Goal: Task Accomplishment & Management: Use online tool/utility

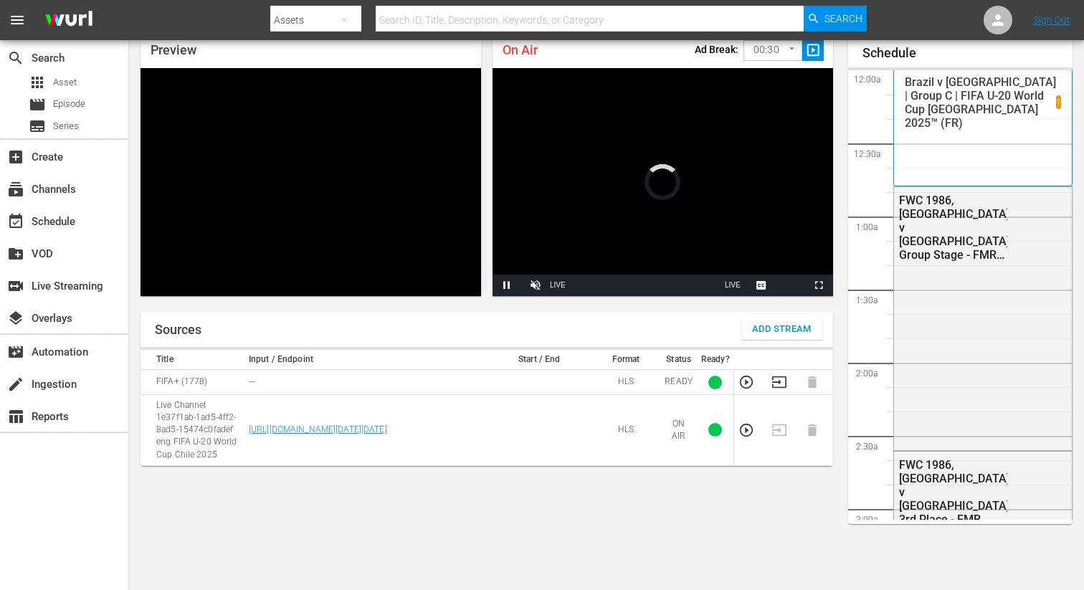
scroll to position [62, 0]
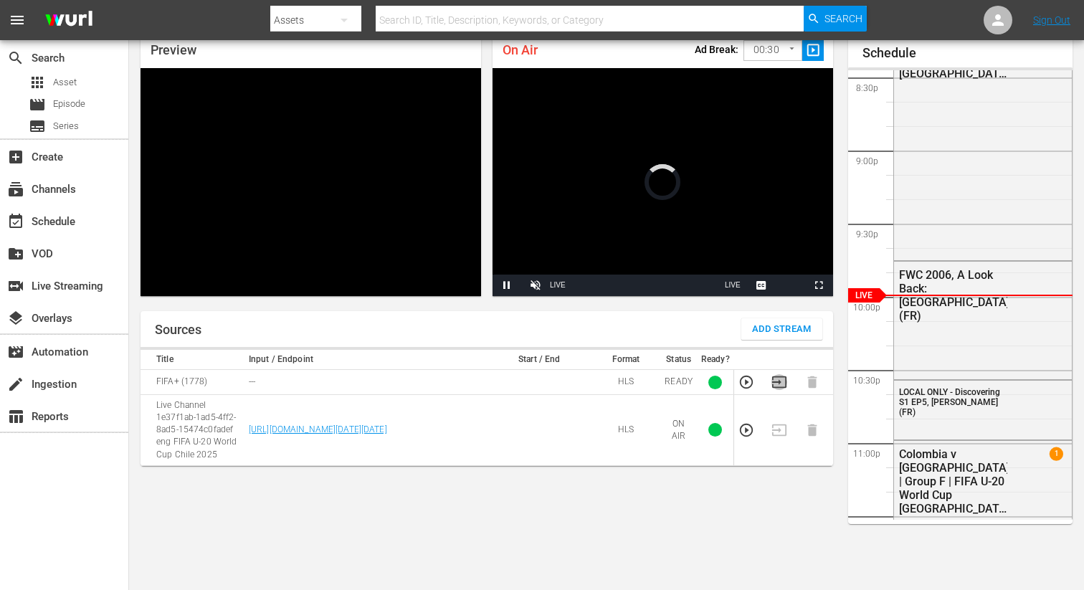
click at [782, 384] on icon "button" at bounding box center [780, 382] width 16 height 16
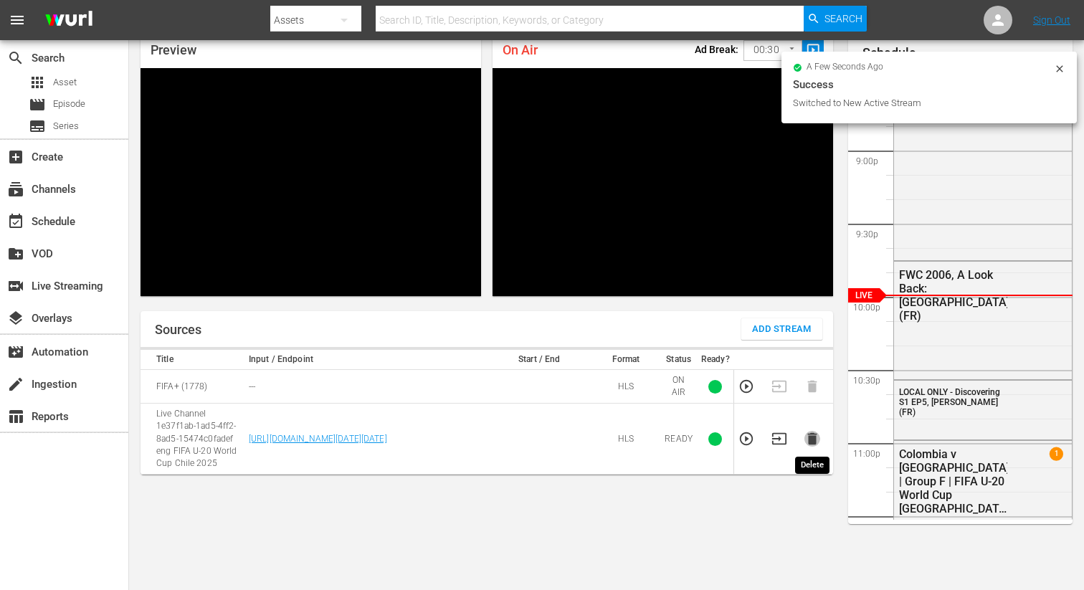
click at [814, 437] on icon "button" at bounding box center [812, 439] width 9 height 12
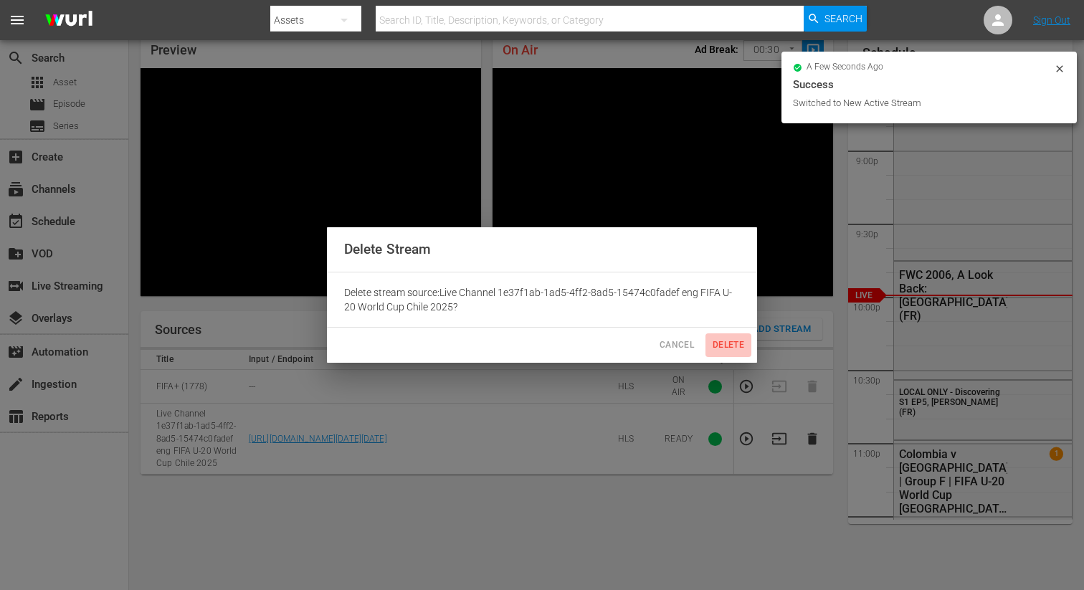
click at [736, 341] on span "Delete" at bounding box center [728, 345] width 34 height 15
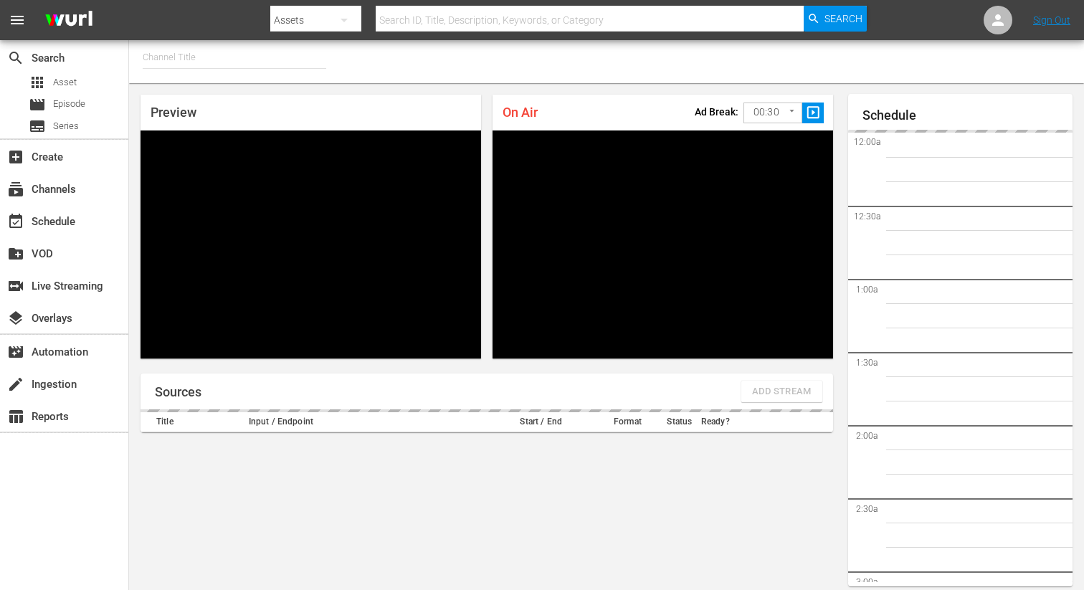
type input "FIFA+ German Local (1777)"
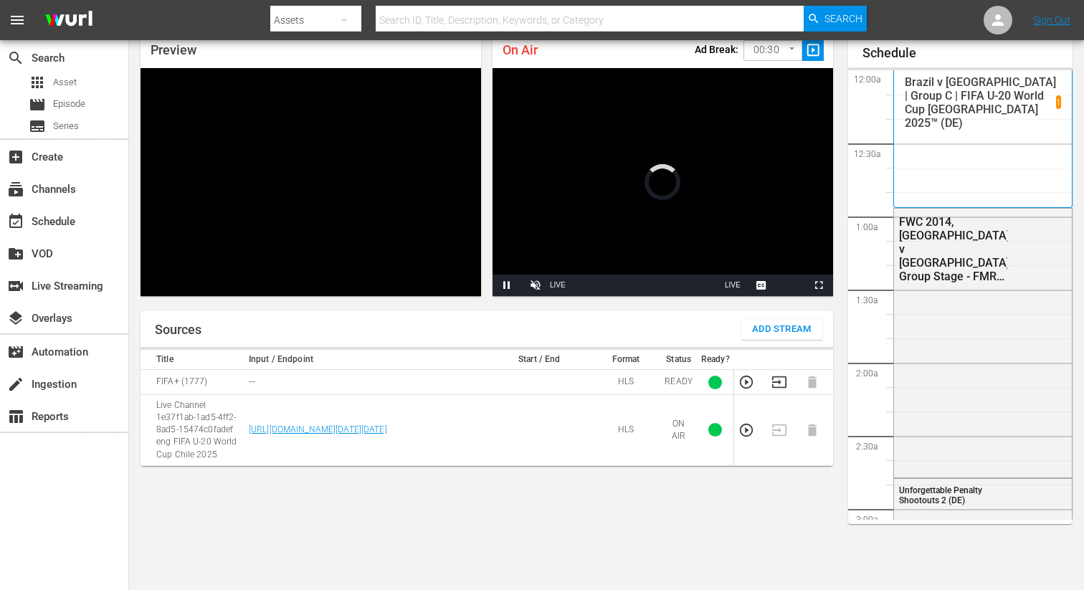
scroll to position [2992, 0]
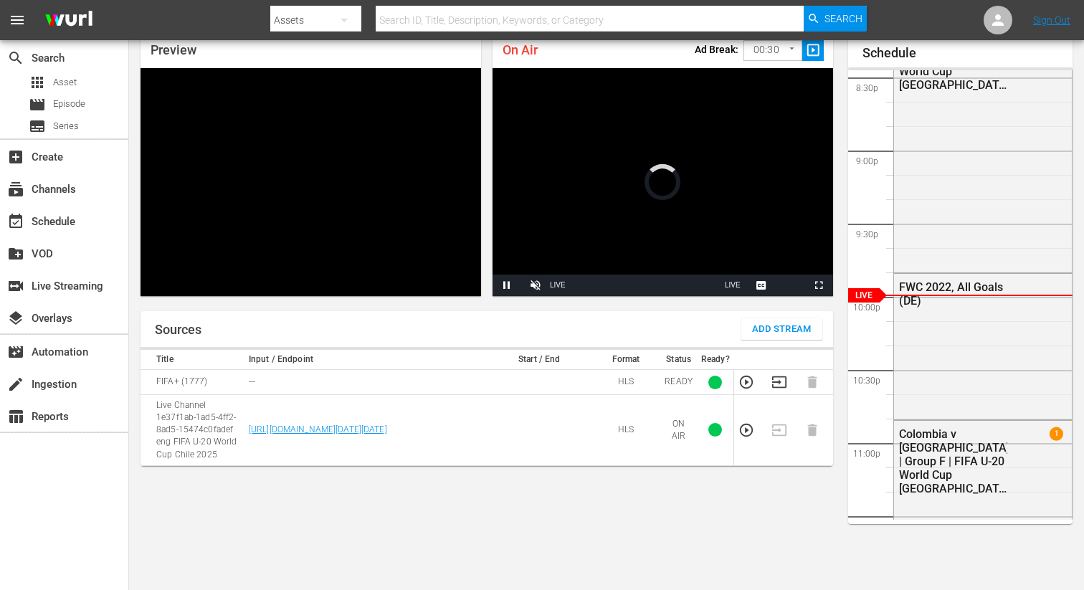
click at [774, 384] on icon "button" at bounding box center [780, 382] width 16 height 16
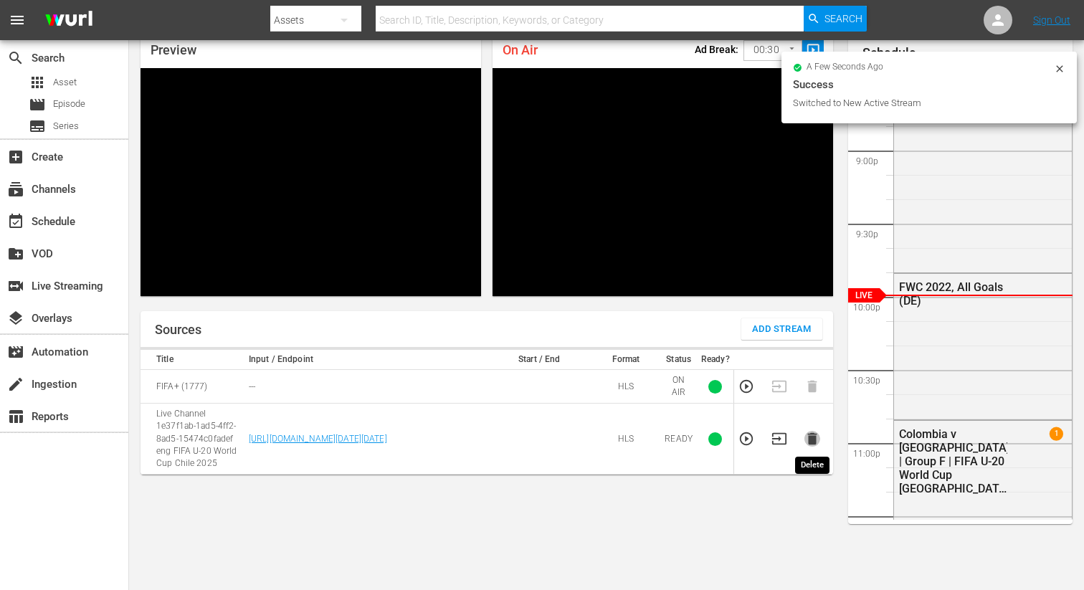
click at [818, 442] on icon "button" at bounding box center [813, 439] width 16 height 16
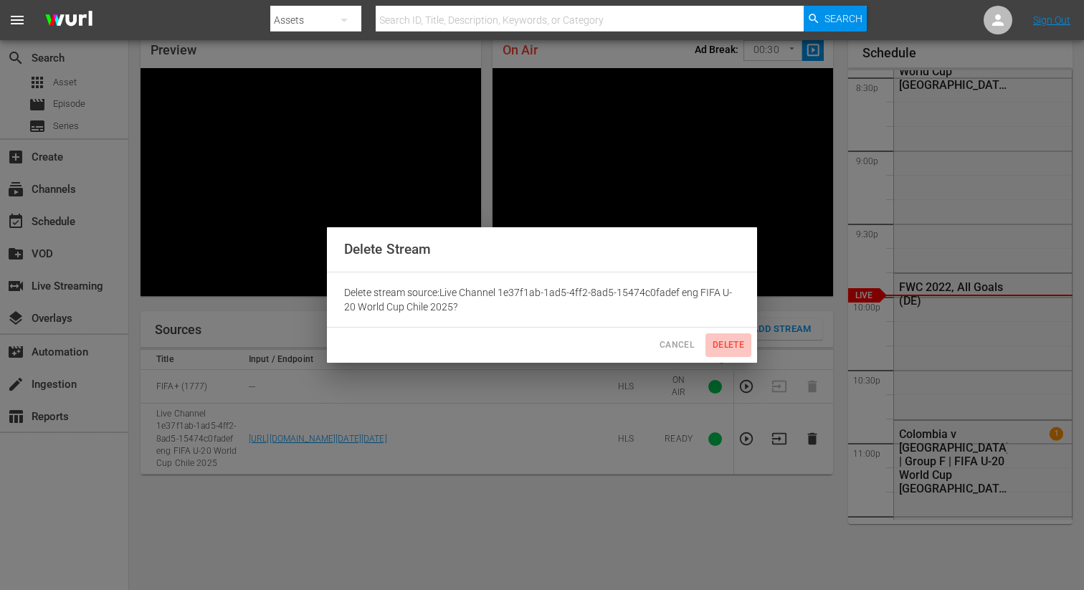
click at [725, 356] on button "Delete" at bounding box center [729, 345] width 46 height 24
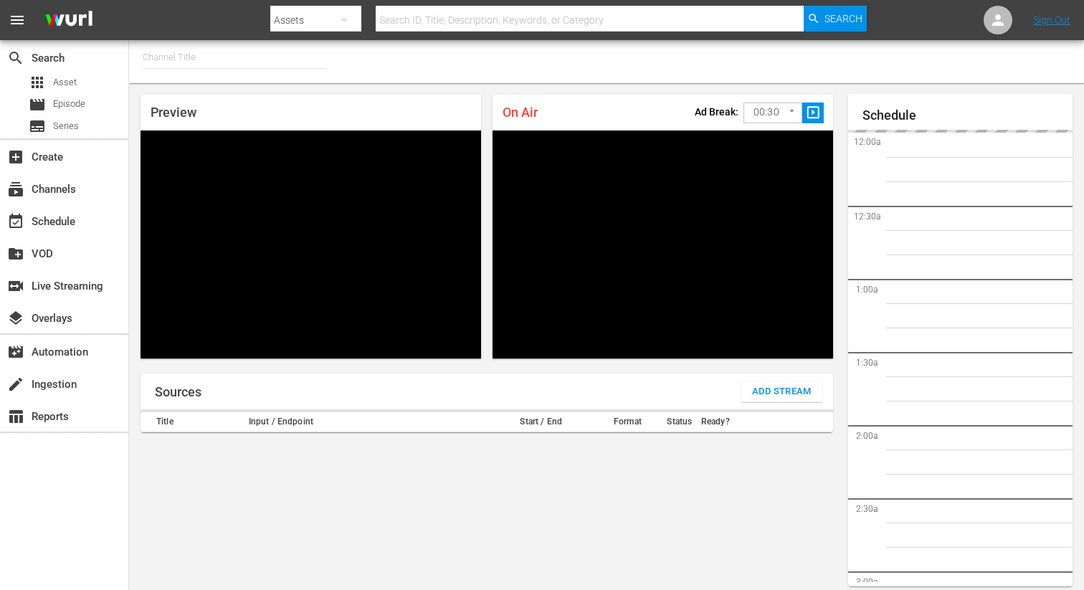
type input "FIFA+ Italian Local (1779)"
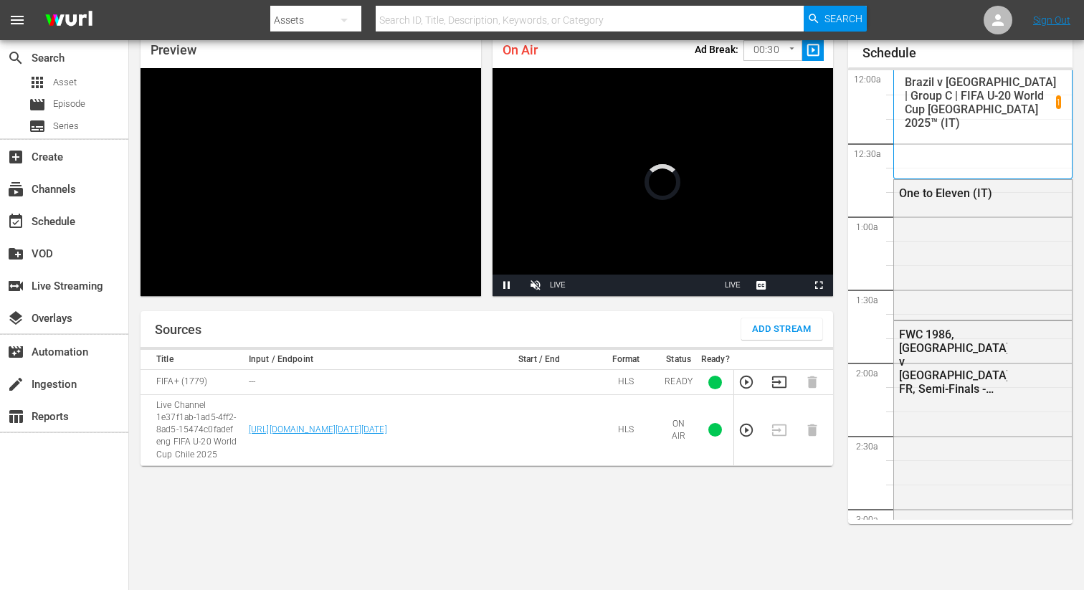
scroll to position [62, 0]
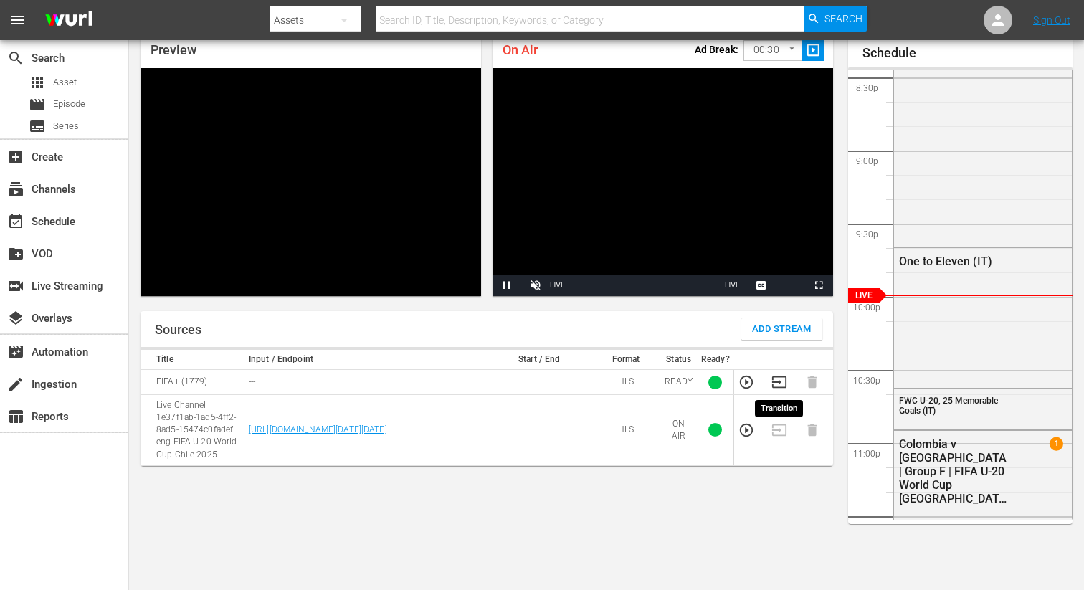
click at [779, 384] on icon "button" at bounding box center [779, 382] width 14 height 11
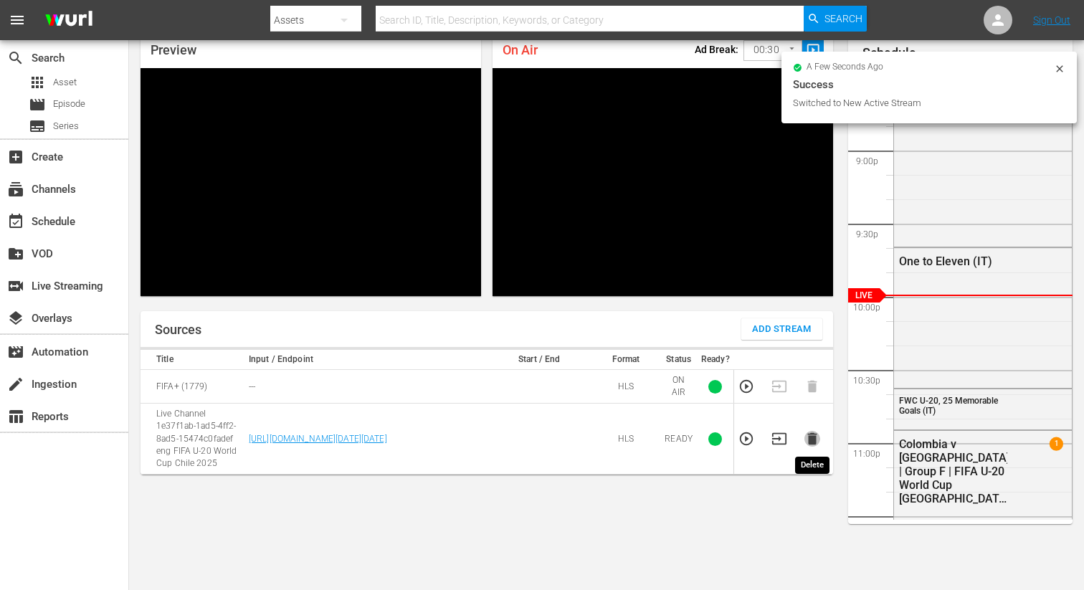
click at [813, 437] on icon "button" at bounding box center [812, 439] width 9 height 12
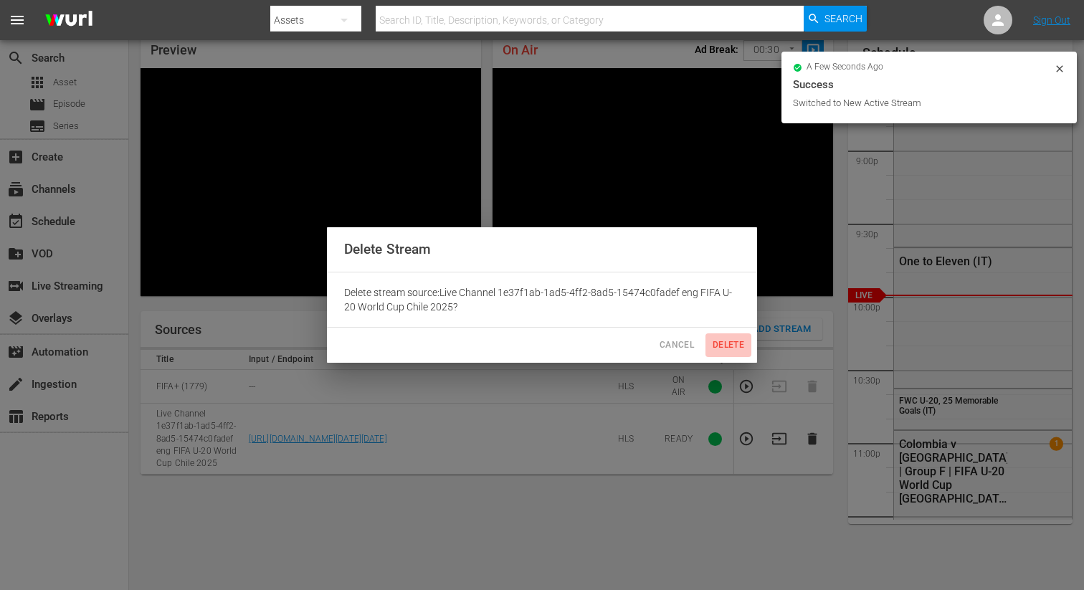
click at [712, 344] on span "Delete" at bounding box center [728, 345] width 34 height 15
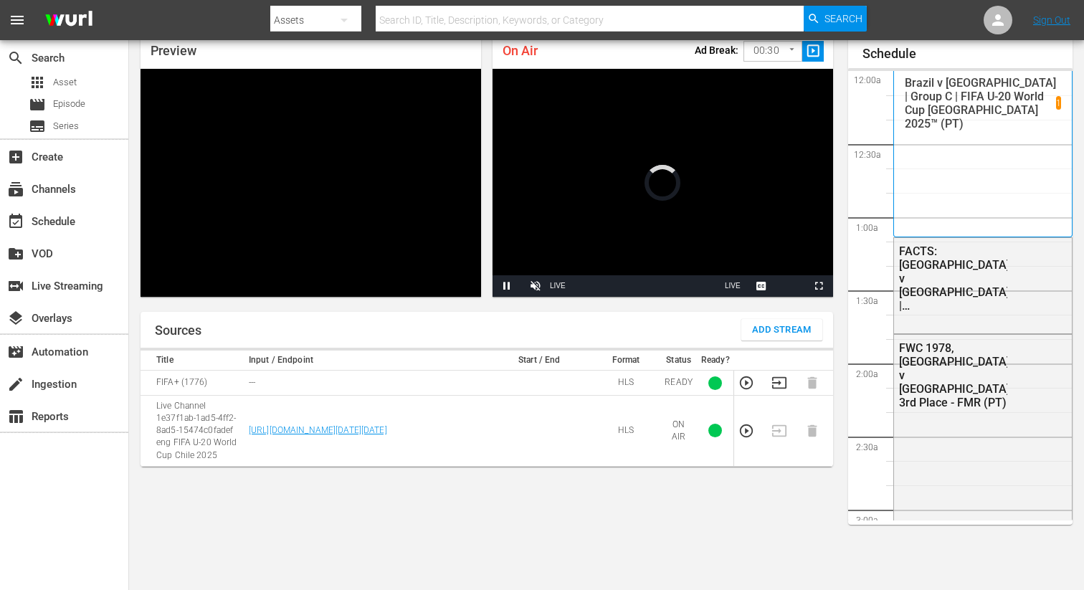
scroll to position [2993, 0]
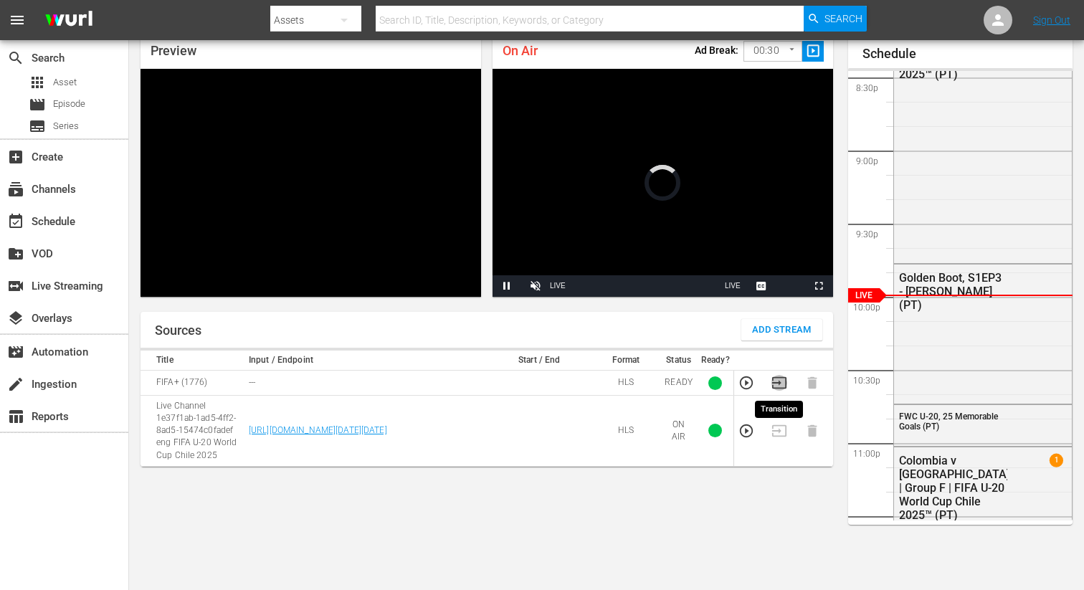
click at [775, 385] on icon "button" at bounding box center [780, 383] width 16 height 16
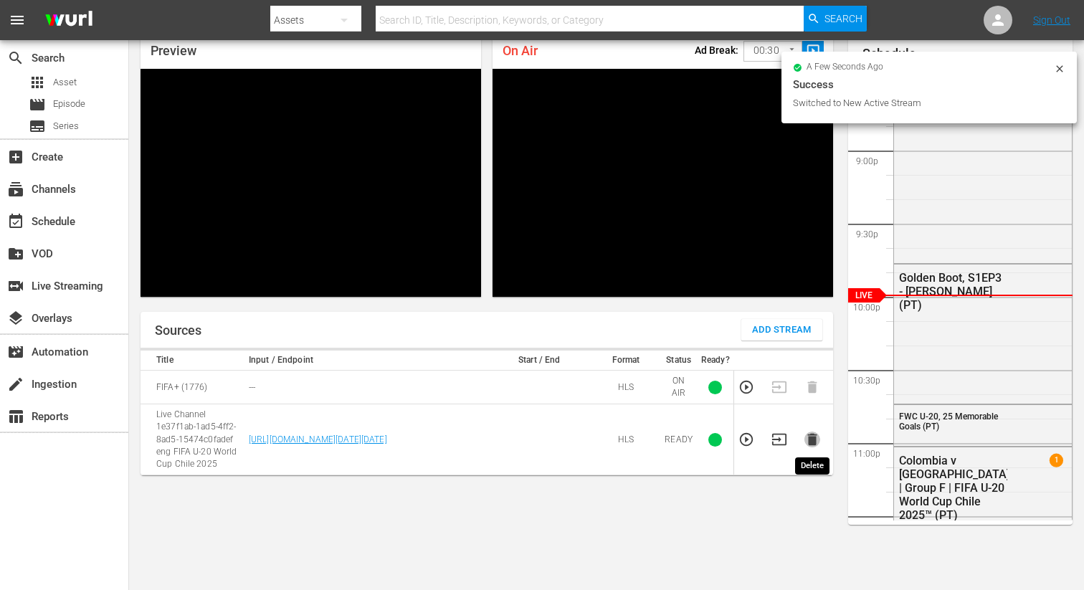
click at [813, 446] on icon "button" at bounding box center [813, 440] width 16 height 16
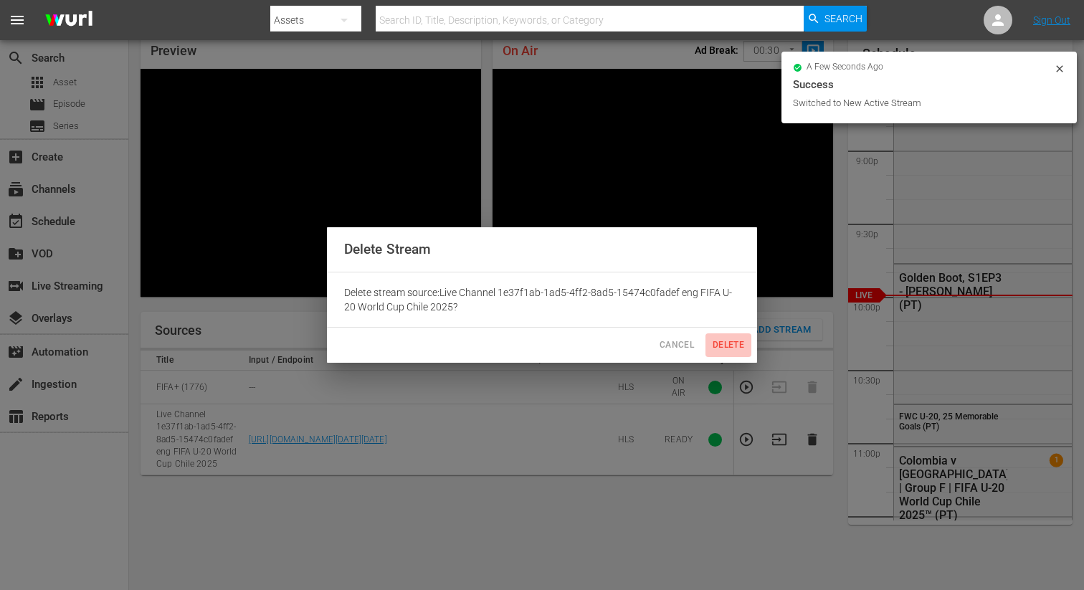
click at [721, 351] on span "Delete" at bounding box center [728, 345] width 34 height 15
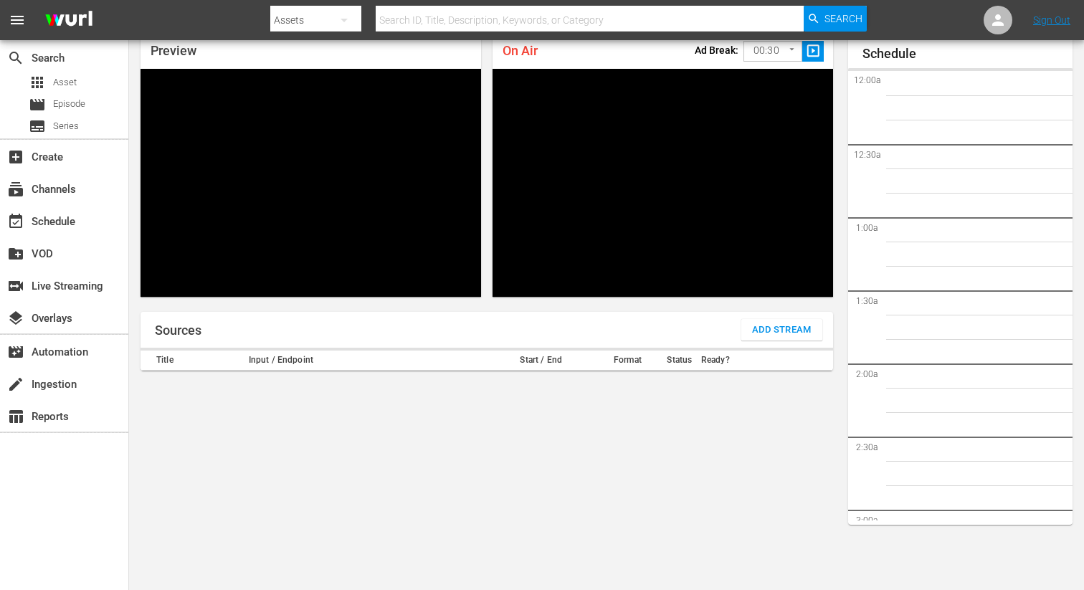
scroll to position [2993, 0]
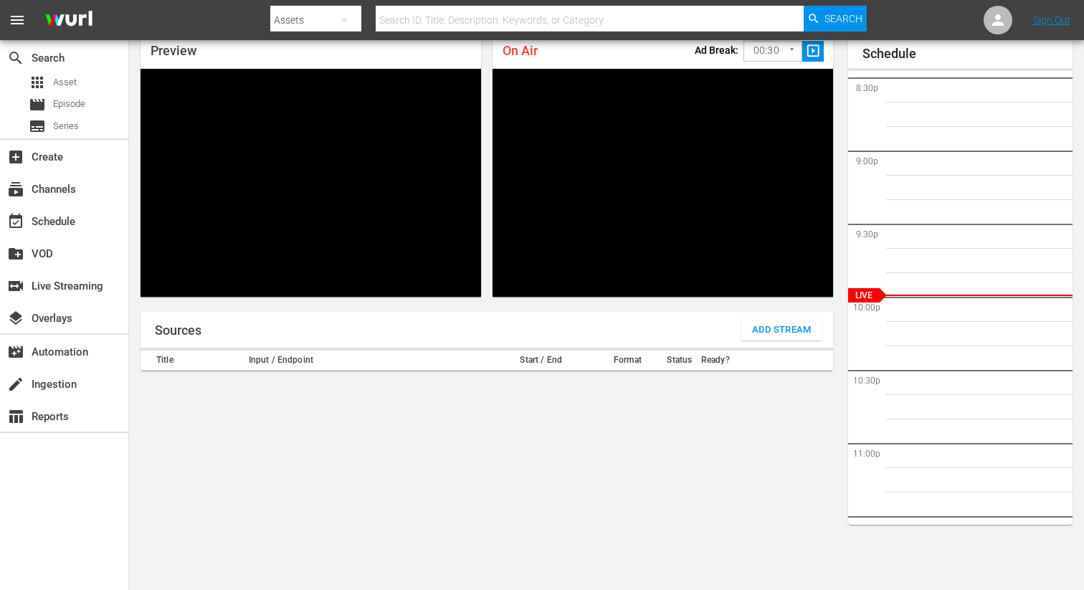
type input "FIFA+ Spanish Global (1780)"
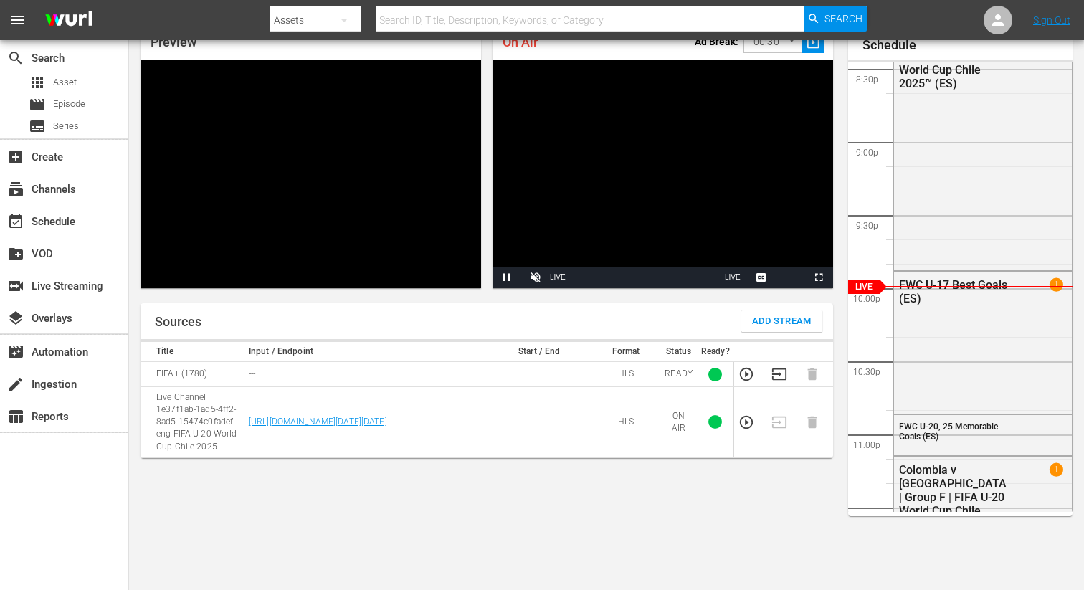
click at [781, 384] on td at bounding box center [783, 374] width 33 height 25
click at [780, 377] on icon "button" at bounding box center [780, 374] width 16 height 16
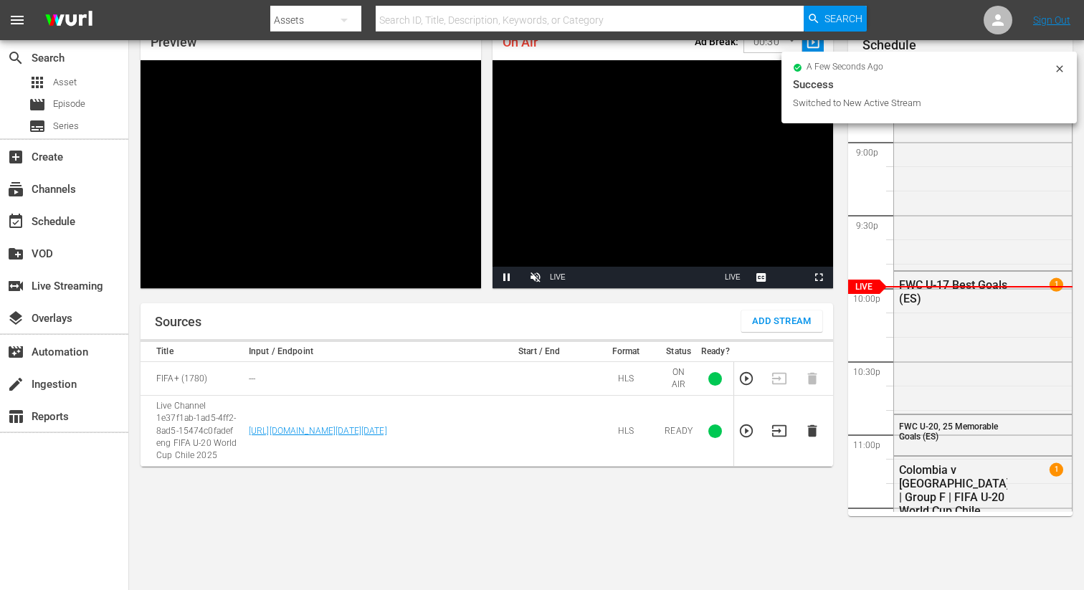
click at [814, 428] on icon "button" at bounding box center [812, 431] width 9 height 12
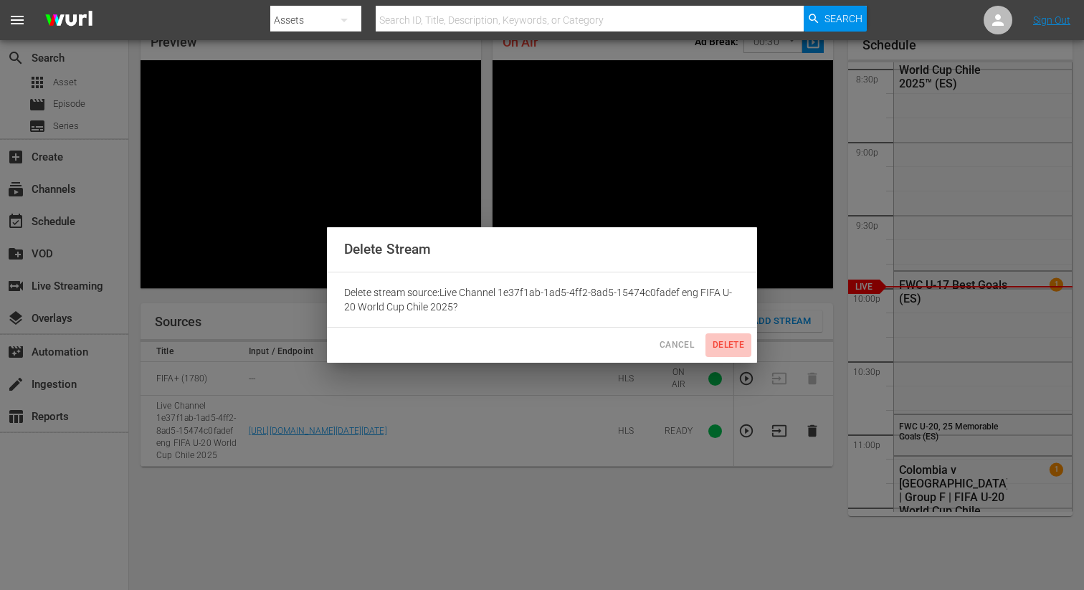
click at [729, 346] on span "Delete" at bounding box center [728, 345] width 34 height 15
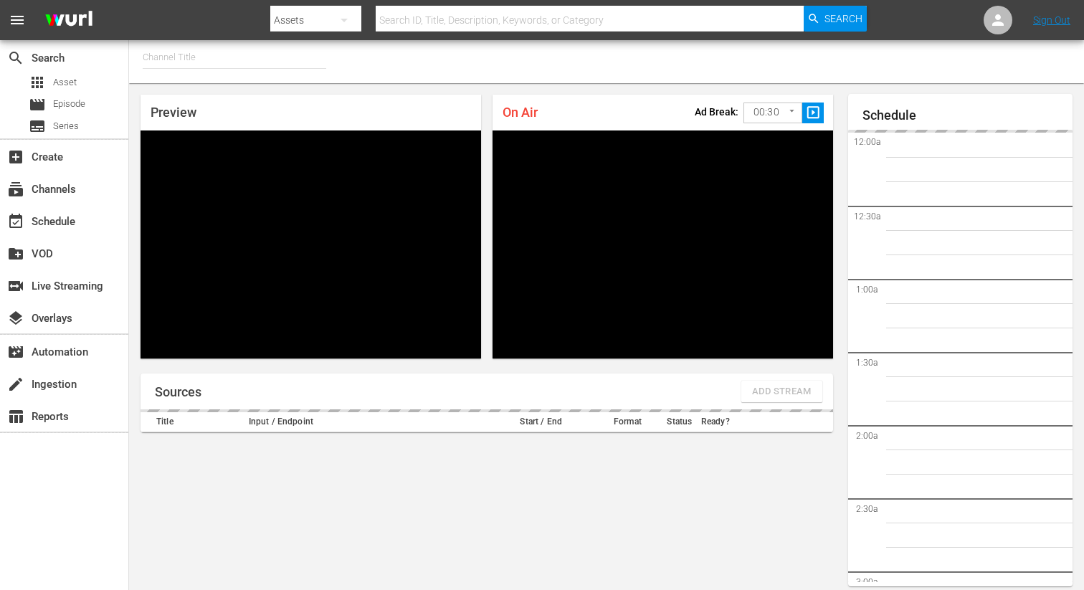
type input "FIFA+ Spanish Global (1780)"
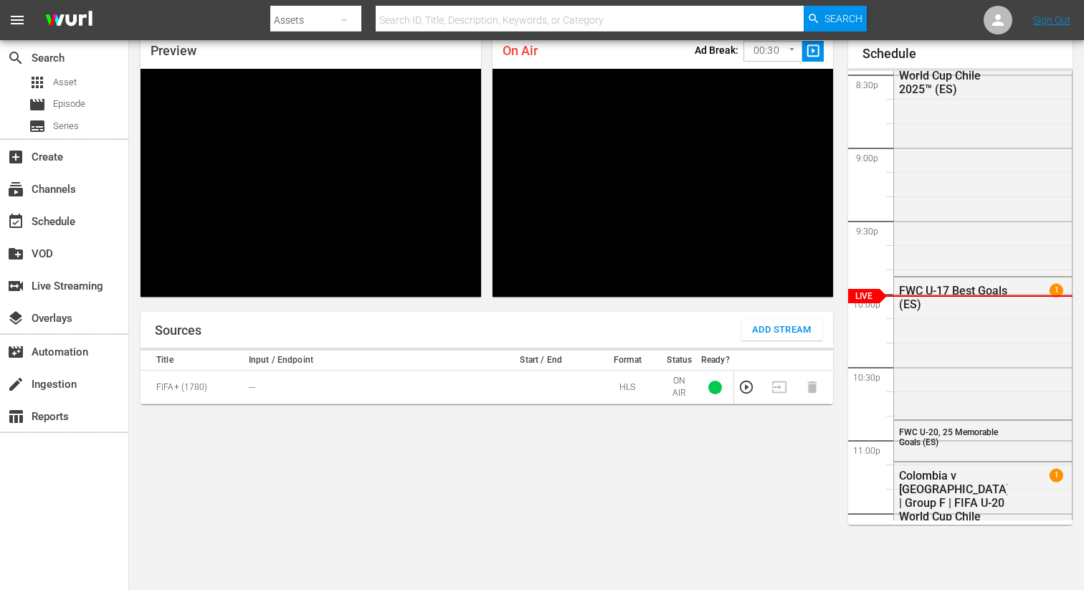
click at [483, 53] on div "Preview Video Player is loading. Play Unmute Current Time 0:00 / Duration -:- L…" at bounding box center [311, 164] width 352 height 275
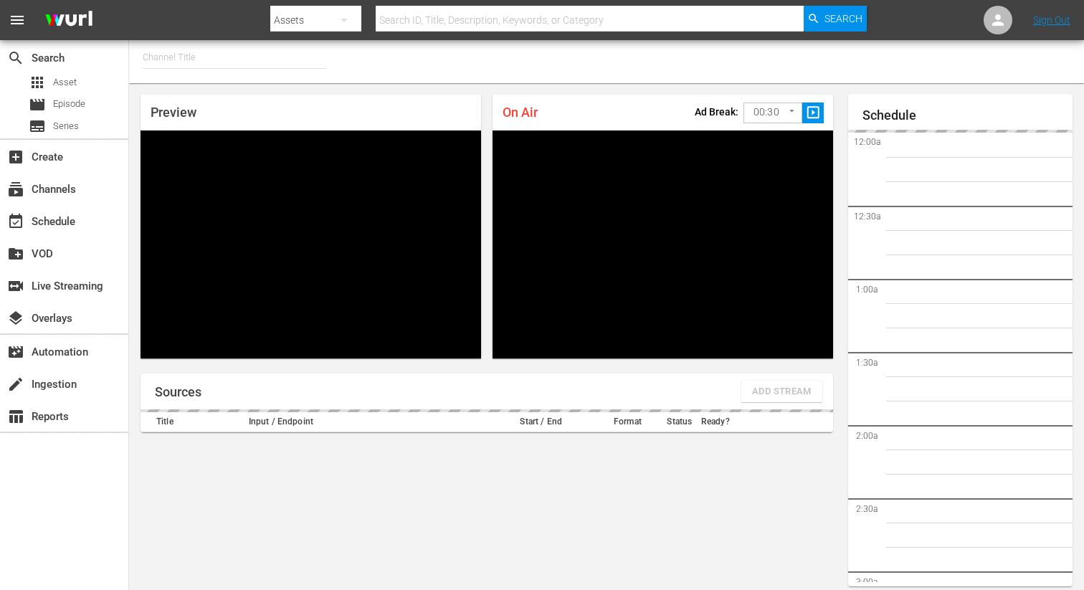
type input "FIFA+ Italian Local (1779)"
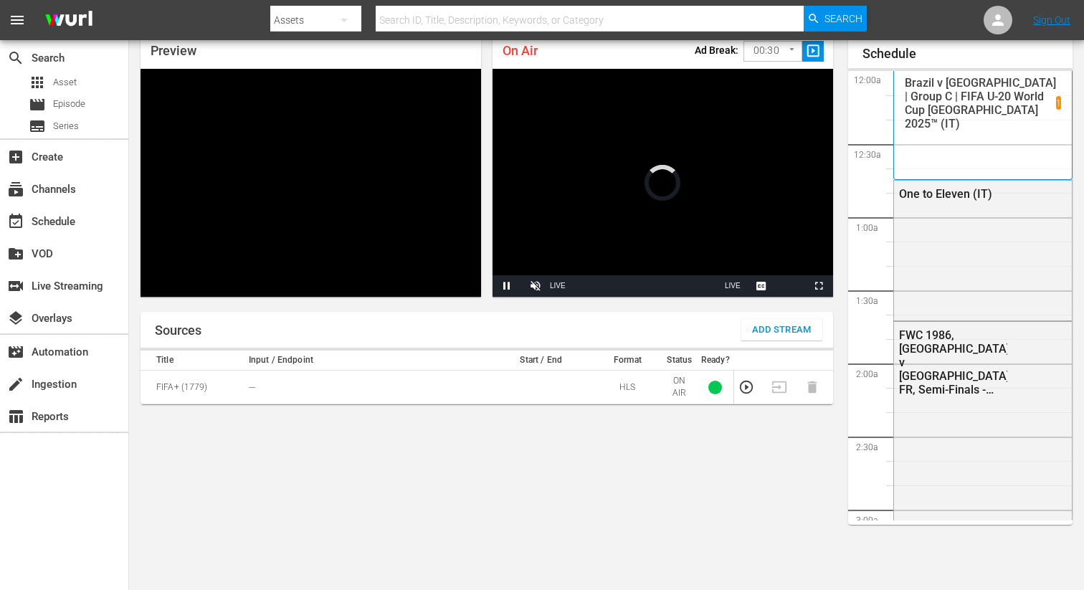
scroll to position [2998, 0]
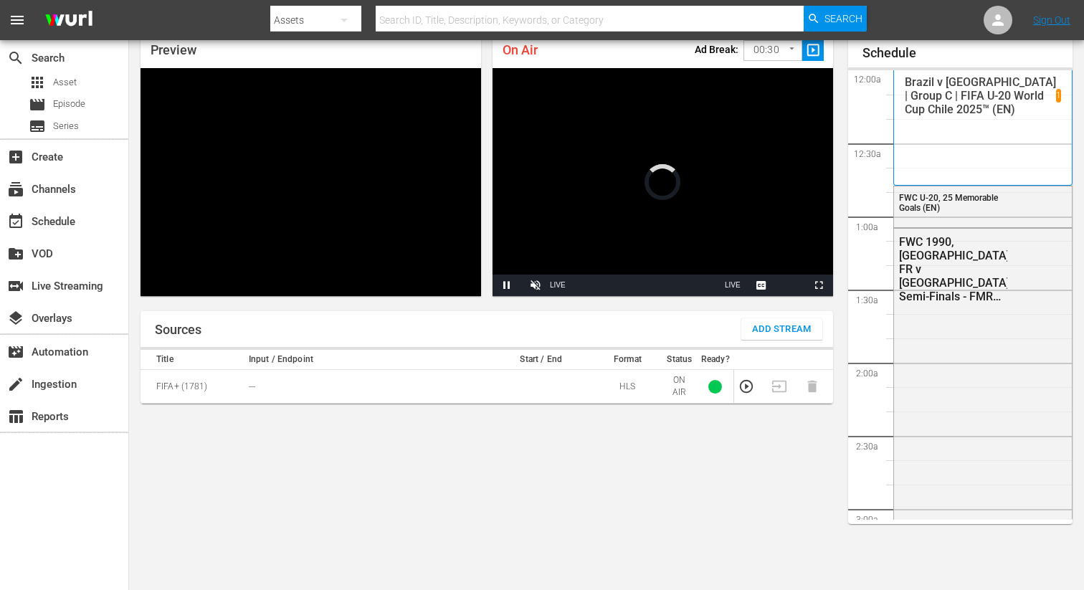
scroll to position [62, 0]
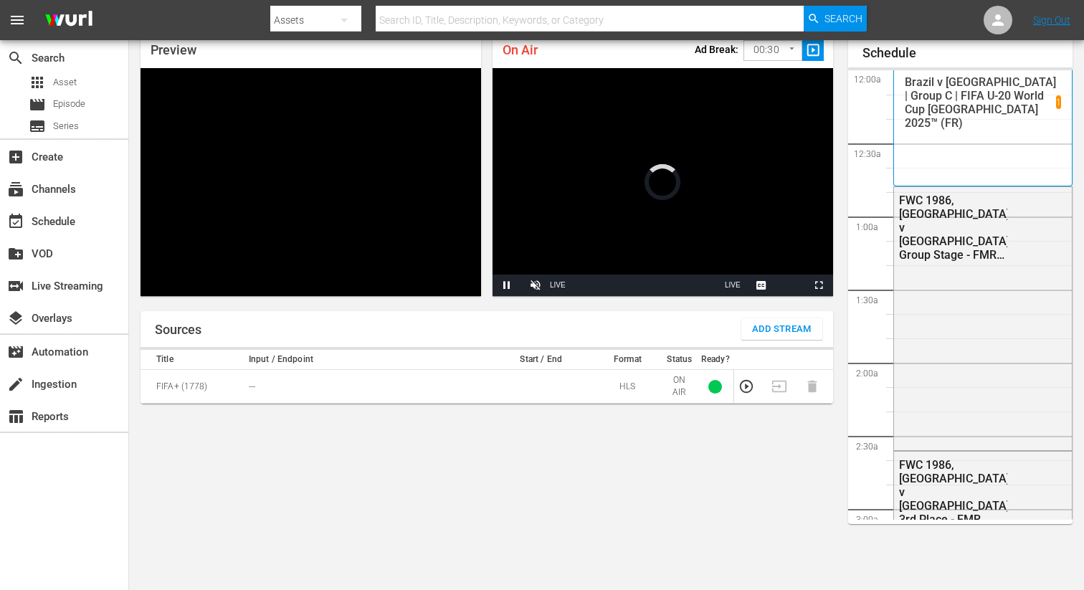
scroll to position [62, 0]
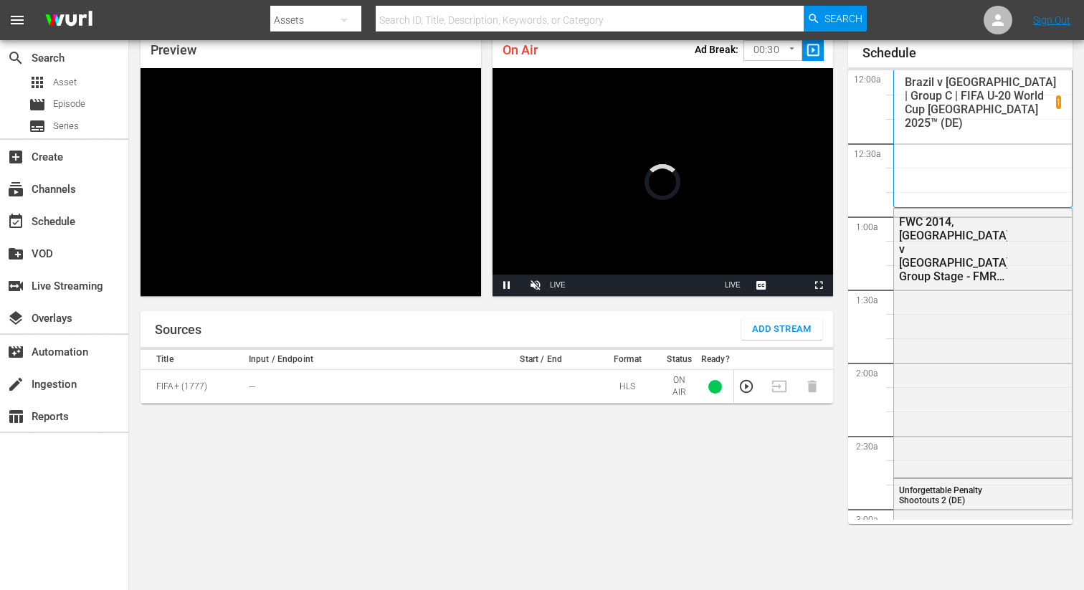
scroll to position [62, 0]
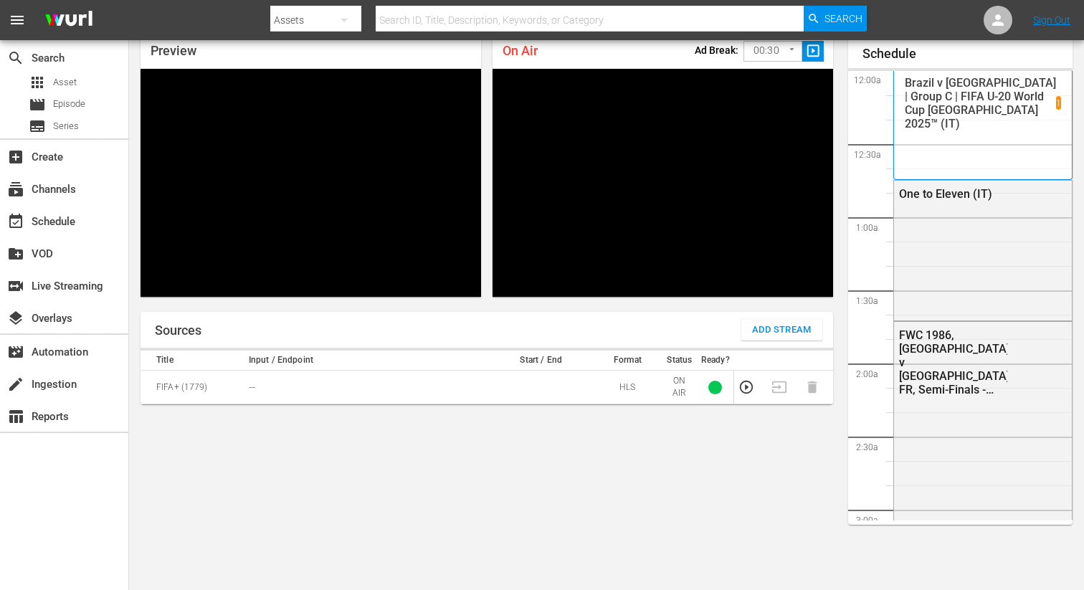
scroll to position [2999, 0]
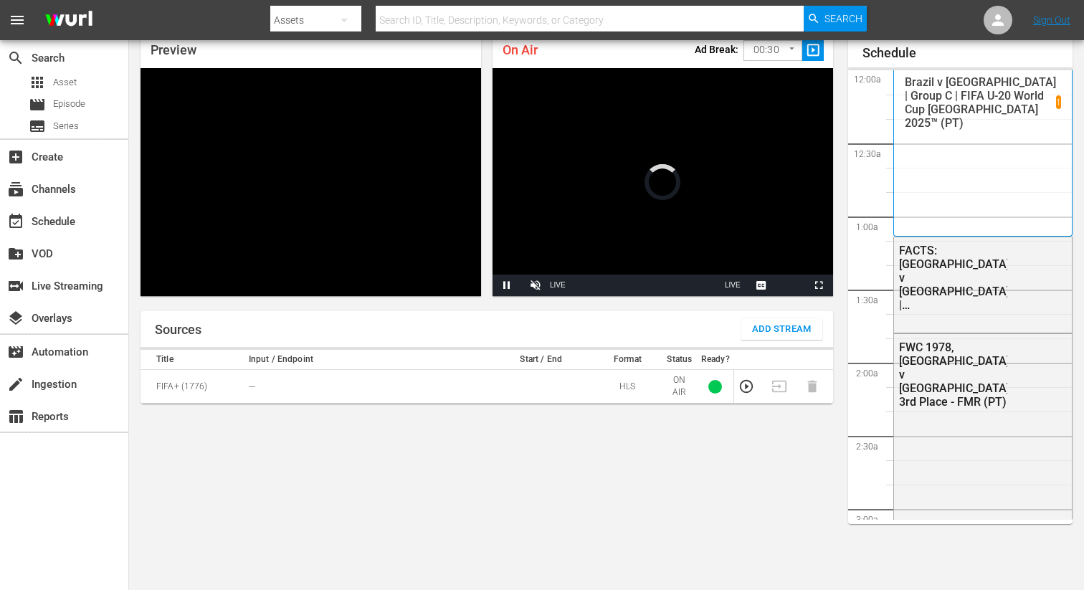
scroll to position [62, 0]
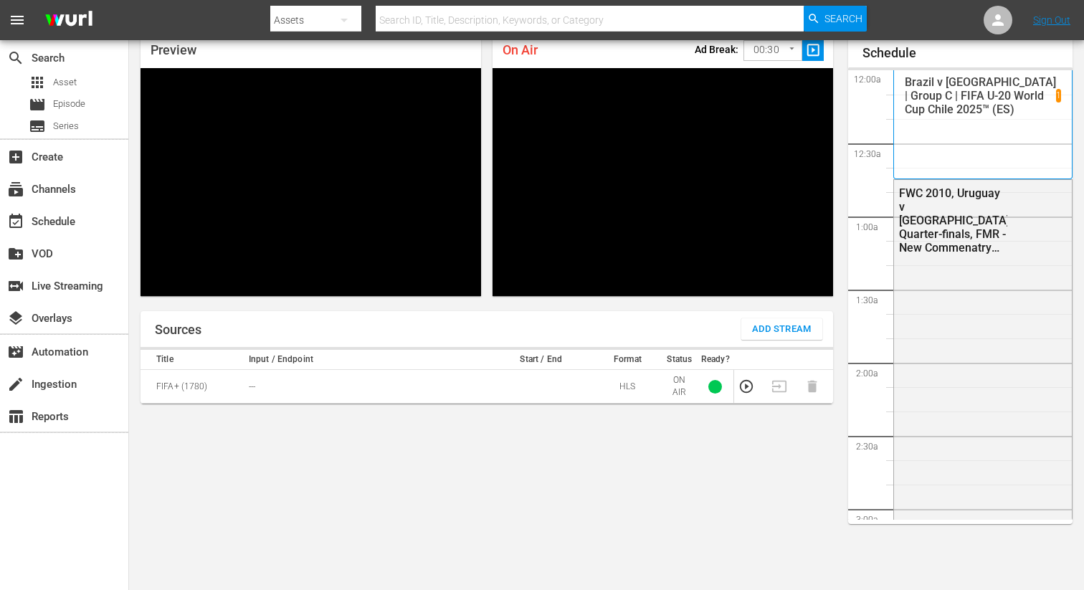
scroll to position [2999, 0]
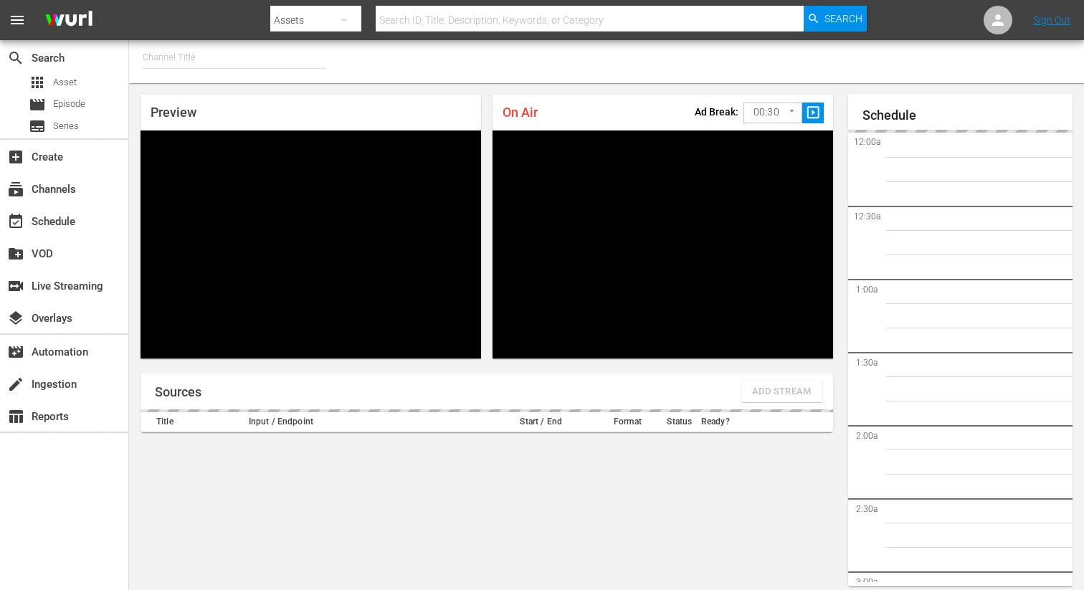
scroll to position [62, 0]
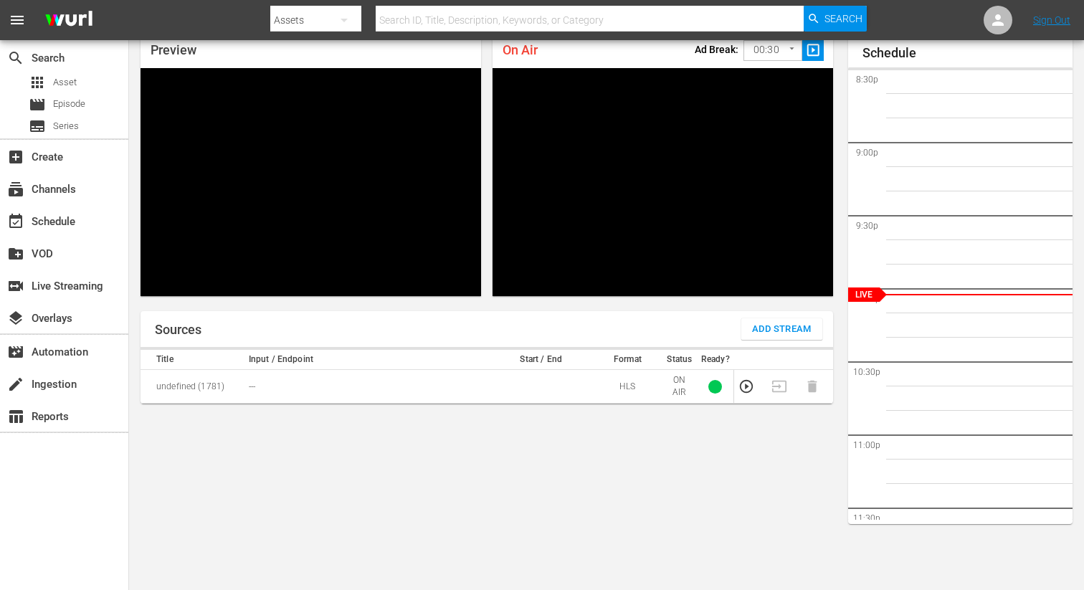
click at [772, 332] on span "Add Stream" at bounding box center [782, 329] width 60 height 16
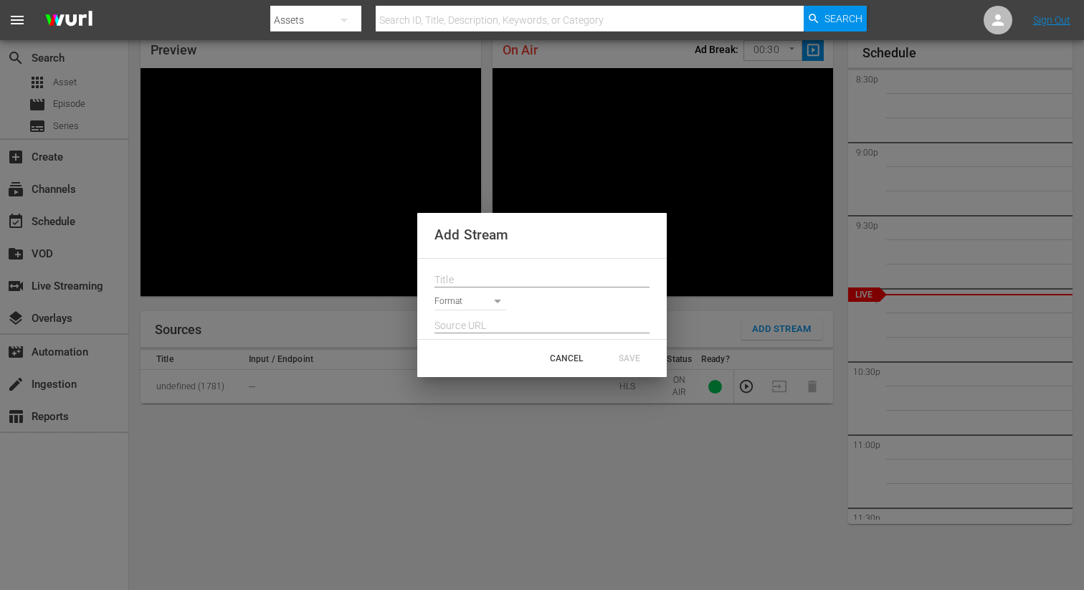
click at [470, 265] on div at bounding box center [542, 276] width 215 height 23
click at [470, 277] on input "text" at bounding box center [542, 281] width 215 height 22
paste input "Live Channel 78822ae4-ea13-4bfe-ab60-7d4d102e250b eng FIFA U-20 World Cup Chile…"
type input "Live Channel 78822ae4-ea13-4bfe-ab60-7d4d102e250b eng FIFA U-20 World Cup Chile…"
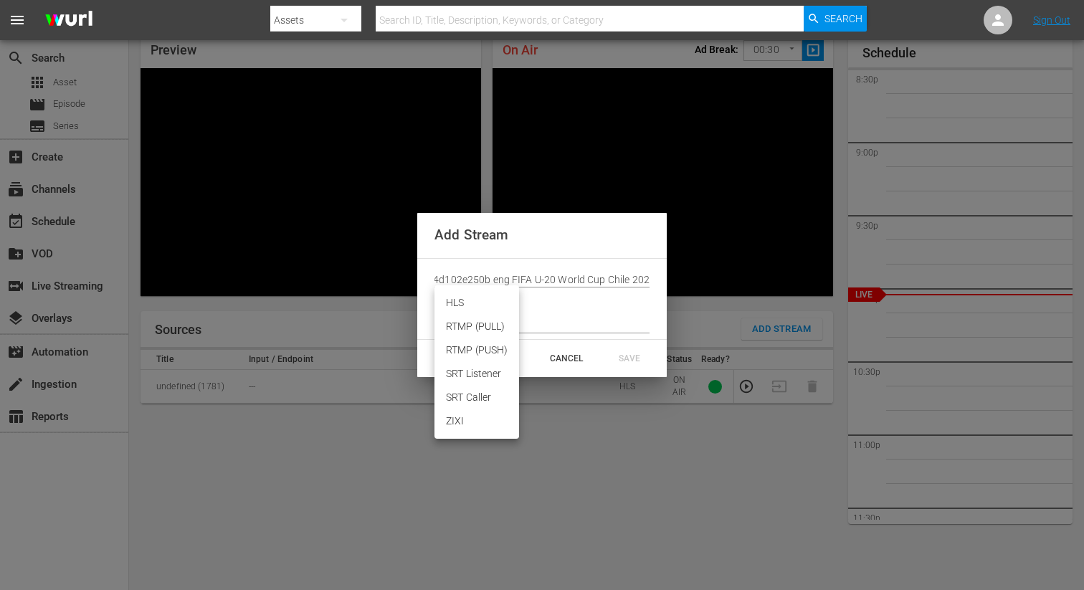
scroll to position [0, 0]
click at [464, 301] on body "menu Search By Assets Search ID, Title, Description, Keywords, or Category Sear…" at bounding box center [542, 233] width 1084 height 590
type input "FIFA+ English Global (1781)"
click at [462, 305] on li "HLS" at bounding box center [477, 303] width 85 height 24
type input "HLS"
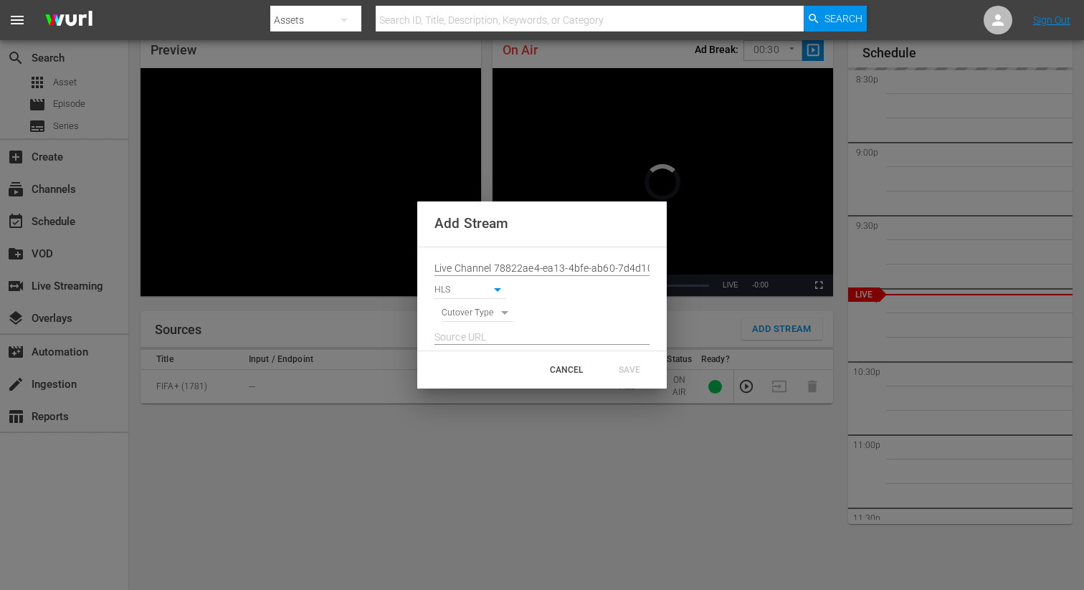
click at [462, 317] on body "menu Search By Assets Search ID, Title, Description, Keywords, or Category Sear…" at bounding box center [542, 233] width 1084 height 590
click at [460, 343] on li "SIGNAL" at bounding box center [478, 338] width 72 height 24
type input "SIGNAL"
click at [462, 341] on input "text" at bounding box center [542, 338] width 215 height 22
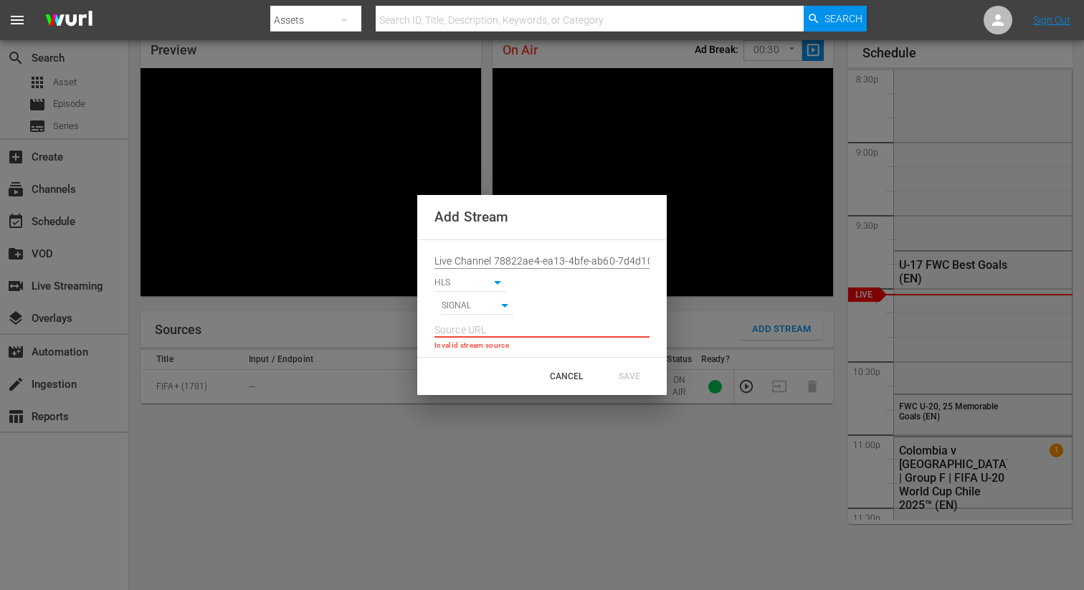
paste input "[URL][DOMAIN_NAME][DATE][DATE]"
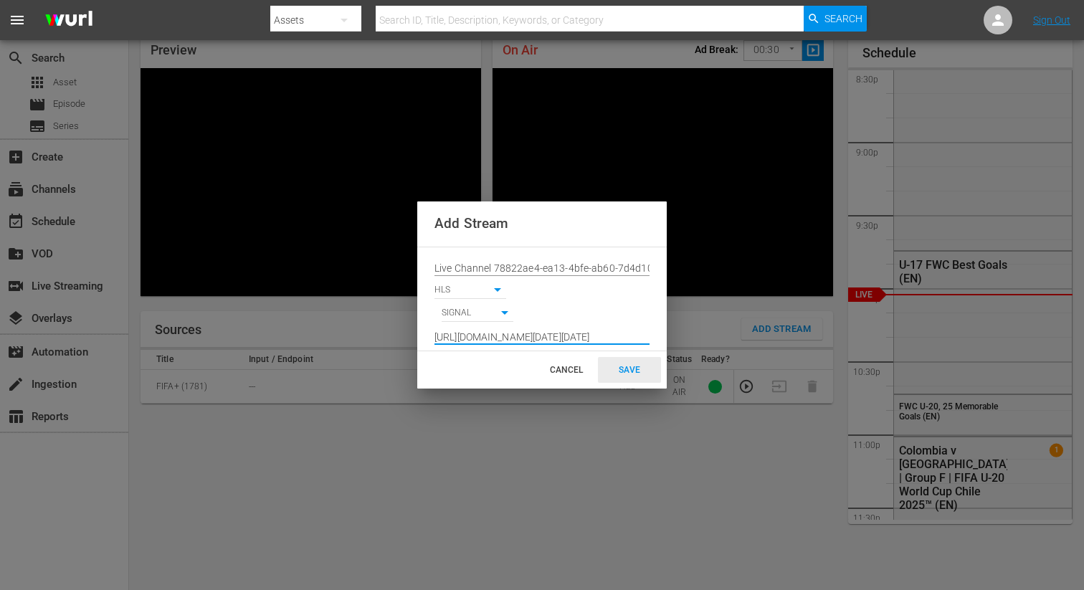
type input "[URL][DOMAIN_NAME][DATE][DATE]"
click at [627, 374] on div "SAVE" at bounding box center [629, 370] width 63 height 26
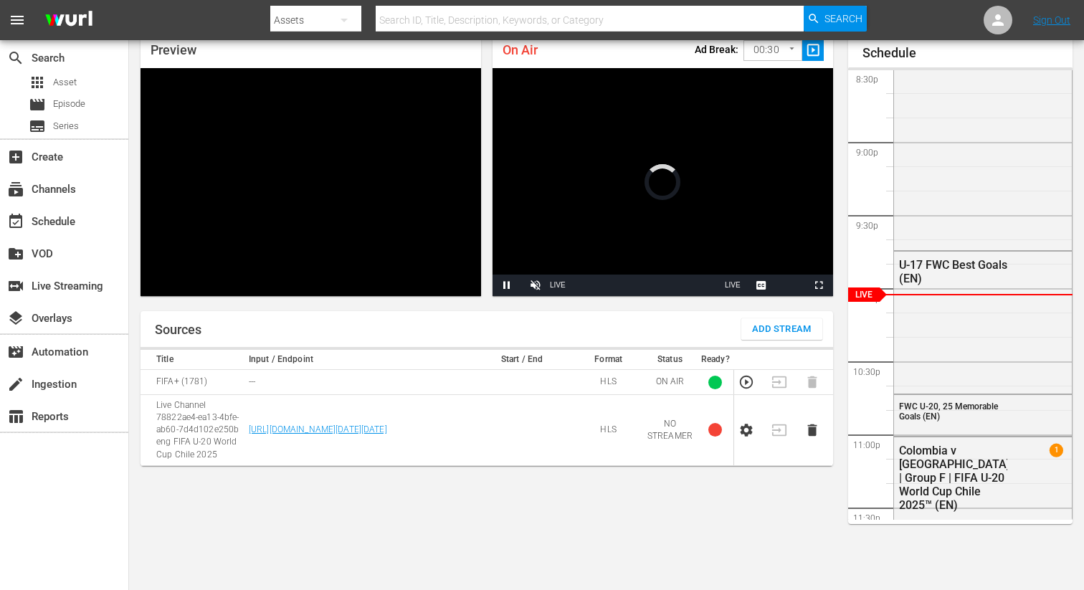
click at [751, 423] on td at bounding box center [750, 430] width 33 height 71
click at [750, 437] on icon "button" at bounding box center [747, 430] width 12 height 13
click at [749, 437] on icon "button" at bounding box center [747, 430] width 12 height 13
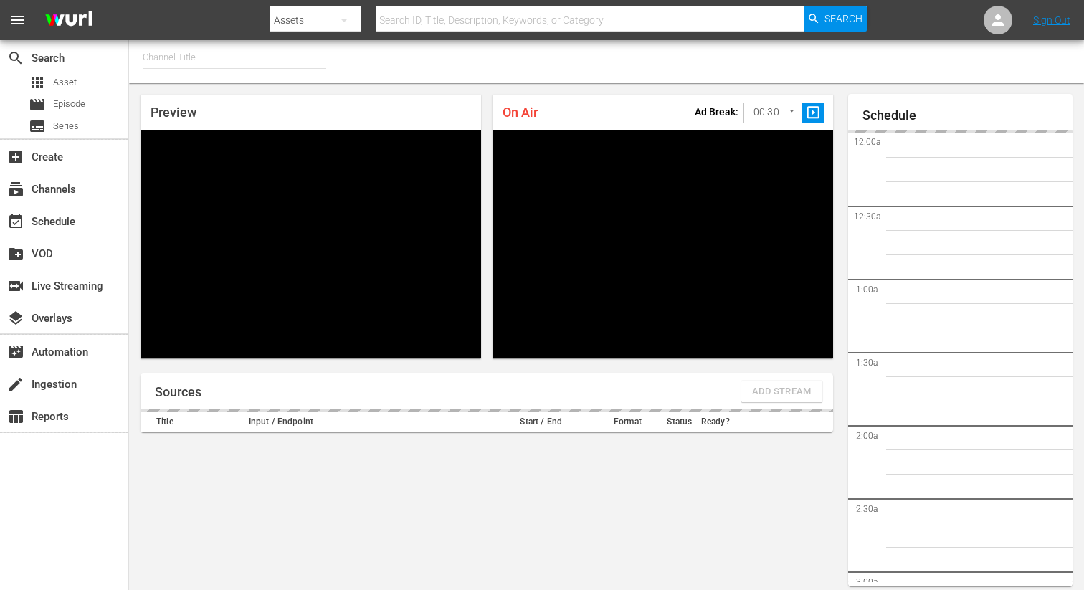
type input "FIFA+ [DEMOGRAPHIC_DATA] Local (1778)"
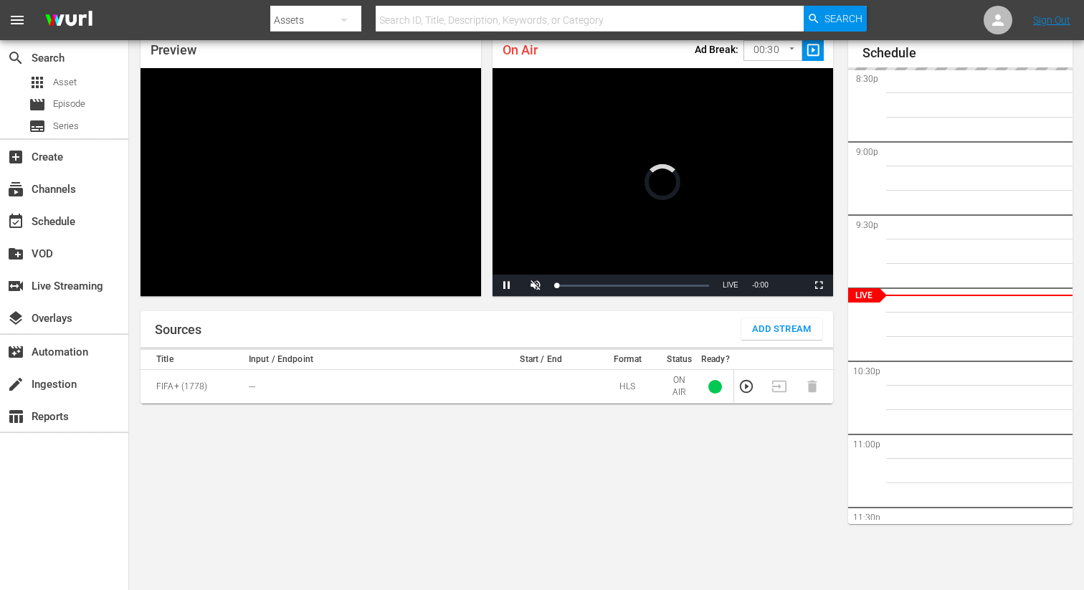
click at [784, 336] on span "Add Stream" at bounding box center [782, 329] width 60 height 16
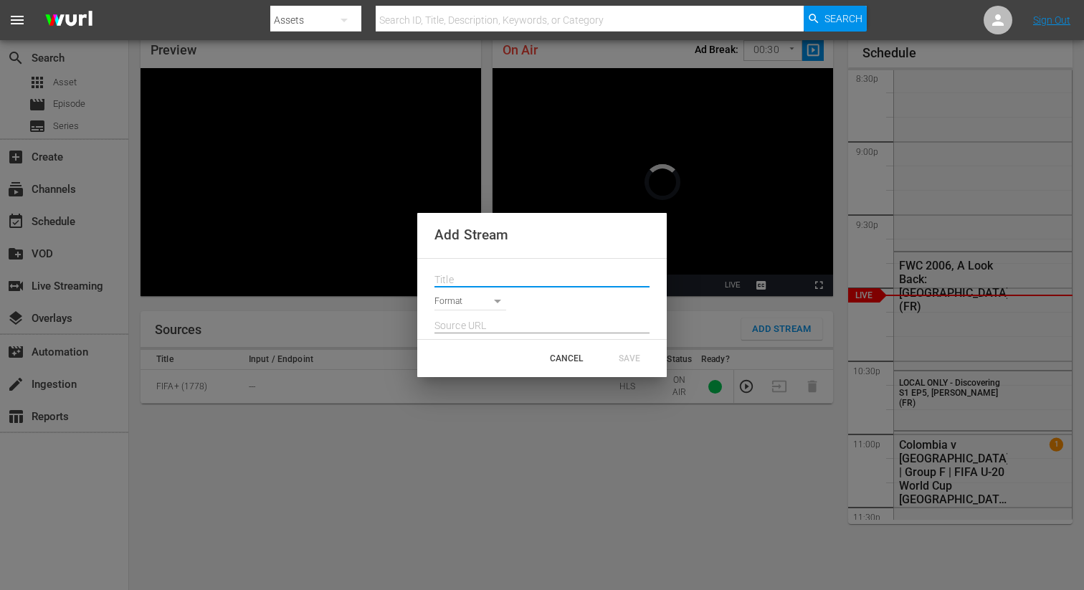
click at [491, 277] on input "text" at bounding box center [542, 281] width 215 height 22
paste input "Live Channel 78822ae4-ea13-4bfe-ab60-7d4d102e250b eng FIFA U-20 World Cup Chile…"
type input "Live Channel 78822ae4-ea13-4bfe-ab60-7d4d102e250b eng FIFA U-20 World Cup Chile…"
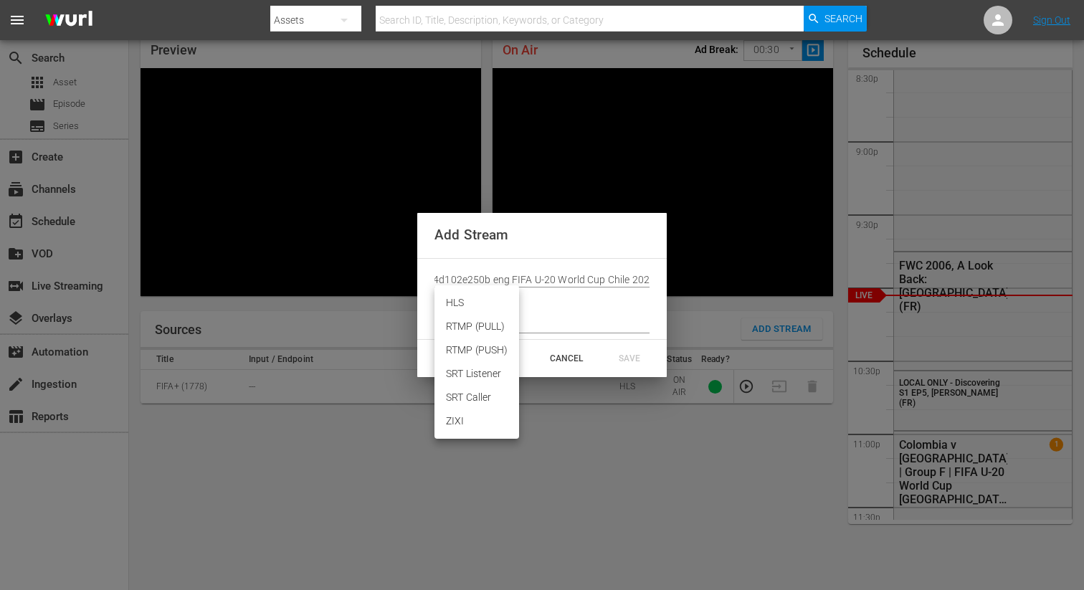
click at [480, 299] on body "menu Search By Assets Search ID, Title, Description, Keywords, or Category Sear…" at bounding box center [542, 233] width 1084 height 590
click at [458, 300] on li "HLS" at bounding box center [477, 303] width 85 height 24
type input "HLS"
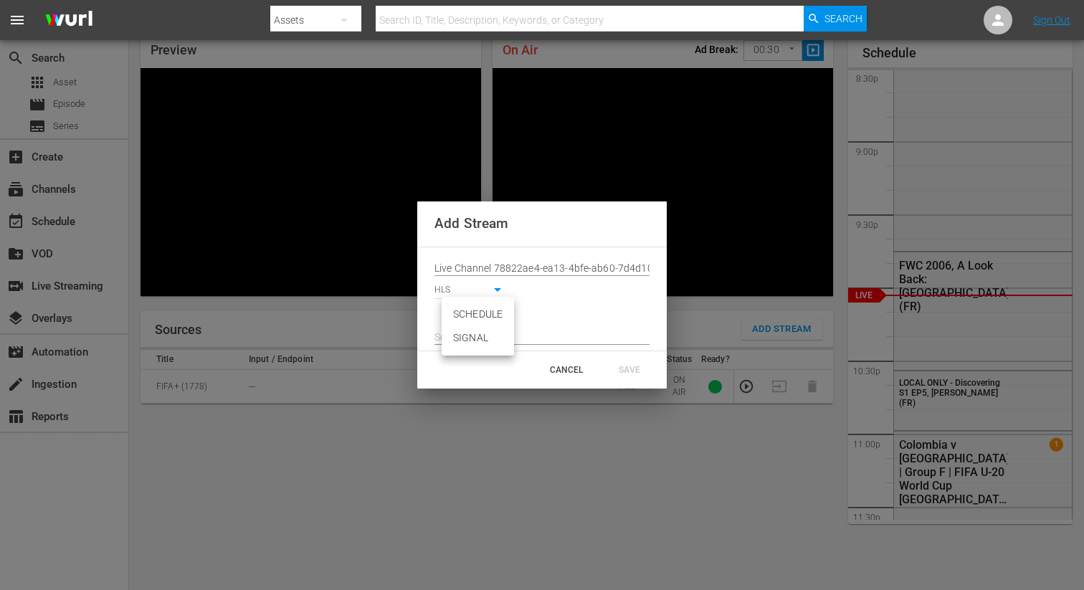
click at [457, 318] on body "menu Search By Assets Search ID, Title, Description, Keywords, or Category Sear…" at bounding box center [542, 233] width 1084 height 590
click at [464, 345] on li "SIGNAL" at bounding box center [478, 338] width 72 height 24
type input "SIGNAL"
click at [504, 341] on input "text" at bounding box center [542, 338] width 215 height 22
paste input "[URL][DOMAIN_NAME][DATE][DATE]"
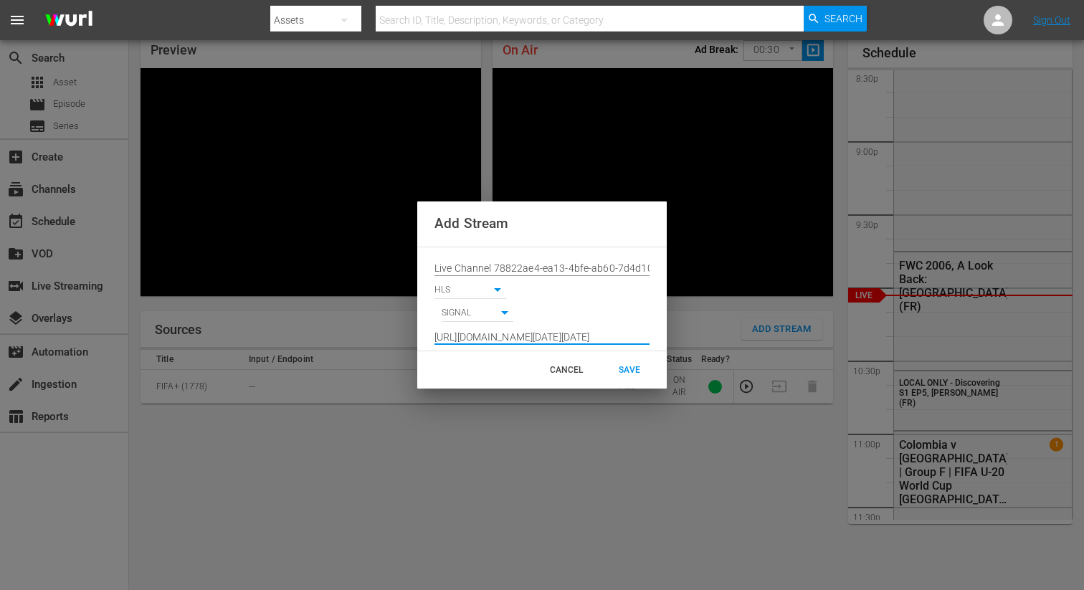
scroll to position [0, 1045]
type input "[URL][DOMAIN_NAME][DATE][DATE]"
click at [619, 370] on div "SAVE" at bounding box center [629, 370] width 63 height 26
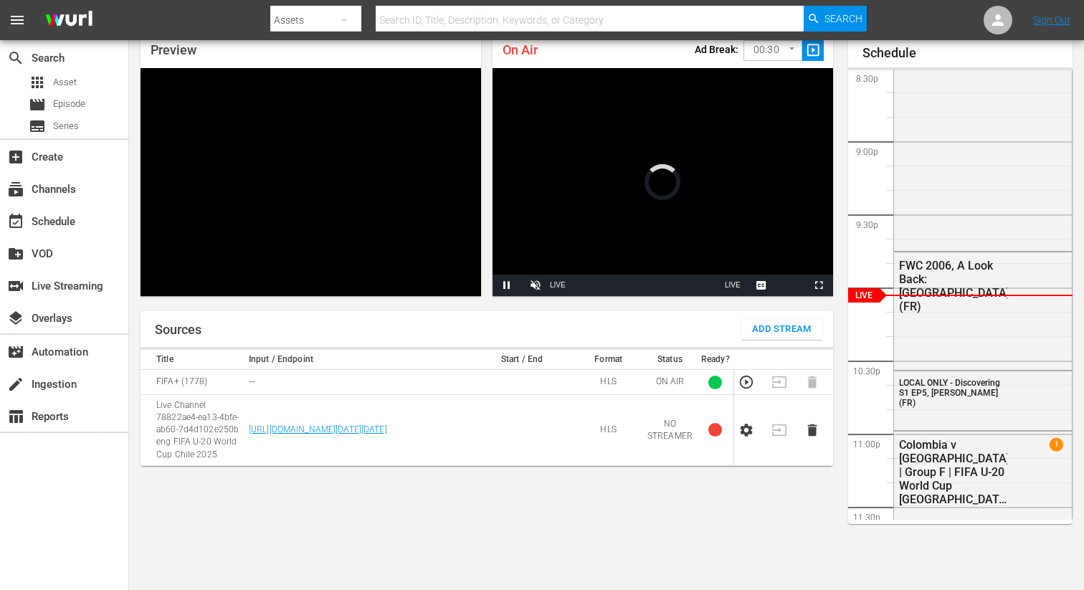
click at [752, 438] on icon "button" at bounding box center [747, 430] width 16 height 16
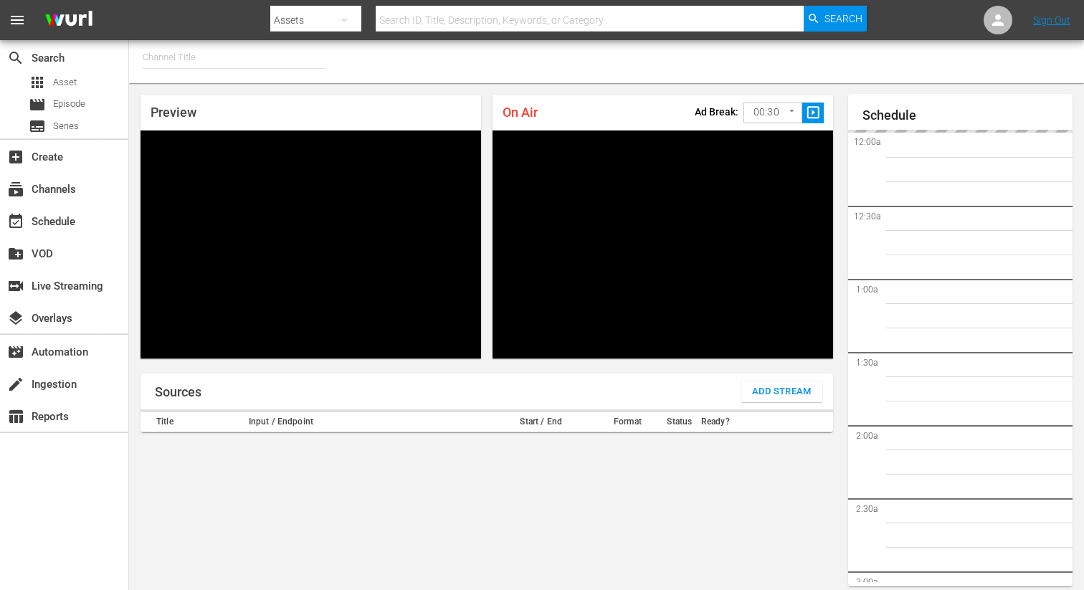
type input "FIFA+ German Local (1777)"
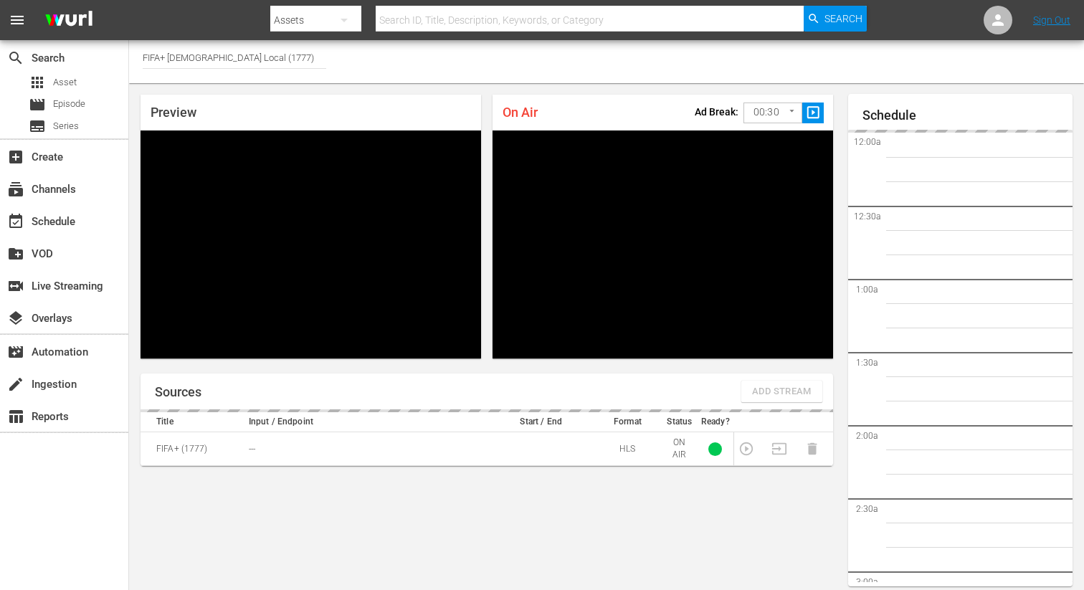
scroll to position [62, 0]
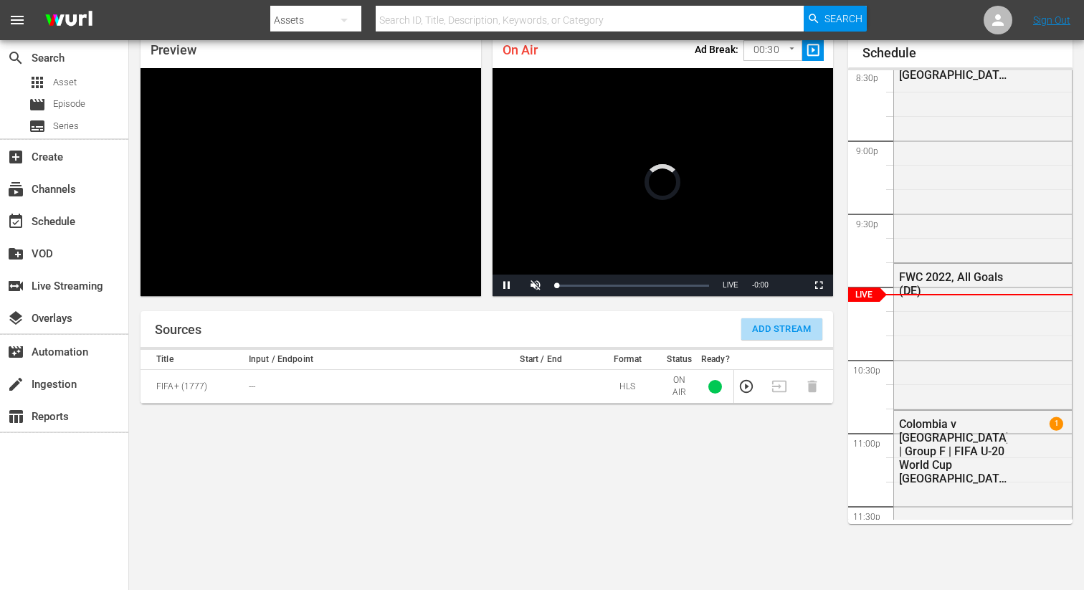
click at [779, 331] on span "Add Stream" at bounding box center [782, 329] width 60 height 16
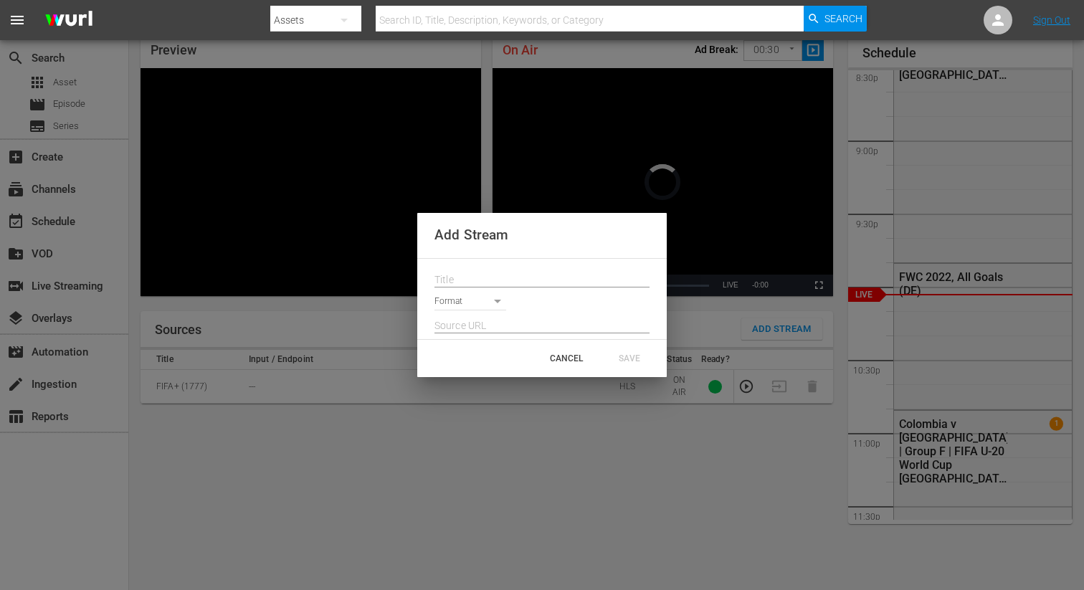
click at [519, 270] on input "text" at bounding box center [542, 281] width 215 height 22
paste input "Live Channel 78822ae4-ea13-4bfe-ab60-7d4d102e250b eng FIFA U-20 World Cup Chile…"
type input "Live Channel 78822ae4-ea13-4bfe-ab60-7d4d102e250b eng FIFA U-20 World Cup Chile…"
click at [477, 294] on body "menu Search By Assets Search ID, Title, Description, Keywords, or Category Sear…" at bounding box center [542, 233] width 1084 height 590
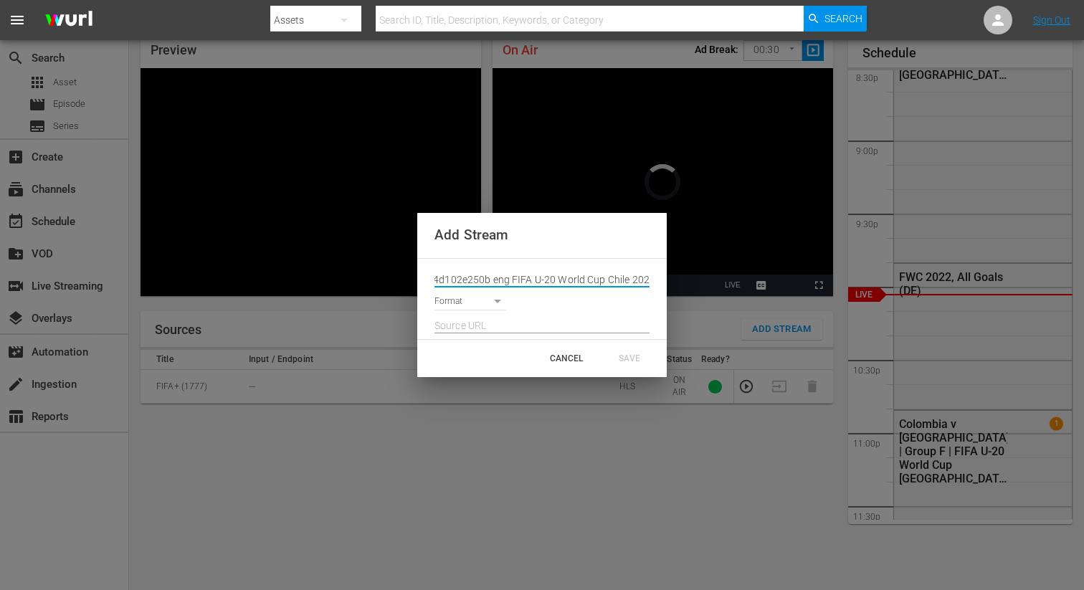
scroll to position [0, 0]
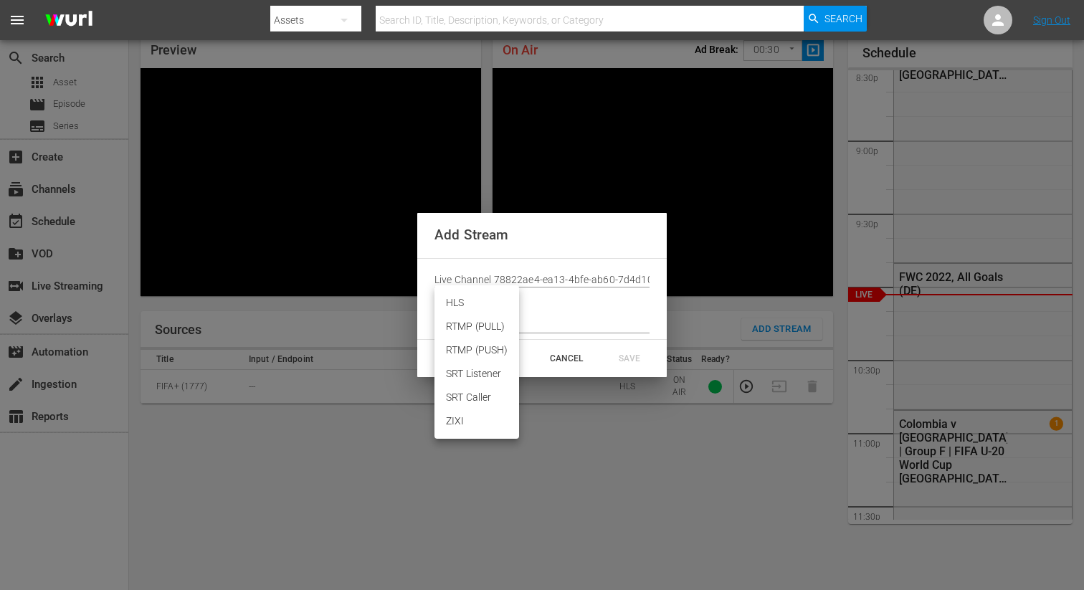
click at [468, 306] on li "HLS" at bounding box center [477, 303] width 85 height 24
type input "HLS"
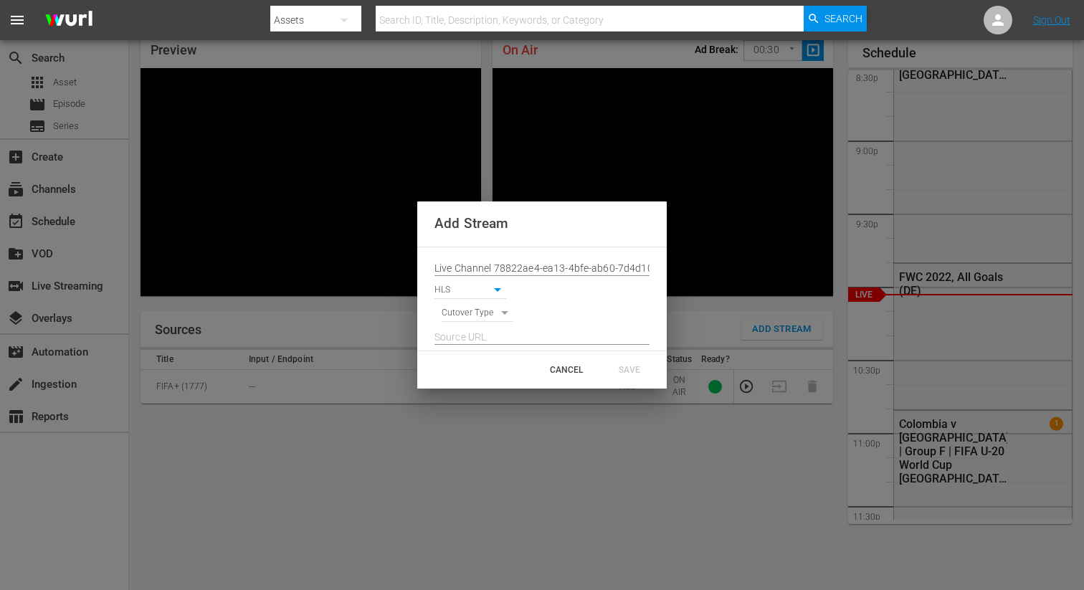
click at [465, 317] on body "menu Search By Assets Search ID, Title, Description, Keywords, or Category Sear…" at bounding box center [542, 233] width 1084 height 590
click at [465, 343] on li "SIGNAL" at bounding box center [478, 338] width 72 height 24
type input "SIGNAL"
click at [468, 331] on input "text" at bounding box center [542, 338] width 215 height 22
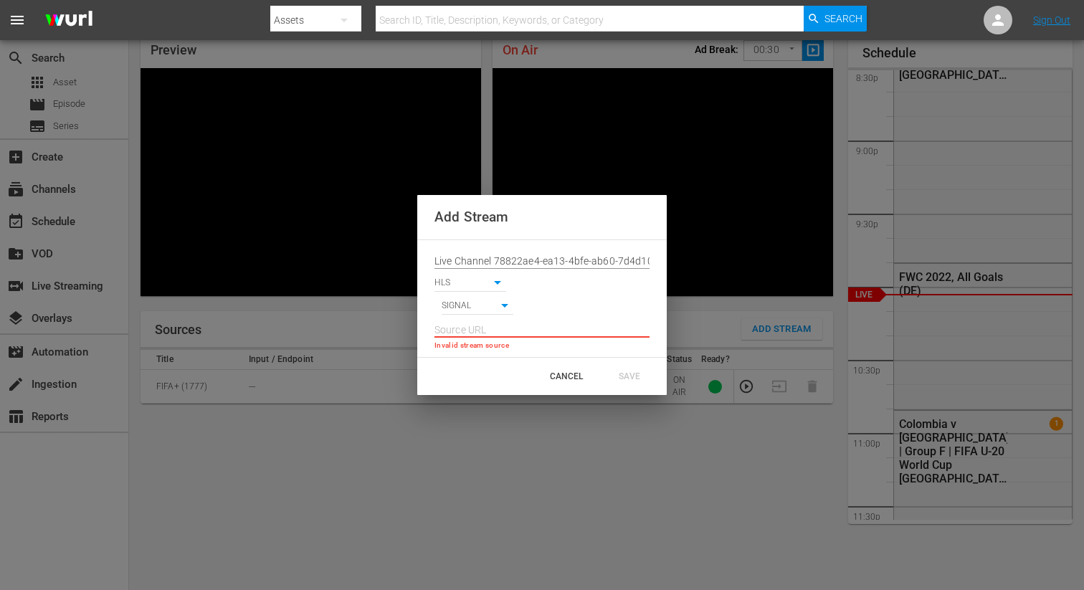
paste input "[URL][DOMAIN_NAME][DATE][DATE]"
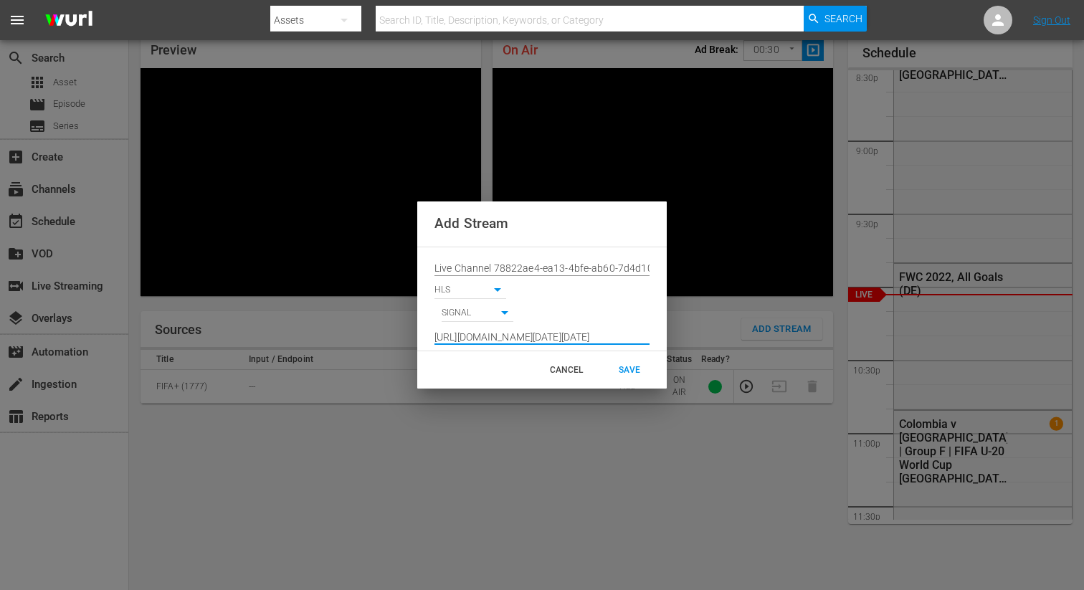
type input "[URL][DOMAIN_NAME][DATE][DATE]"
click at [629, 370] on div "SAVE" at bounding box center [629, 370] width 63 height 26
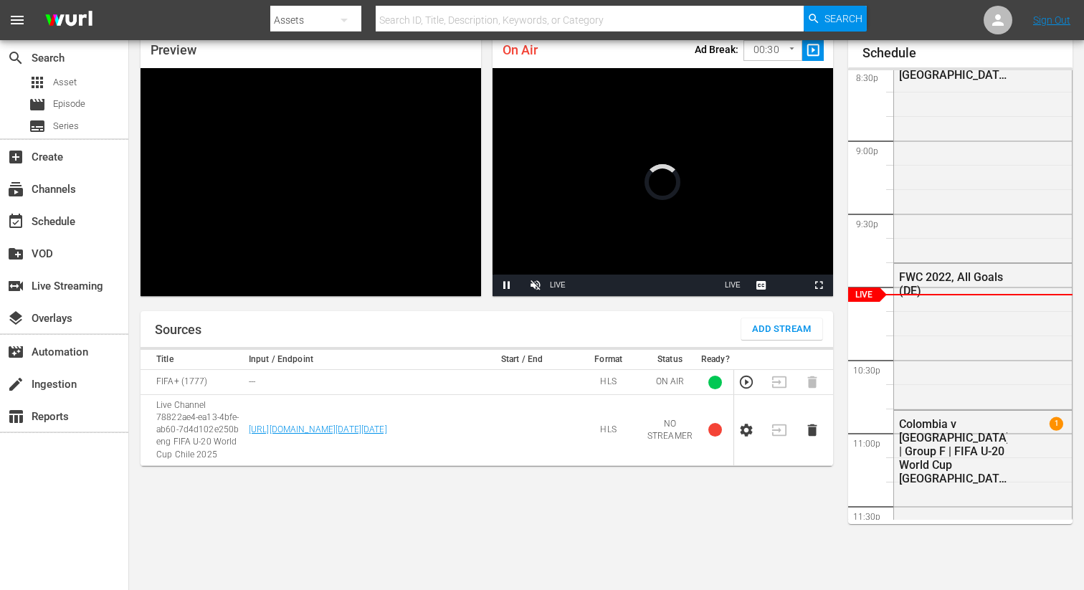
click at [750, 437] on icon "button" at bounding box center [747, 430] width 12 height 13
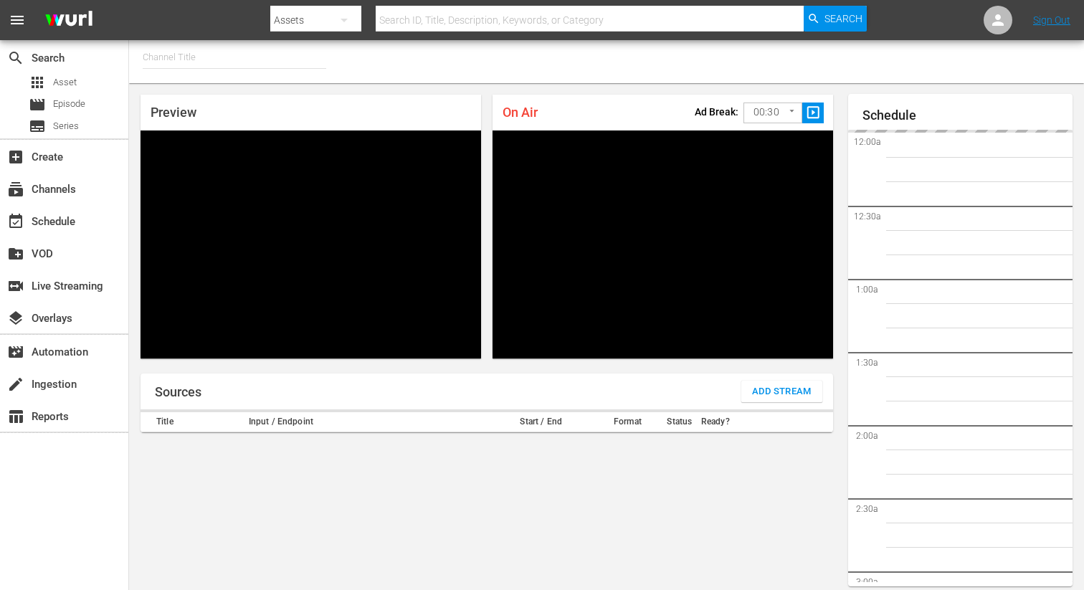
type input "FIFA+ Italian Local (1779)"
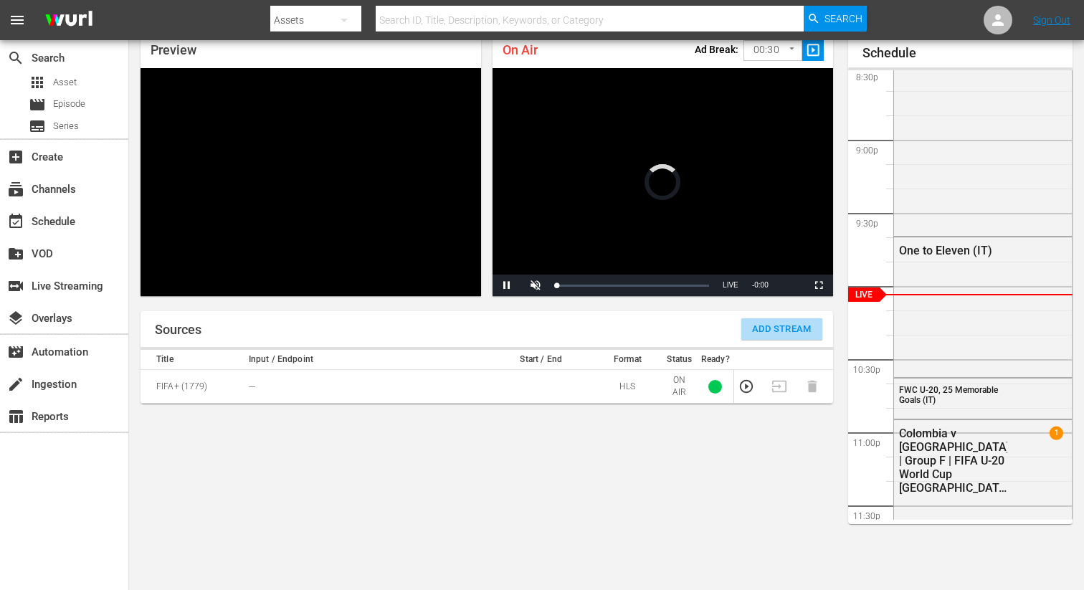
click at [773, 331] on span "Add Stream" at bounding box center [782, 329] width 60 height 16
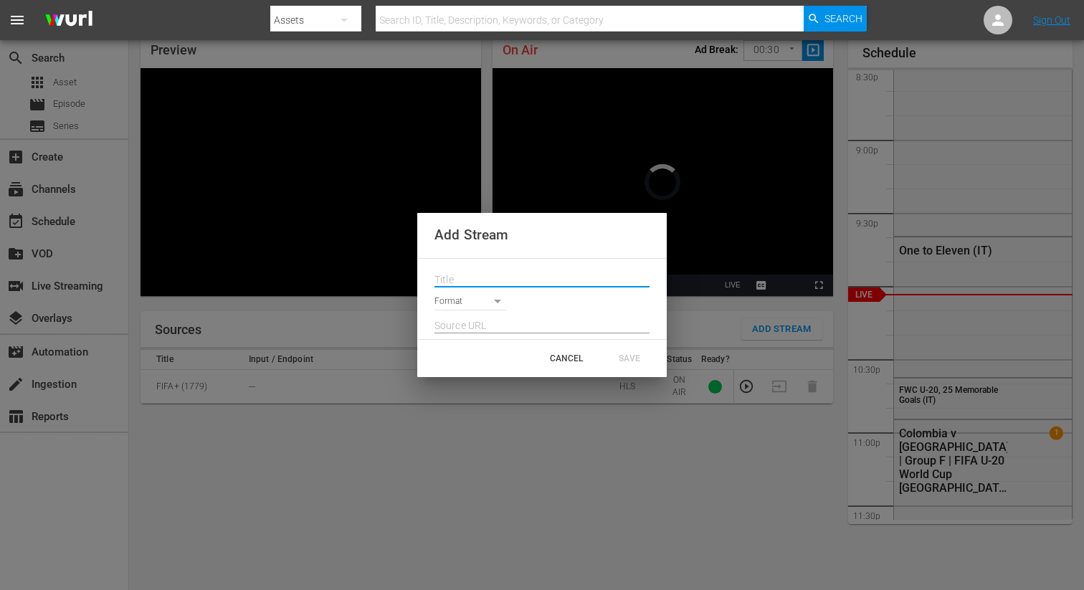
click at [534, 270] on input "text" at bounding box center [542, 281] width 215 height 22
paste input "Live Channel 78822ae4-ea13-4bfe-ab60-7d4d102e250b eng FIFA U-20 World Cup Chile…"
type input "Live Channel 78822ae4-ea13-4bfe-ab60-7d4d102e250b eng FIFA U-20 World Cup Chile…"
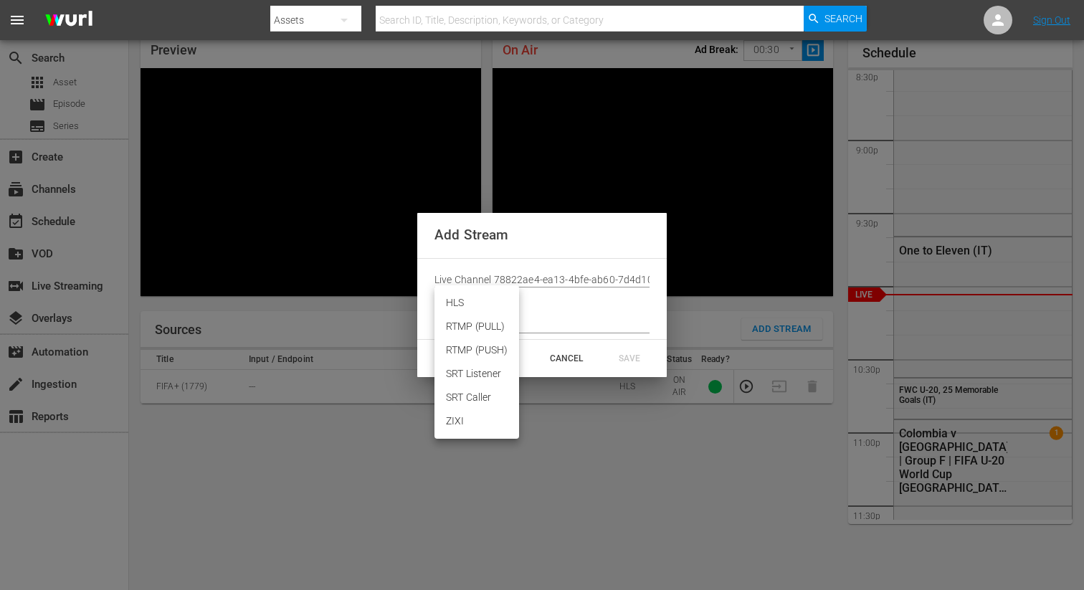
click at [449, 304] on body "menu Search By Assets Search ID, Title, Description, Keywords, or Category Sear…" at bounding box center [542, 233] width 1084 height 590
click at [460, 311] on li "HLS" at bounding box center [477, 303] width 85 height 24
type input "HLS"
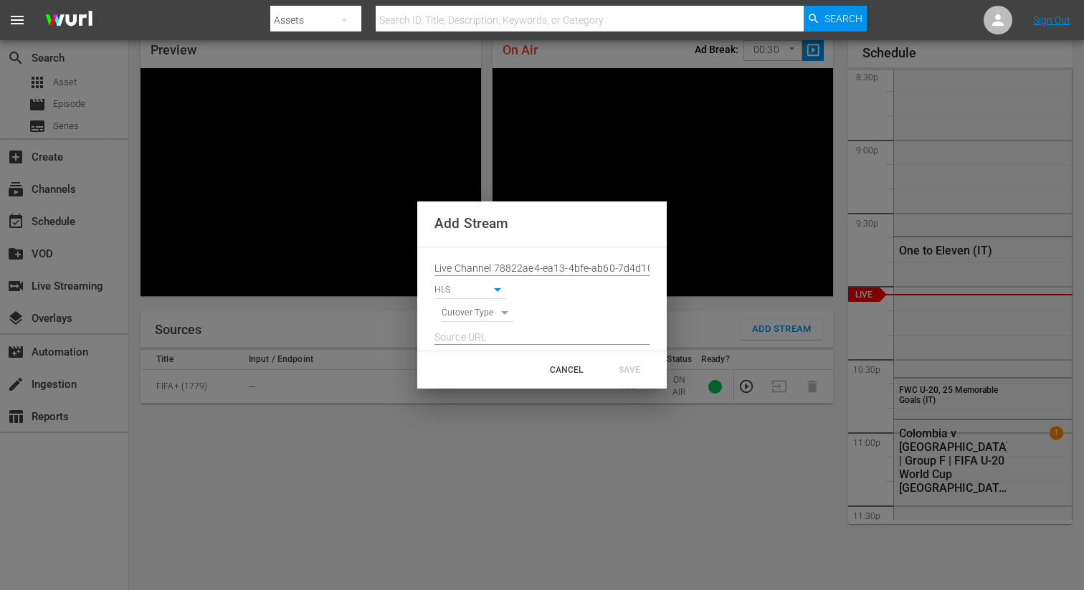
click at [460, 311] on body "menu Search By Assets Search ID, Title, Description, Keywords, or Category Sear…" at bounding box center [542, 233] width 1084 height 590
click at [460, 331] on li "SIGNAL" at bounding box center [478, 338] width 72 height 24
type input "SIGNAL"
click at [458, 338] on input "text" at bounding box center [542, 338] width 215 height 22
paste input "[URL][DOMAIN_NAME][DATE][DATE]"
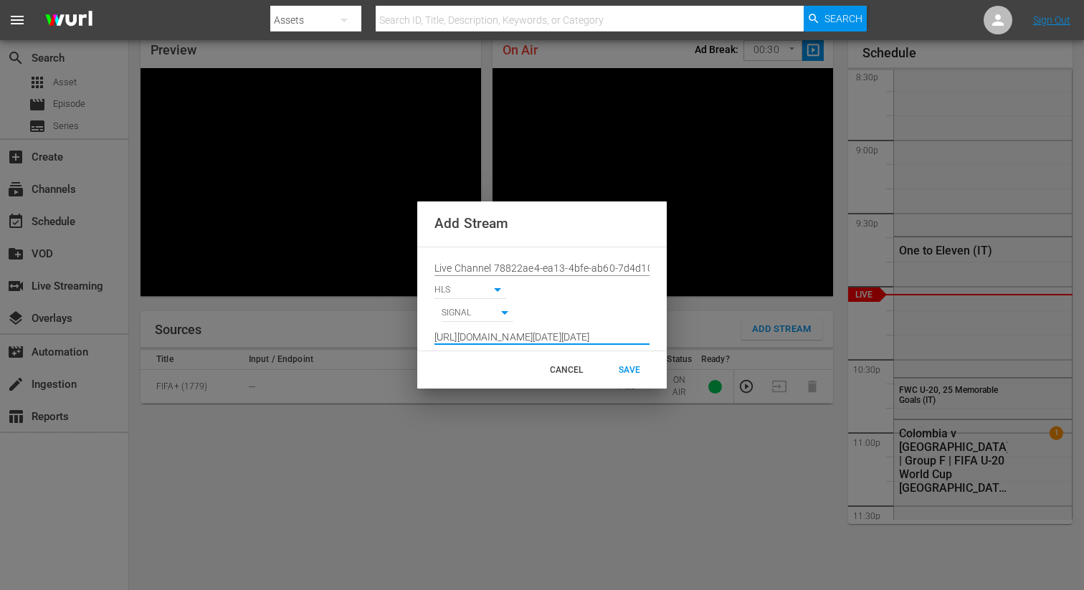
scroll to position [0, 1045]
type input "[URL][DOMAIN_NAME][DATE][DATE]"
click at [634, 364] on div "SAVE" at bounding box center [629, 370] width 63 height 26
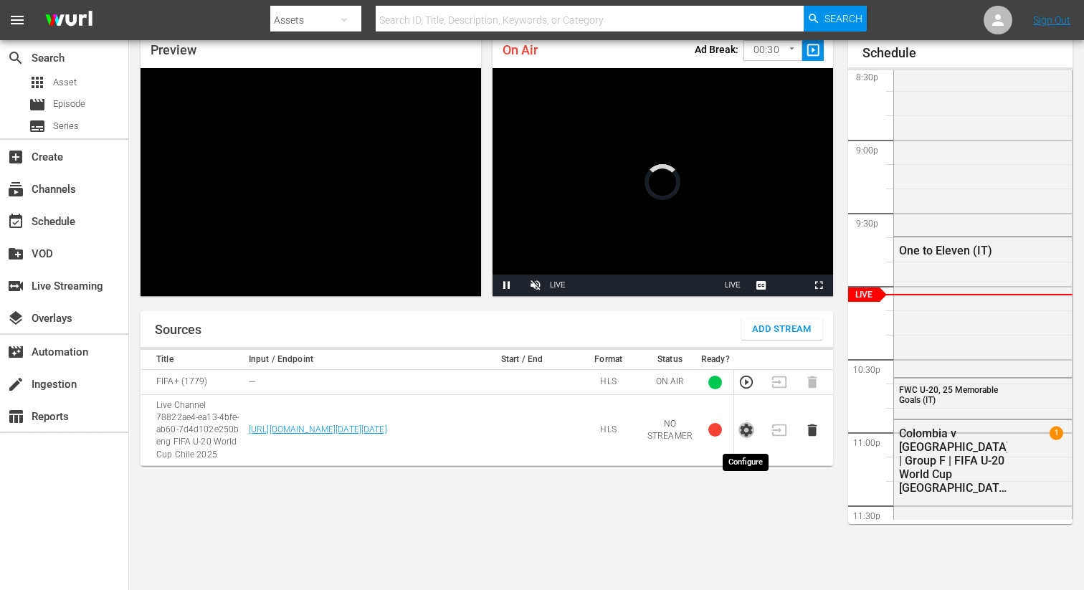
click at [748, 437] on icon "button" at bounding box center [747, 430] width 16 height 16
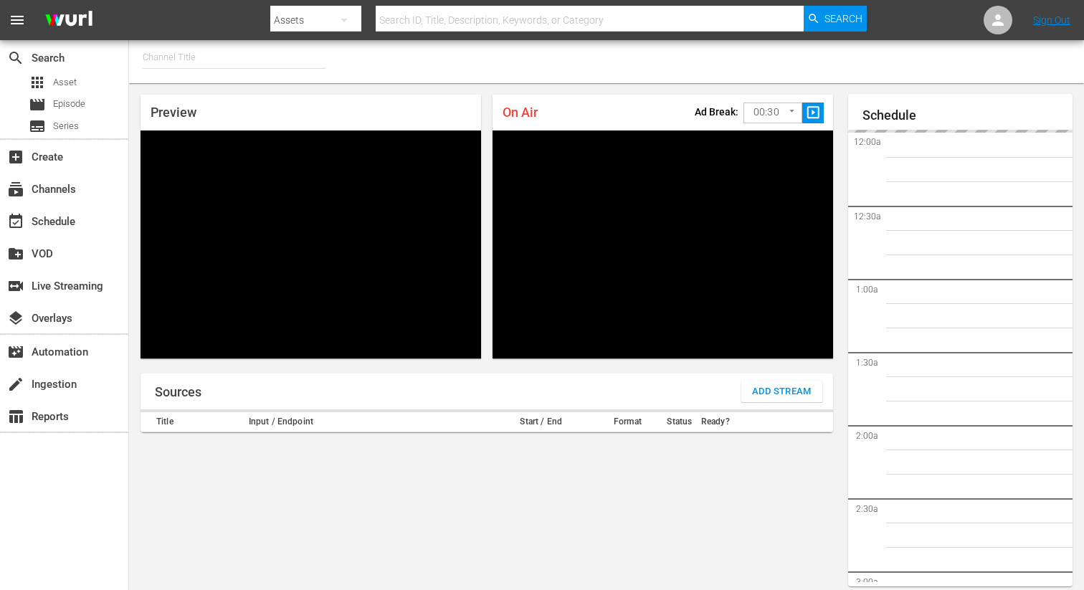
type input "FIFA+ [DEMOGRAPHIC_DATA] Local (1776)"
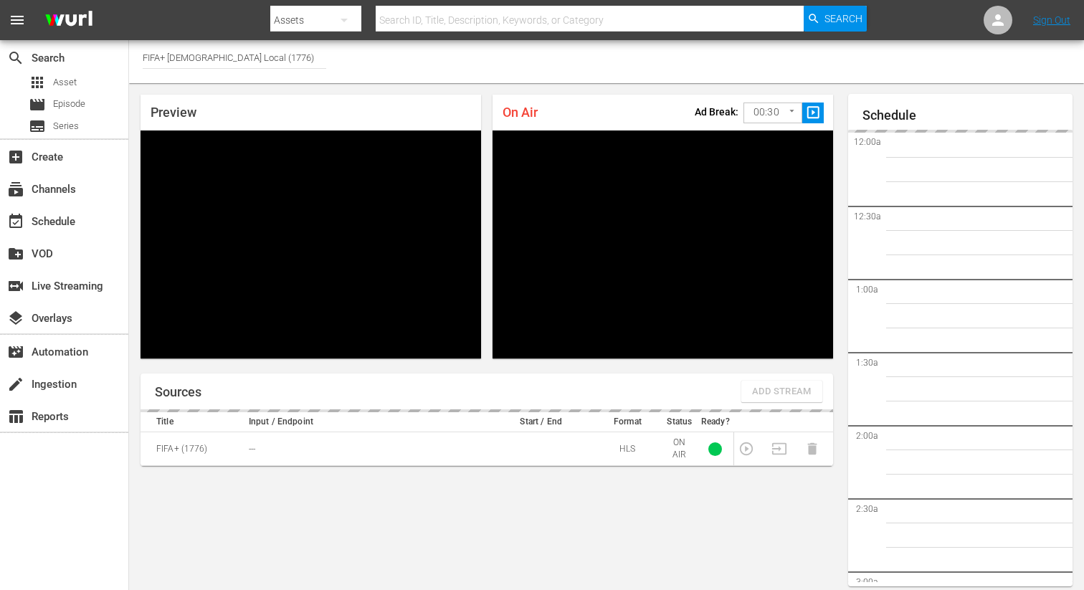
scroll to position [62, 0]
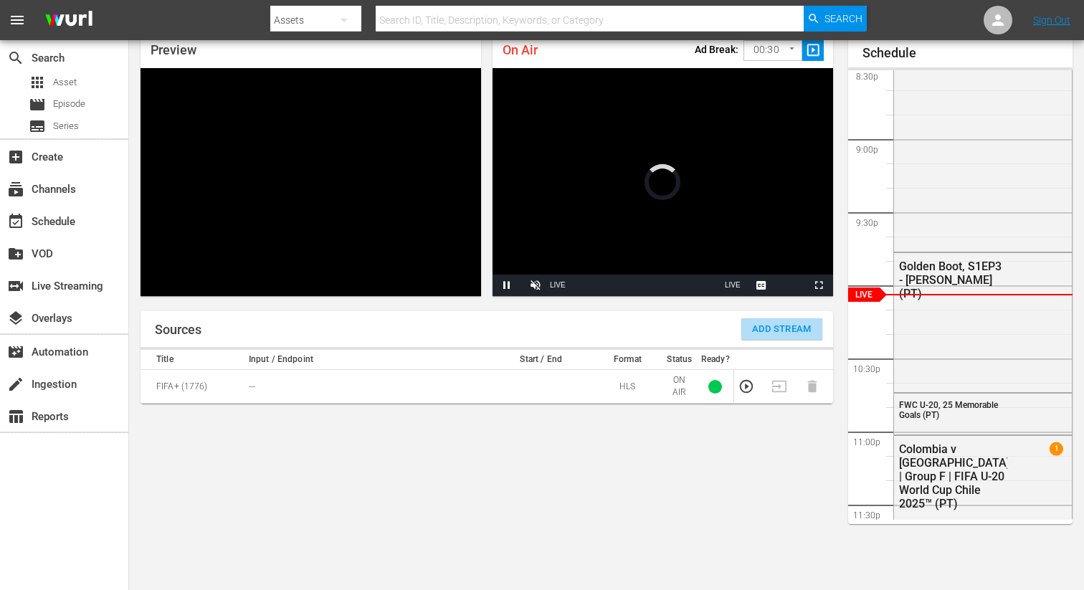
click at [781, 329] on span "Add Stream" at bounding box center [782, 329] width 60 height 16
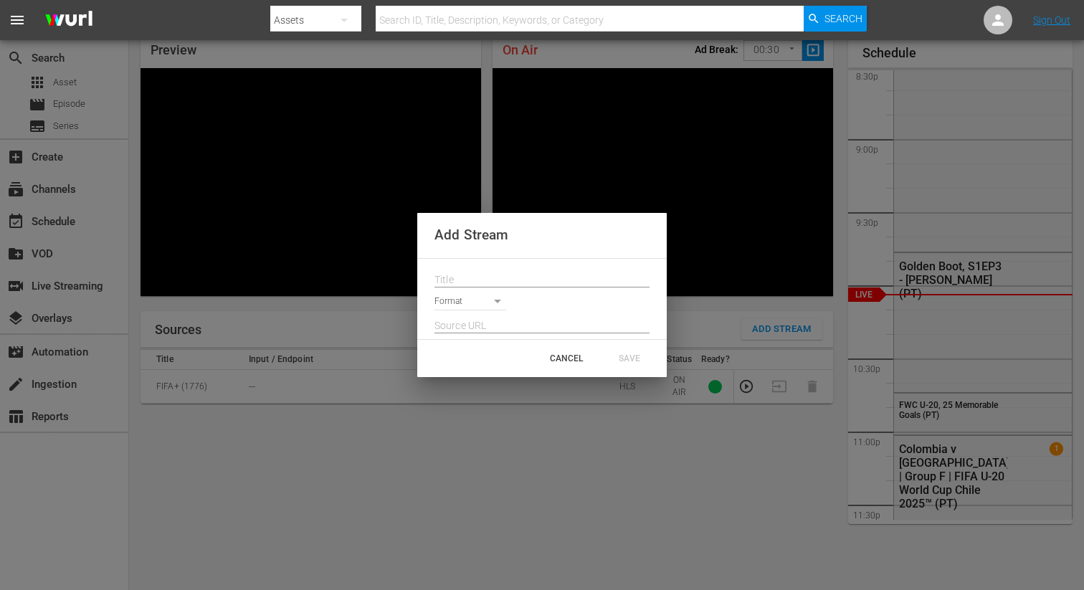
click at [567, 287] on input "text" at bounding box center [542, 281] width 215 height 22
paste input "Live Channel 78822ae4-ea13-4bfe-ab60-7d4d102e250b eng FIFA U-20 World Cup Chile…"
type input "Live Channel 78822ae4-ea13-4bfe-ab60-7d4d102e250b eng FIFA U-20 World Cup Chile…"
click at [473, 295] on body "menu Search By Assets Search ID, Title, Description, Keywords, or Category Sear…" at bounding box center [542, 233] width 1084 height 590
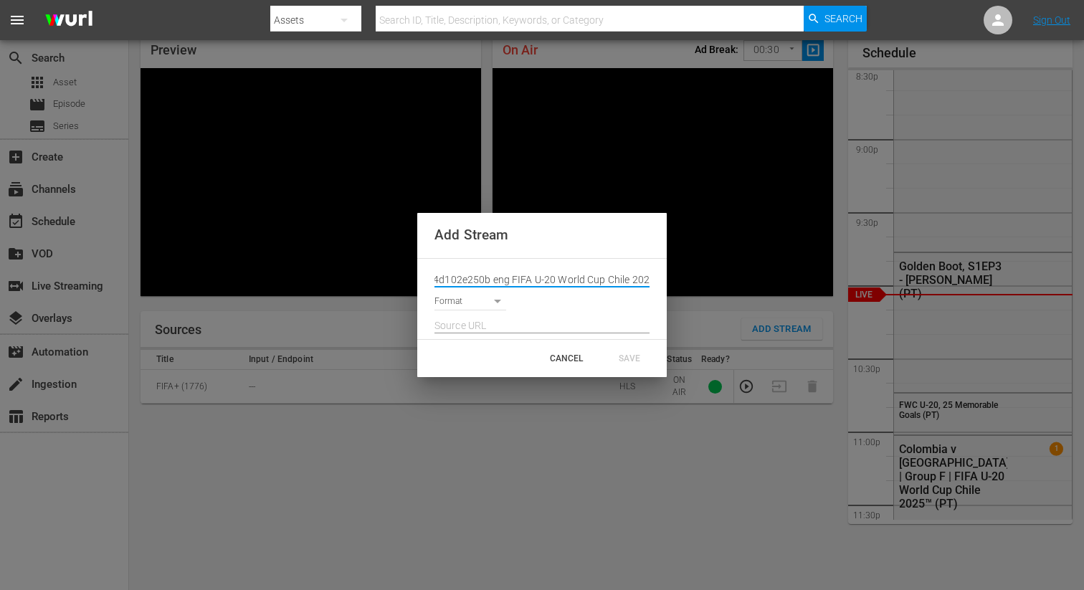
scroll to position [0, 0]
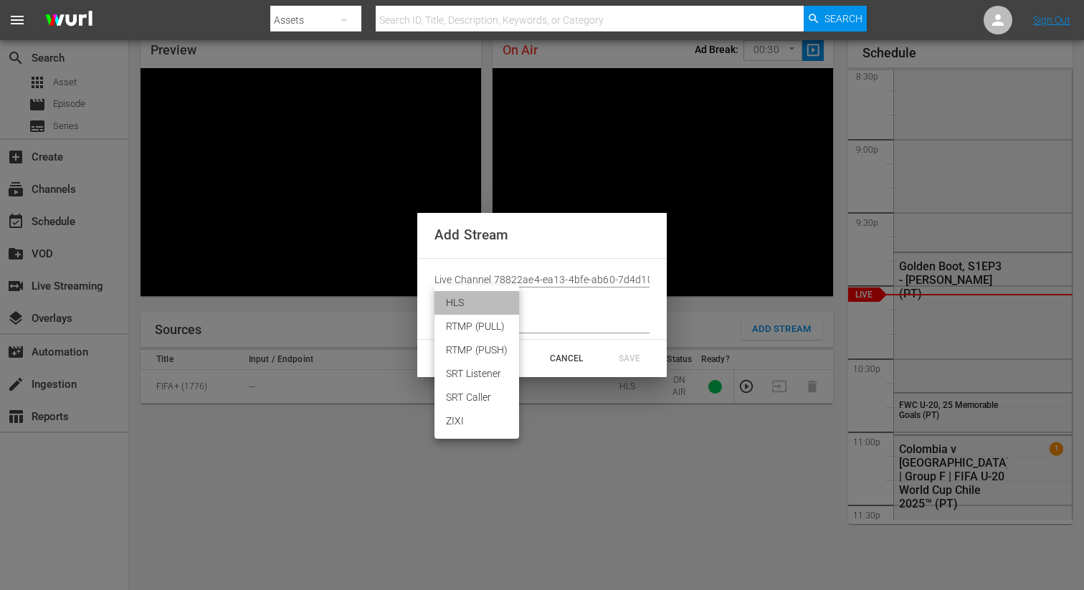
click at [465, 307] on li "HLS" at bounding box center [477, 303] width 85 height 24
type input "HLS"
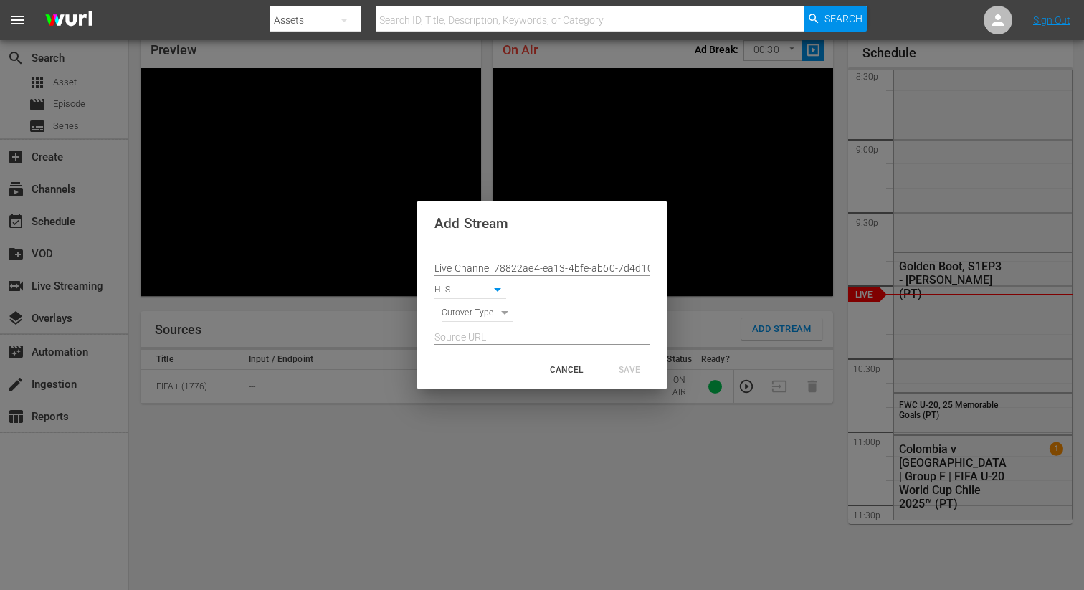
click at [463, 316] on body "menu Search By Assets Search ID, Title, Description, Keywords, or Category Sear…" at bounding box center [542, 233] width 1084 height 590
click at [463, 335] on li "SIGNAL" at bounding box center [478, 338] width 72 height 24
type input "SIGNAL"
click at [463, 337] on input "text" at bounding box center [542, 338] width 215 height 22
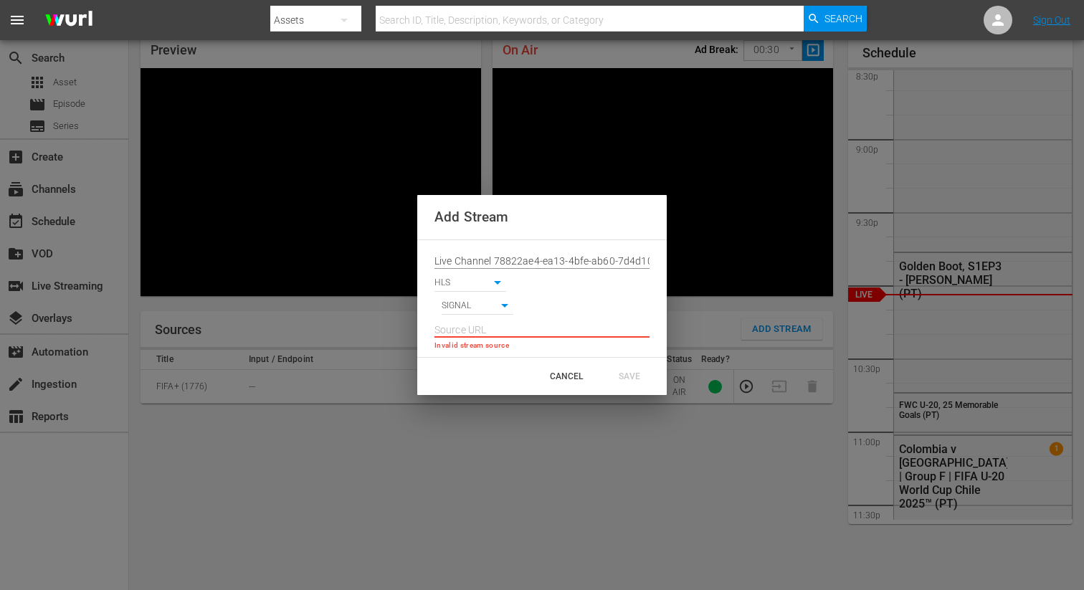
paste input "[URL][DOMAIN_NAME][DATE][DATE]"
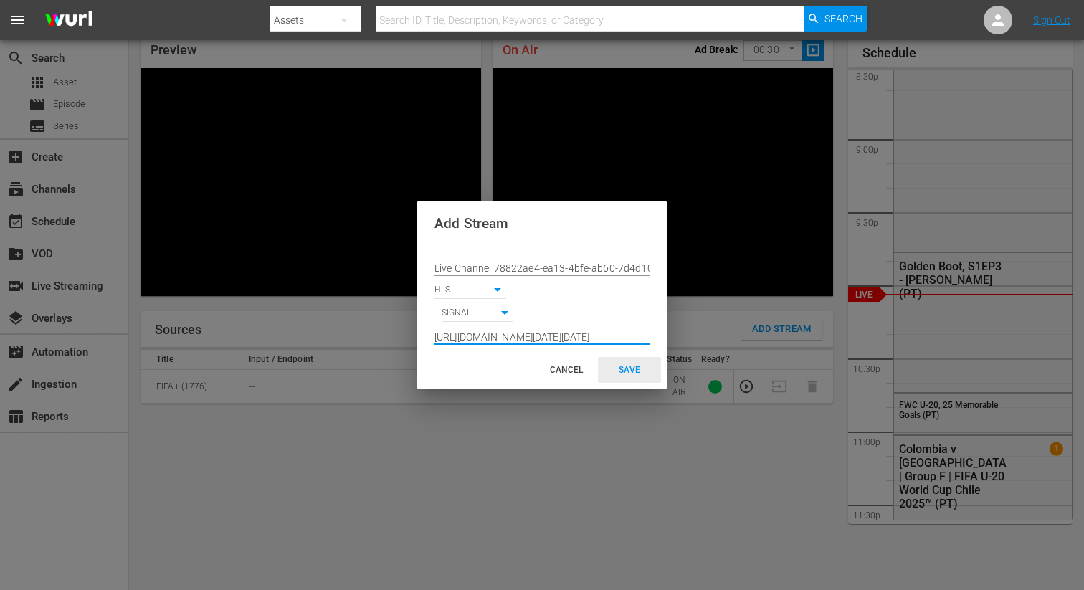
type input "[URL][DOMAIN_NAME][DATE][DATE]"
click at [632, 372] on div "SAVE" at bounding box center [629, 370] width 63 height 26
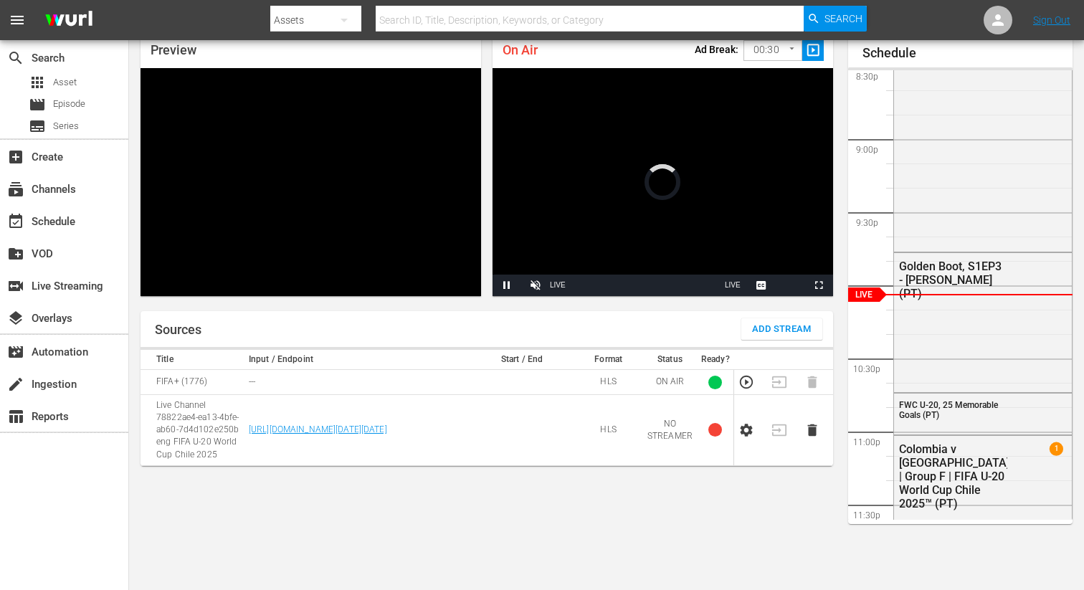
click at [747, 432] on icon "button" at bounding box center [747, 430] width 12 height 13
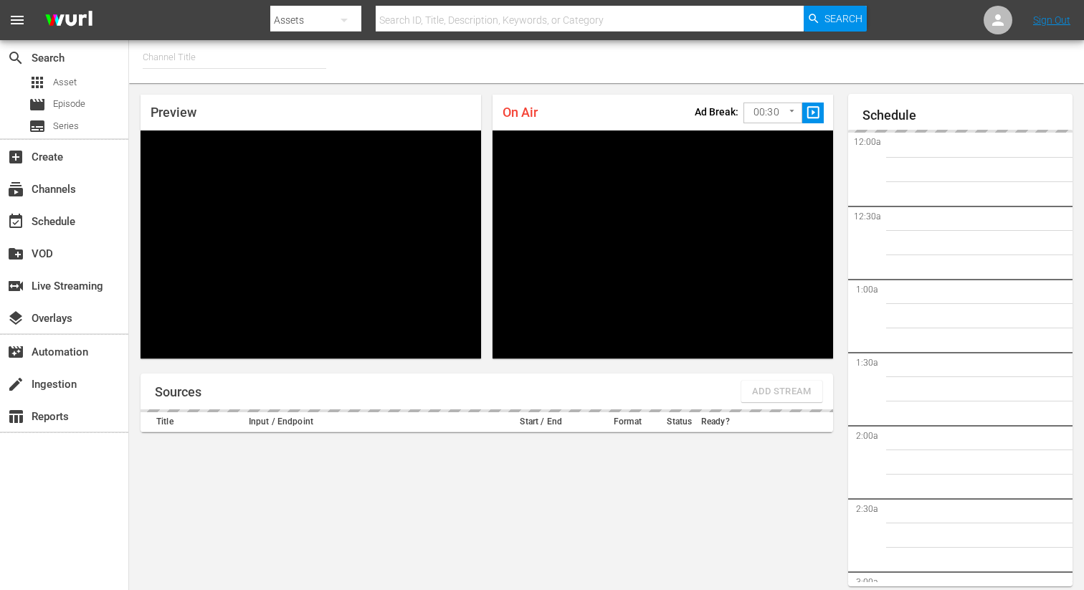
type input "FIFA+ Spanish Global (1780)"
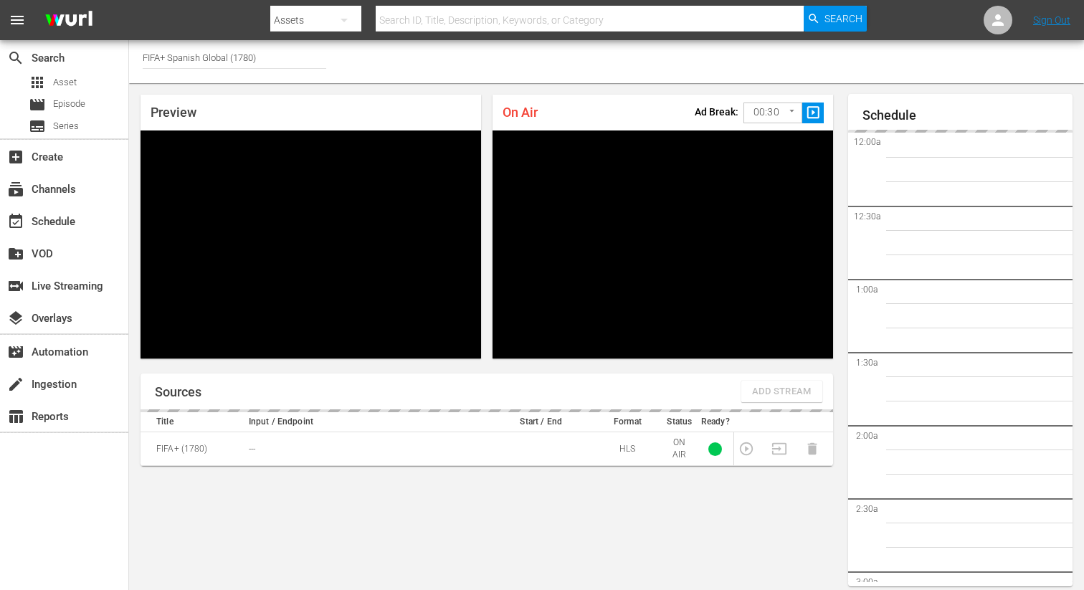
scroll to position [62, 0]
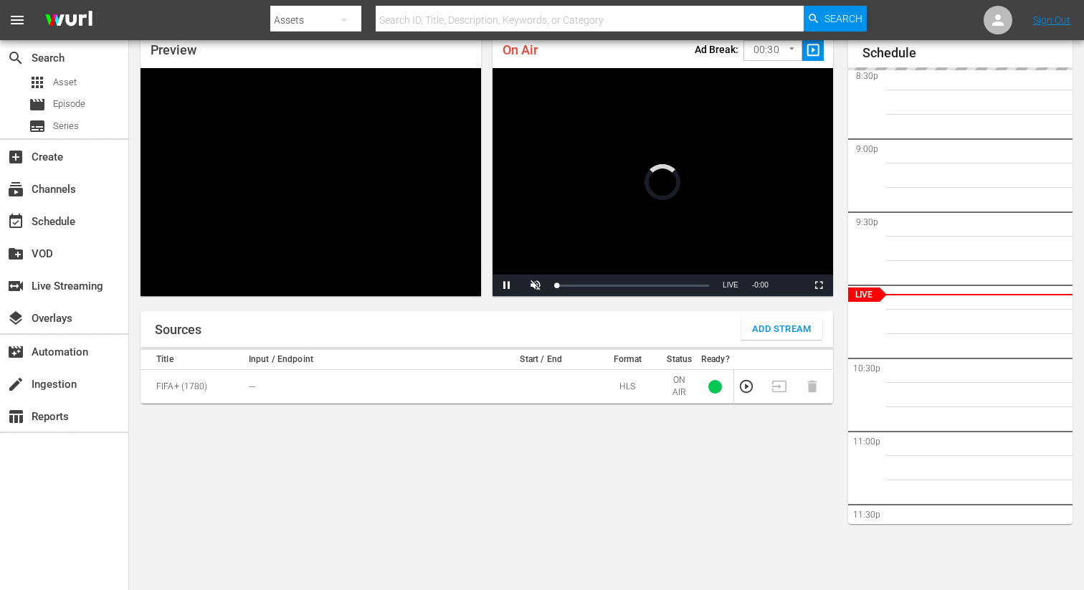
click at [752, 332] on span "Add Stream" at bounding box center [782, 329] width 60 height 16
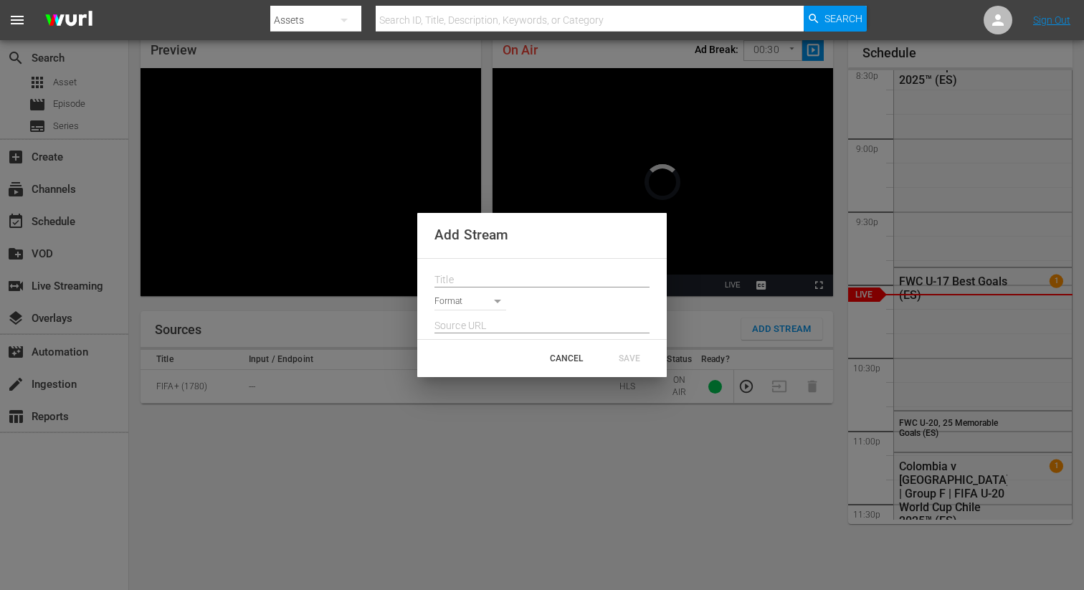
click at [481, 276] on input "text" at bounding box center [542, 281] width 215 height 22
paste input "Live Channel 78822ae4-ea13-4bfe-ab60-7d4d102e250b eng FIFA U-20 World Cup Chile…"
type input "Live Channel 78822ae4-ea13-4bfe-ab60-7d4d102e250b eng FIFA U-20 World Cup Chile…"
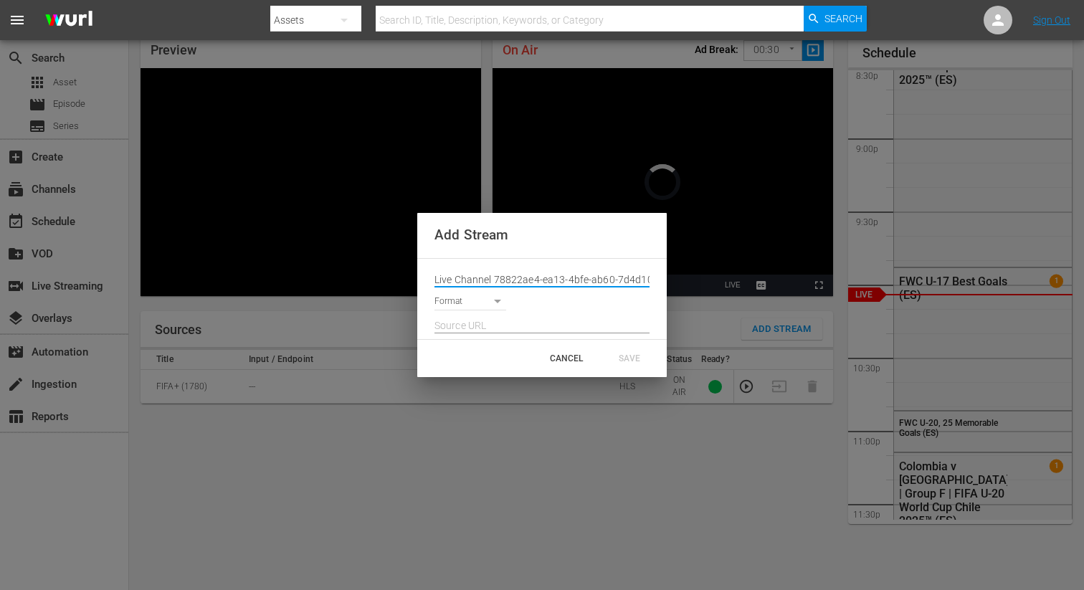
click at [475, 297] on body "menu Search By Assets Search ID, Title, Description, Keywords, or Category Sear…" at bounding box center [542, 233] width 1084 height 590
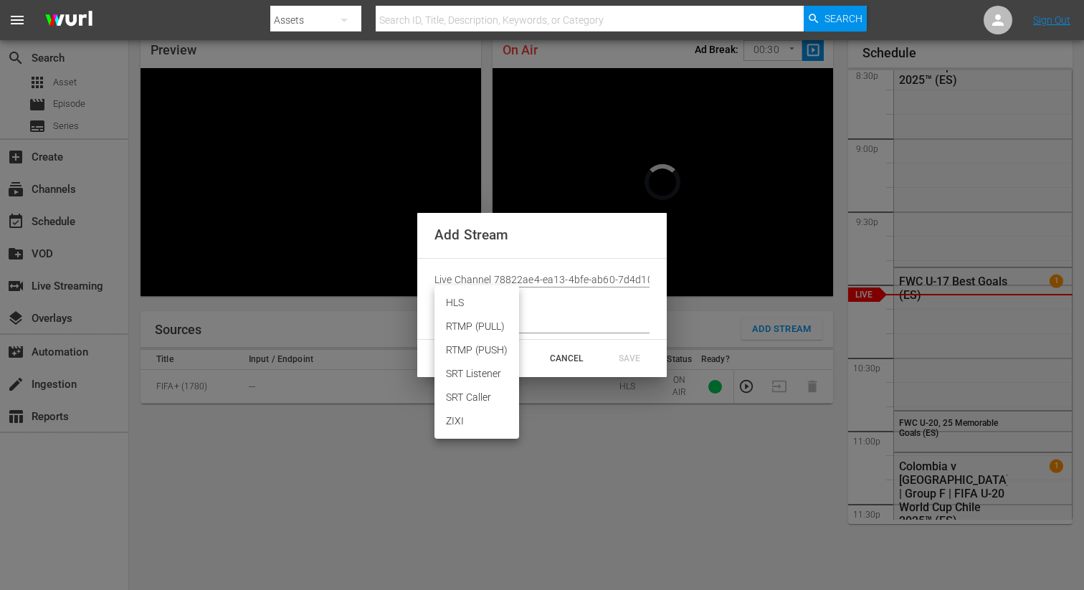
click at [465, 299] on li "HLS" at bounding box center [477, 303] width 85 height 24
type input "HLS"
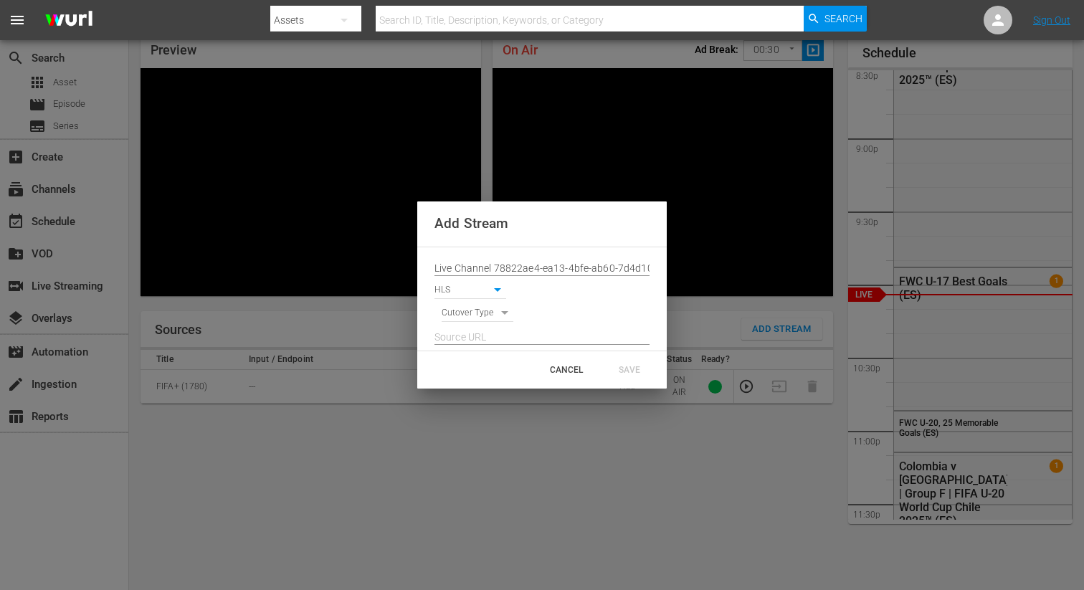
click at [465, 320] on body "menu Search By Assets Search ID, Title, Description, Keywords, or Category Sear…" at bounding box center [542, 233] width 1084 height 590
click at [468, 341] on li "SIGNAL" at bounding box center [478, 338] width 72 height 24
type input "SIGNAL"
click at [475, 336] on input "text" at bounding box center [542, 338] width 215 height 22
paste input "[URL][DOMAIN_NAME][DATE][DATE]"
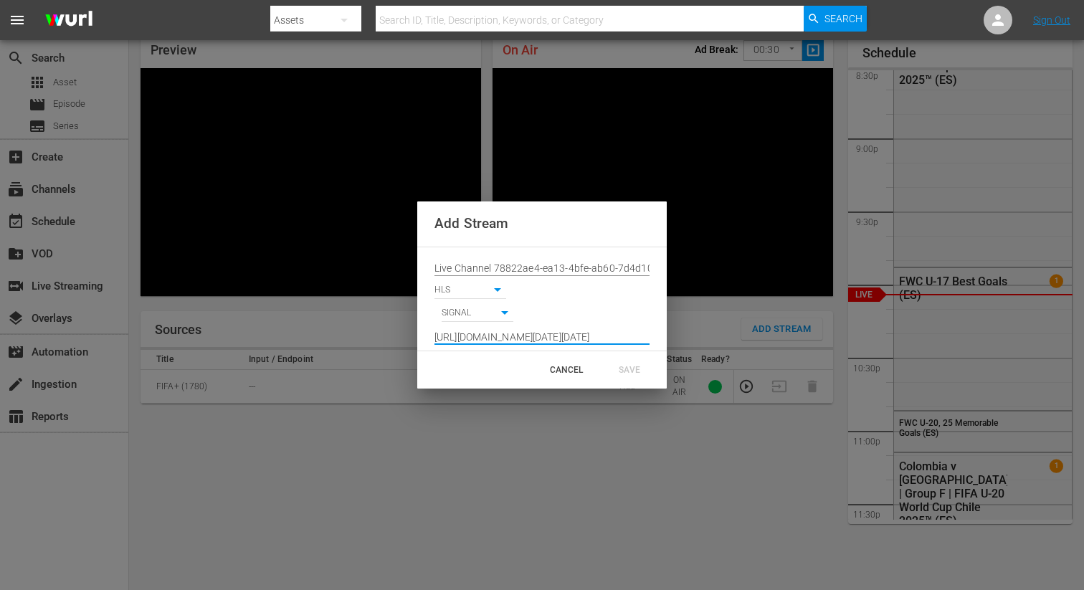
scroll to position [0, 1045]
type input "[URL][DOMAIN_NAME][DATE][DATE]"
click at [619, 364] on div "SAVE" at bounding box center [629, 370] width 63 height 26
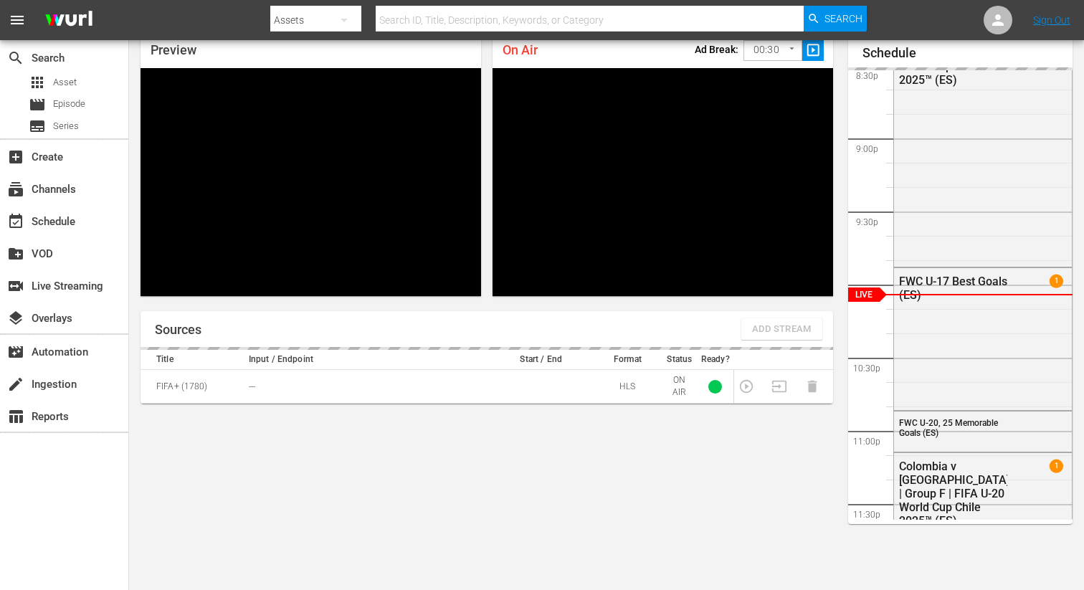
scroll to position [0, 0]
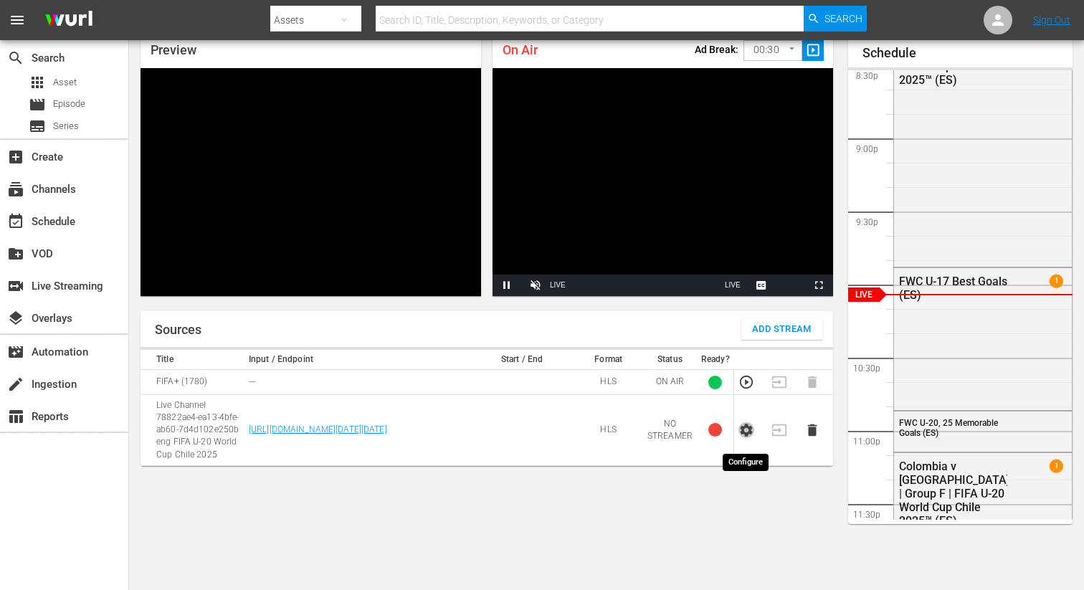
click at [741, 438] on icon "button" at bounding box center [747, 430] width 16 height 16
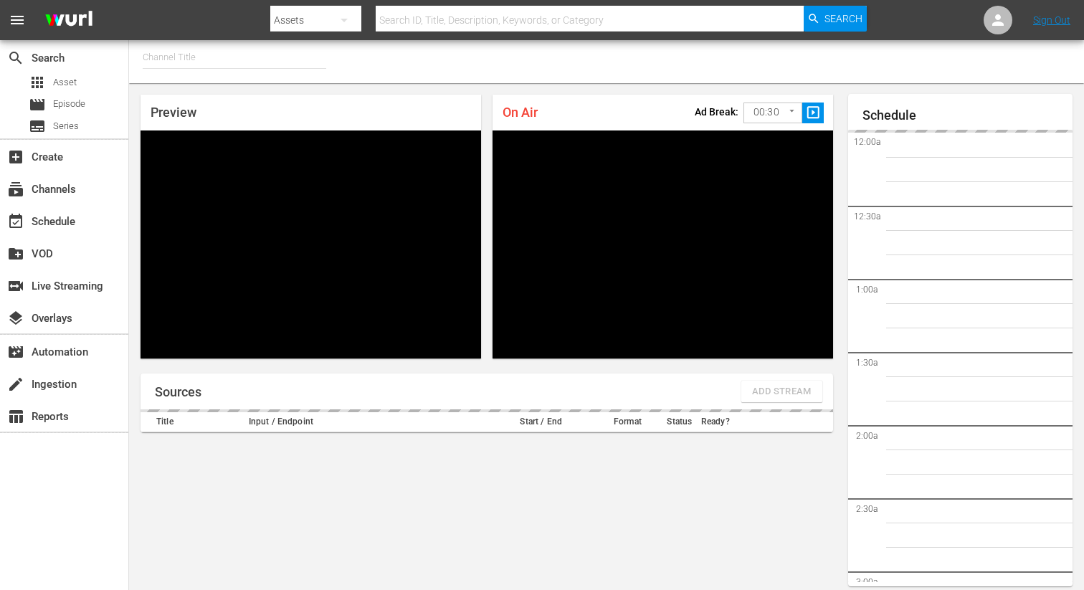
type input "FIFA+ English Global (1781)"
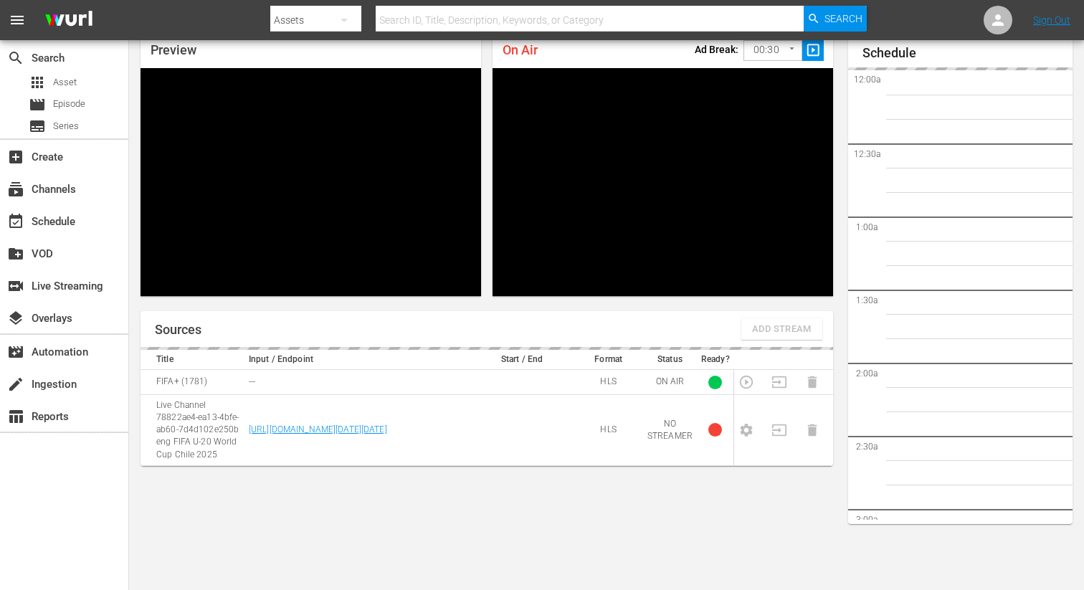
scroll to position [3026, 0]
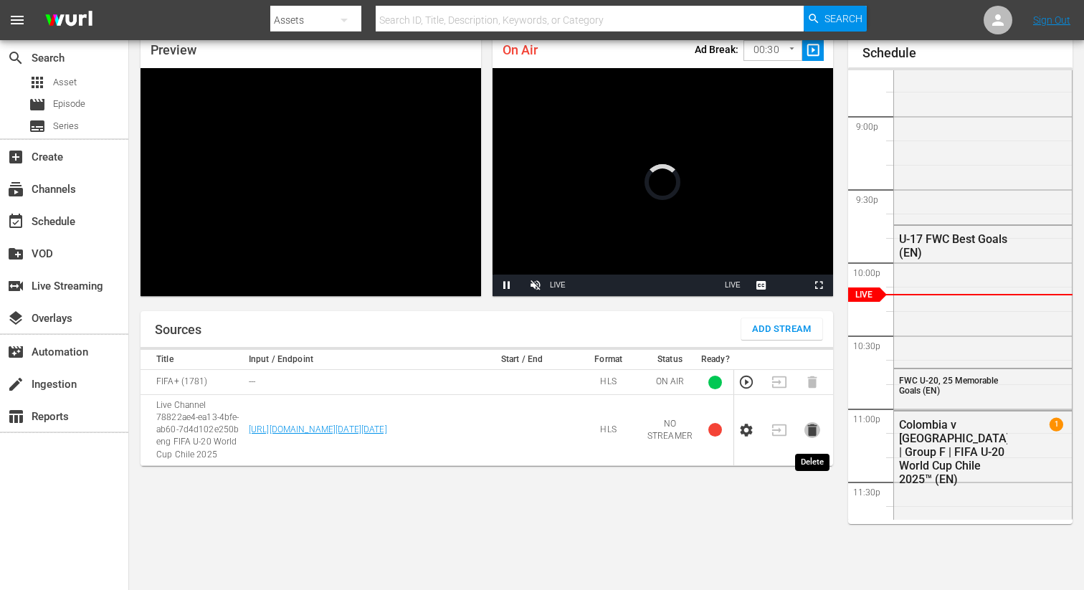
click at [814, 435] on icon "button" at bounding box center [812, 431] width 9 height 12
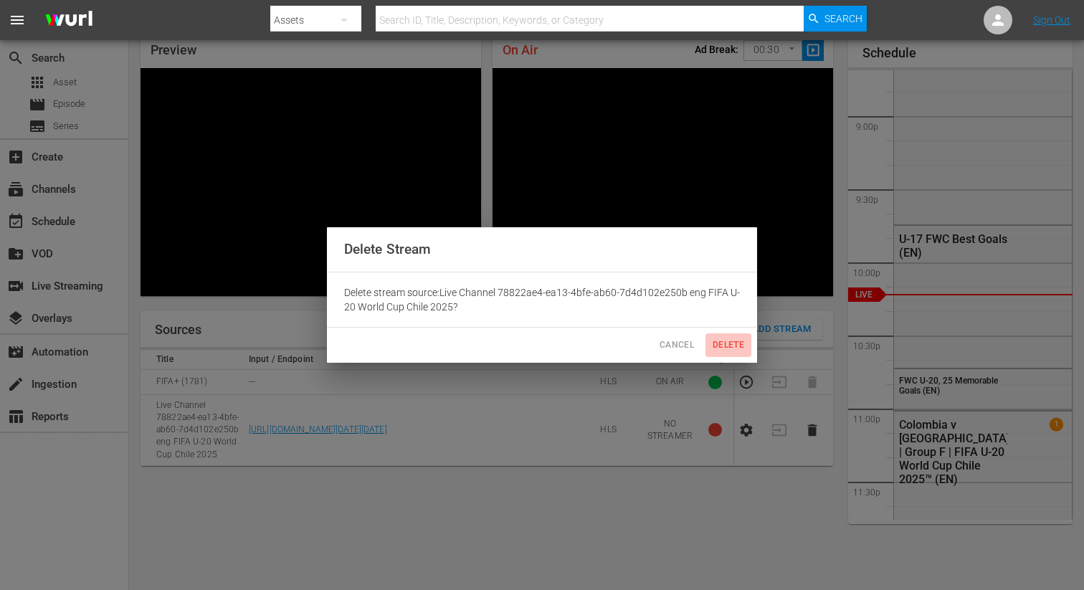
click at [725, 351] on span "Delete" at bounding box center [728, 345] width 34 height 15
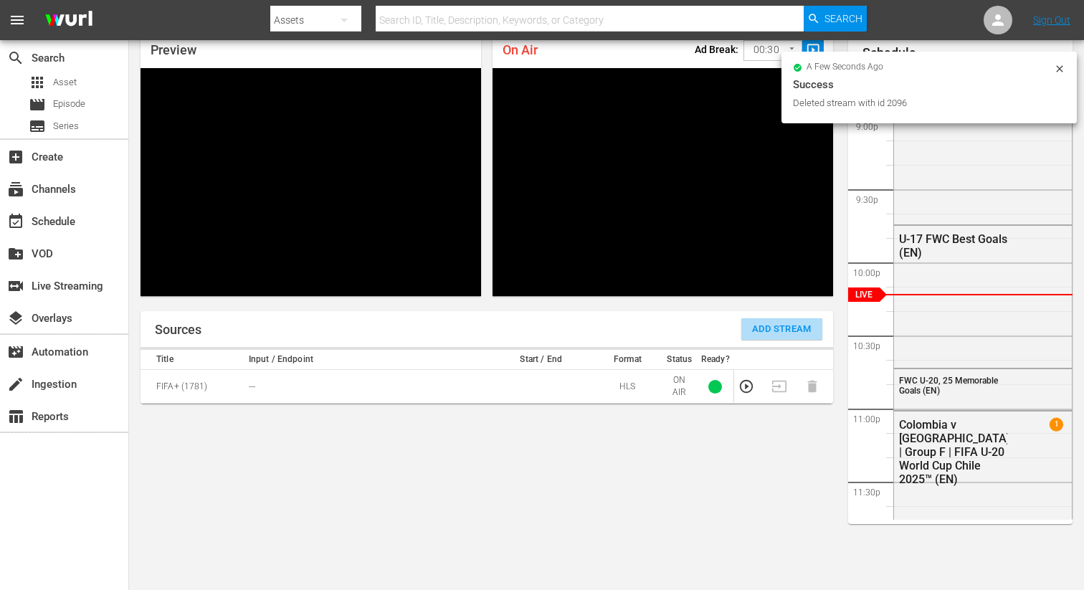
click at [757, 328] on span "Add Stream" at bounding box center [782, 329] width 60 height 16
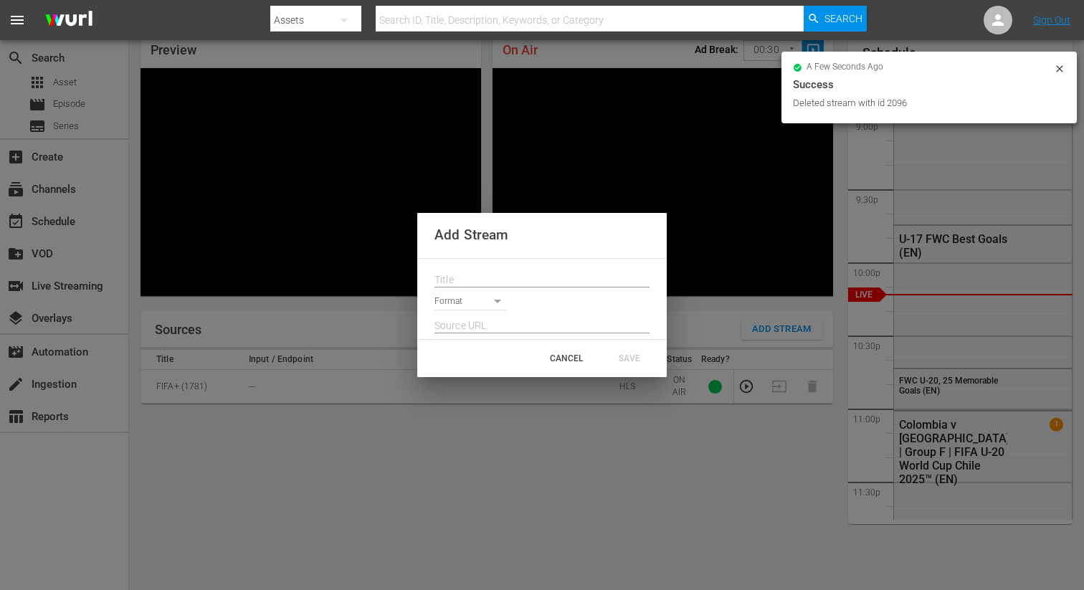
click at [524, 263] on div "Format" at bounding box center [542, 299] width 250 height 80
click at [521, 270] on input "text" at bounding box center [542, 281] width 215 height 22
paste input "Live Channel 78822ae4-ea13-4bfe-ab60-7d4d102e250b eng FIFA U-20 World Cup Chile…"
type input "Live Channel 78822ae4-ea13-4bfe-ab60-7d4d102e250b eng FIFA U-20 World Cup Chile…"
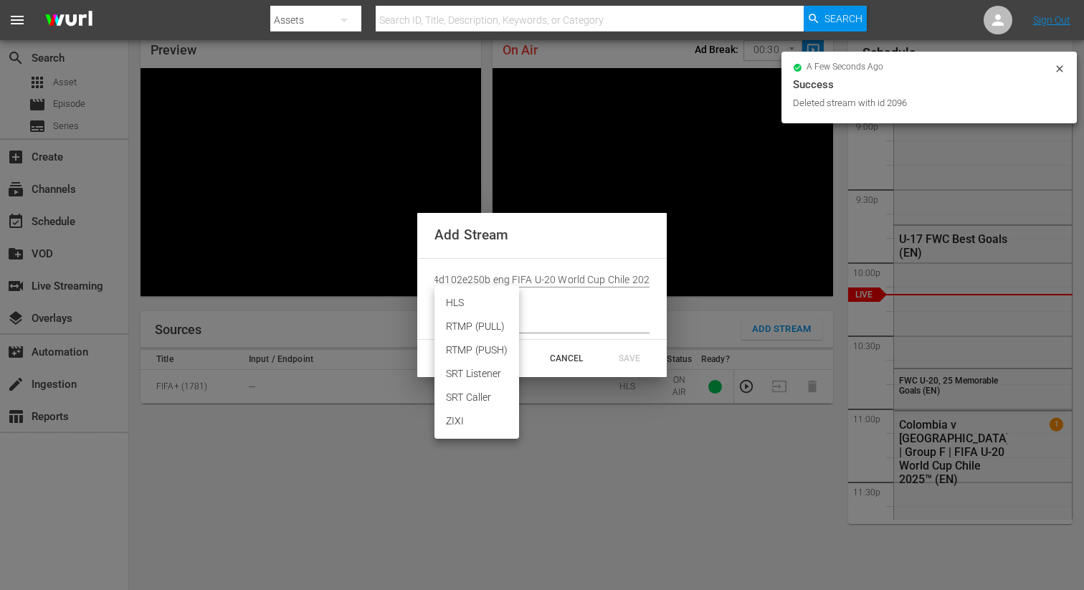
click at [468, 300] on body "menu Search By Assets Search ID, Title, Description, Keywords, or Category Sear…" at bounding box center [542, 233] width 1084 height 590
click at [455, 306] on li "HLS" at bounding box center [477, 303] width 85 height 24
type input "HLS"
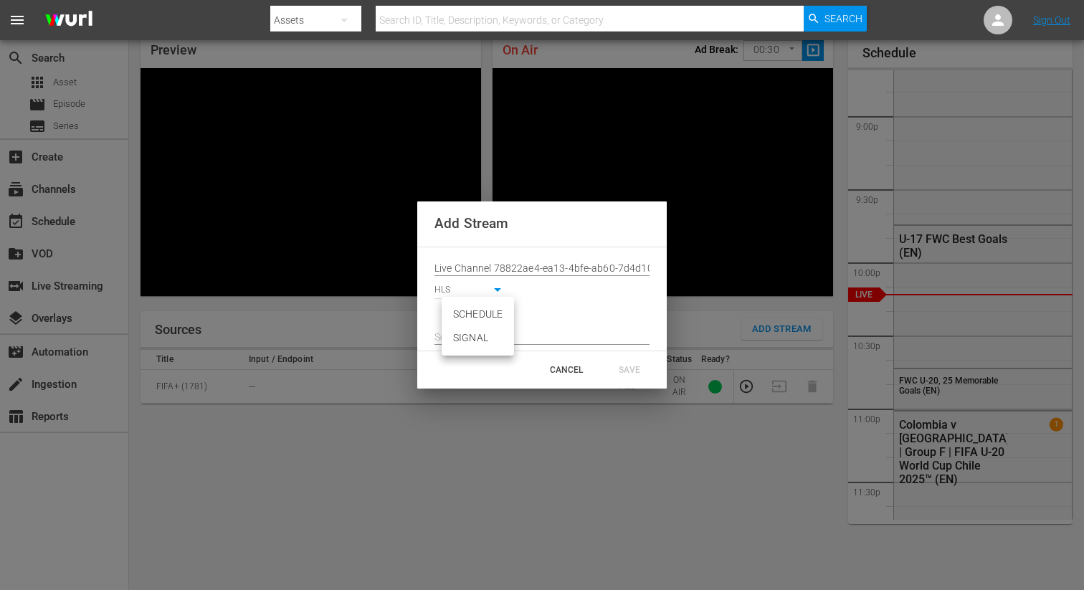
click at [454, 317] on body "menu Search By Assets Search ID, Title, Description, Keywords, or Category Sear…" at bounding box center [542, 233] width 1084 height 590
click at [458, 343] on li "SIGNAL" at bounding box center [478, 338] width 72 height 24
type input "SIGNAL"
click at [458, 339] on input "text" at bounding box center [542, 338] width 215 height 22
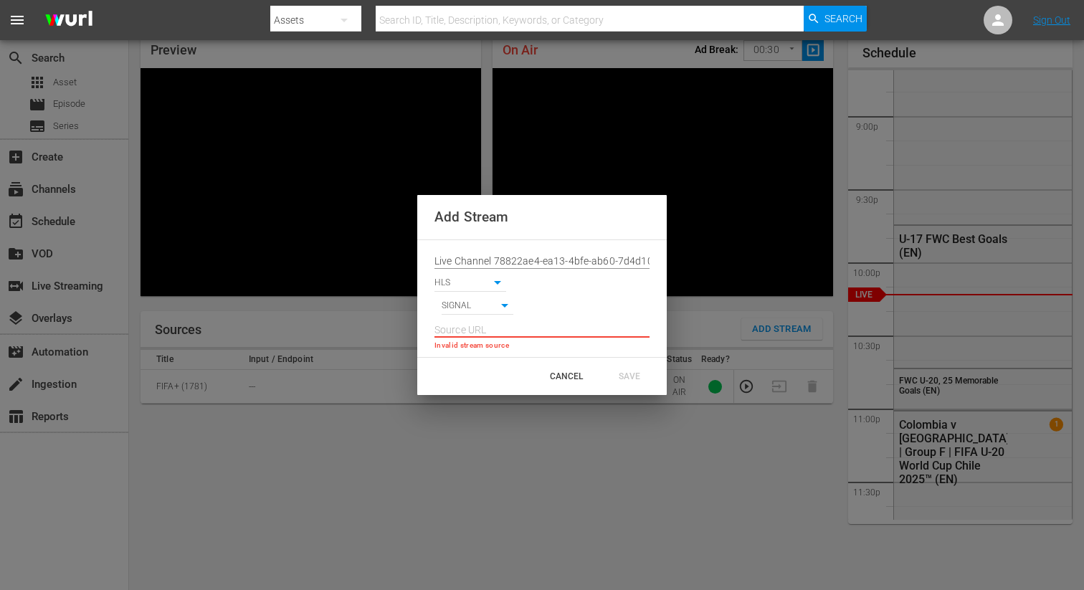
paste input "[URL][DOMAIN_NAME][DATE][DATE]"
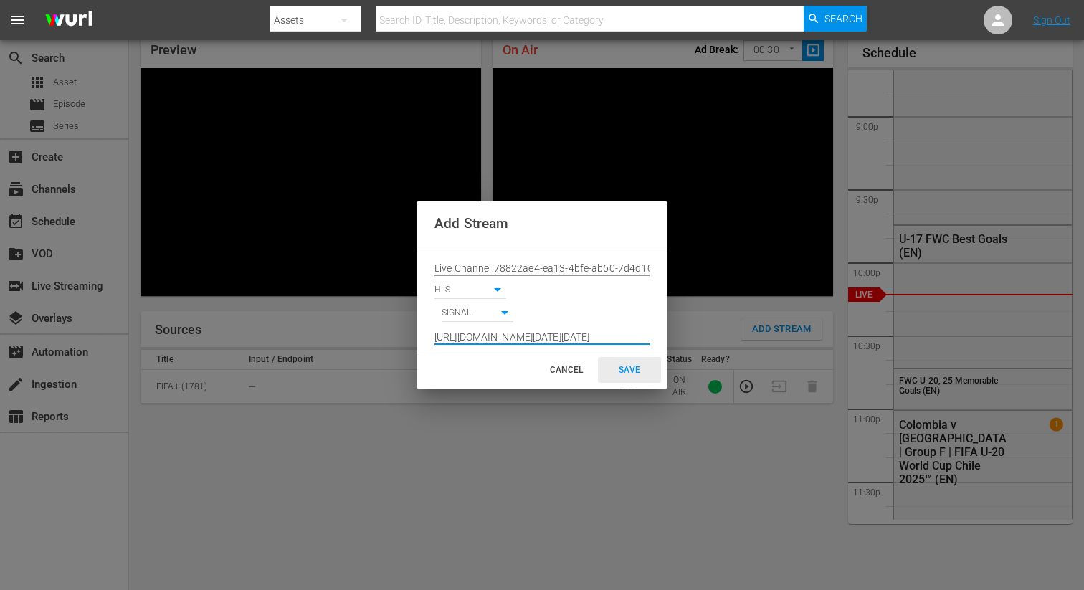
type input "[URL][DOMAIN_NAME][DATE][DATE]"
click at [625, 369] on div "SAVE" at bounding box center [629, 370] width 63 height 26
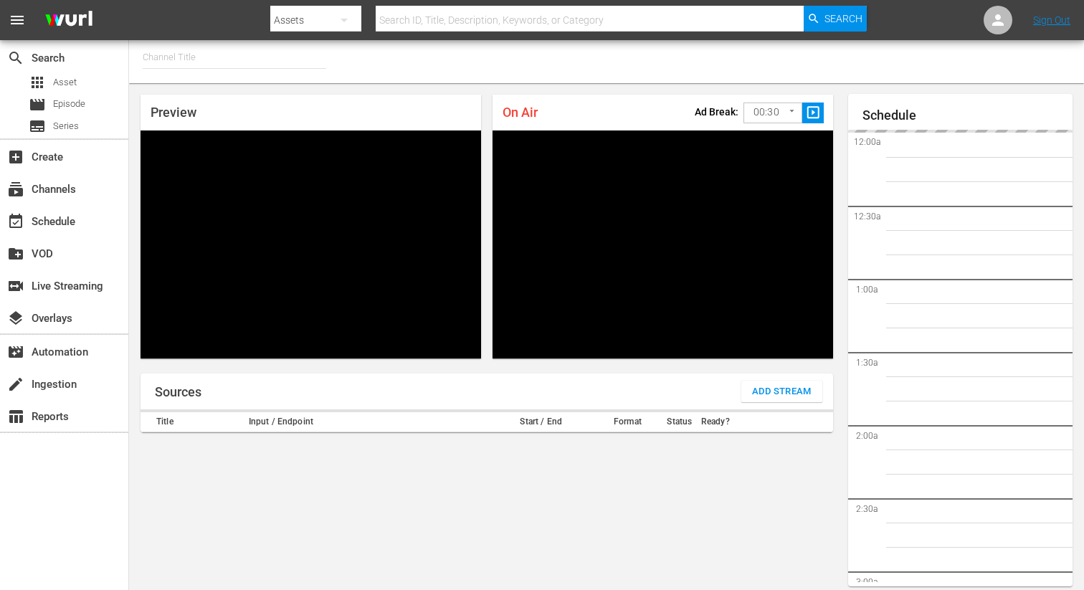
type input "FIFA+ [DEMOGRAPHIC_DATA] Local (1778)"
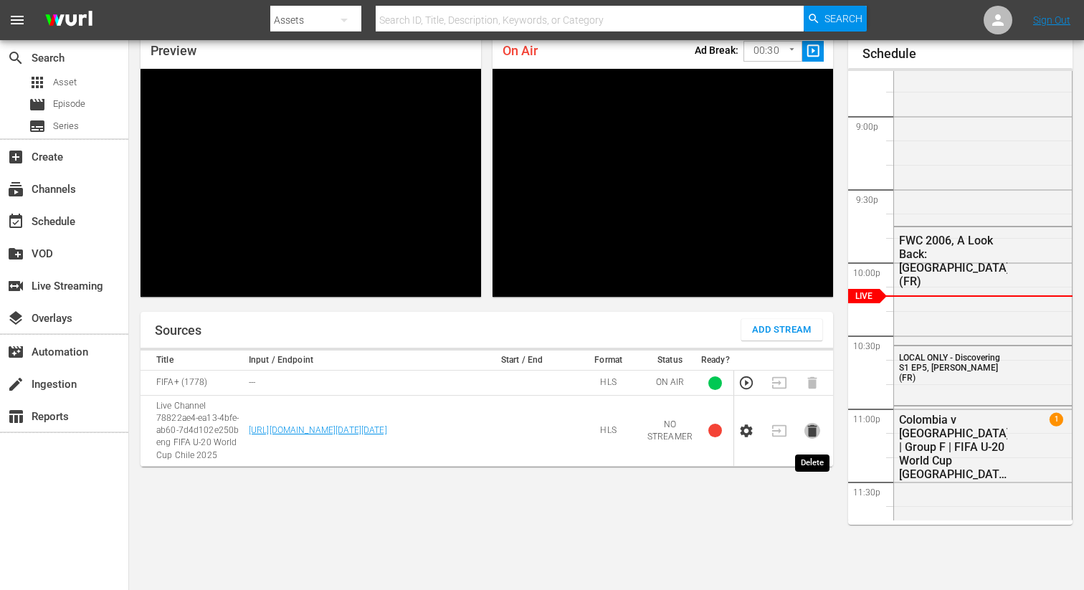
click at [808, 436] on icon "button" at bounding box center [813, 431] width 16 height 16
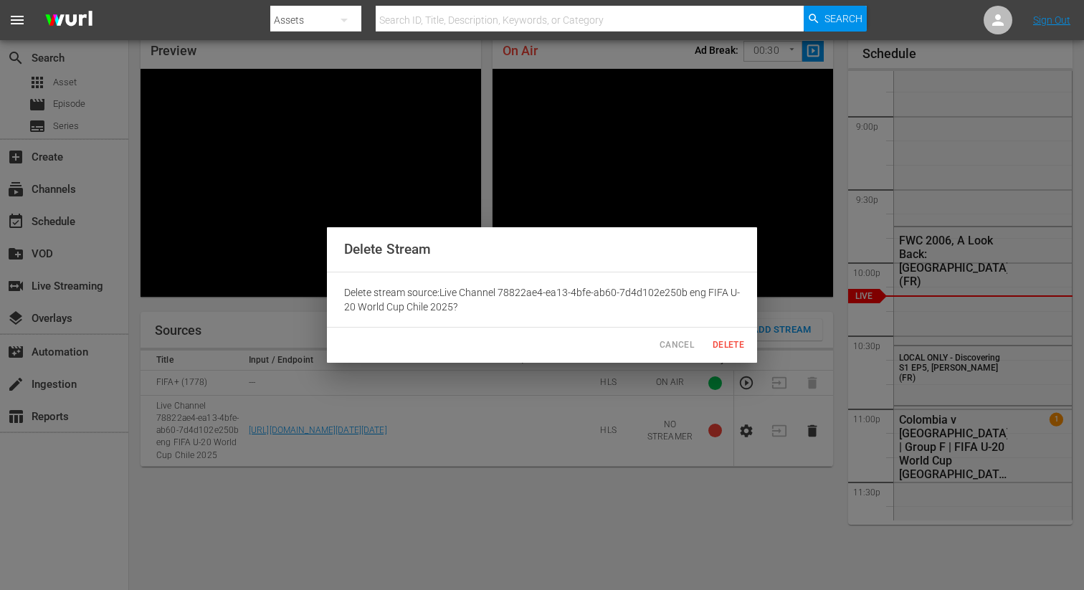
click at [714, 339] on span "Delete" at bounding box center [728, 345] width 34 height 15
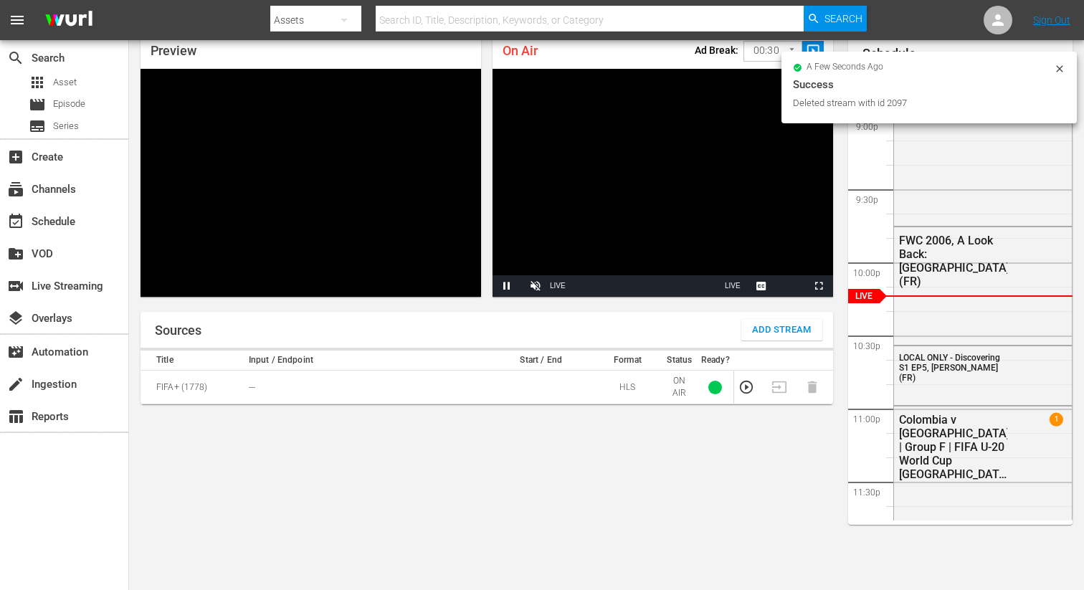
click at [759, 327] on span "Add Stream" at bounding box center [782, 330] width 60 height 16
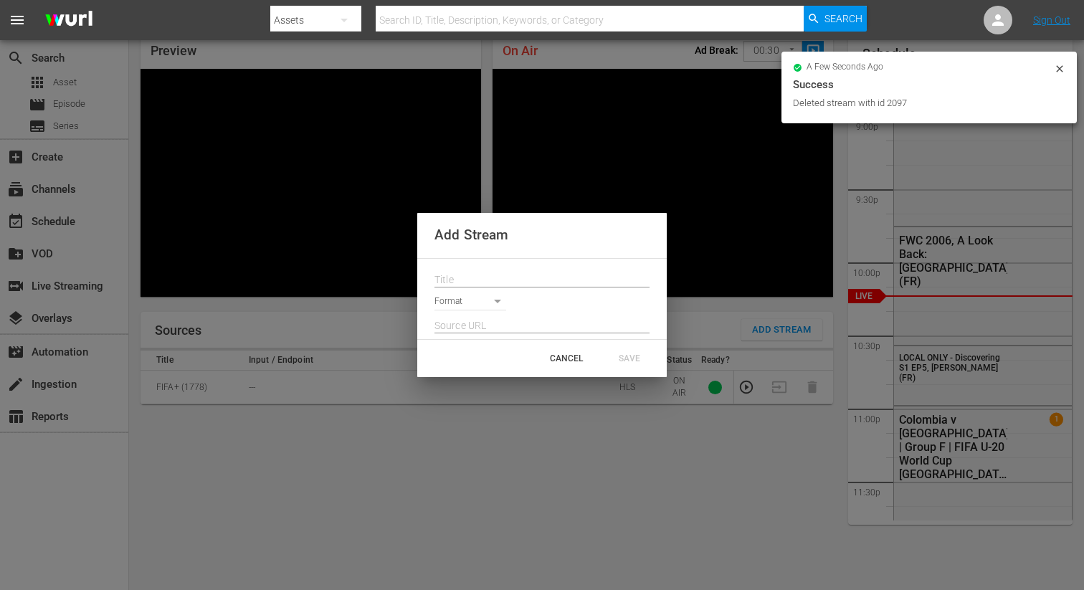
click at [480, 274] on input "text" at bounding box center [542, 281] width 215 height 22
paste input "Live Channel 78822ae4-ea13-4bfe-ab60-7d4d102e250b eng FIFA U-20 World Cup Chile…"
type input "Live Channel 78822ae4-ea13-4bfe-ab60-7d4d102e250b eng FIFA U-20 World Cup Chile…"
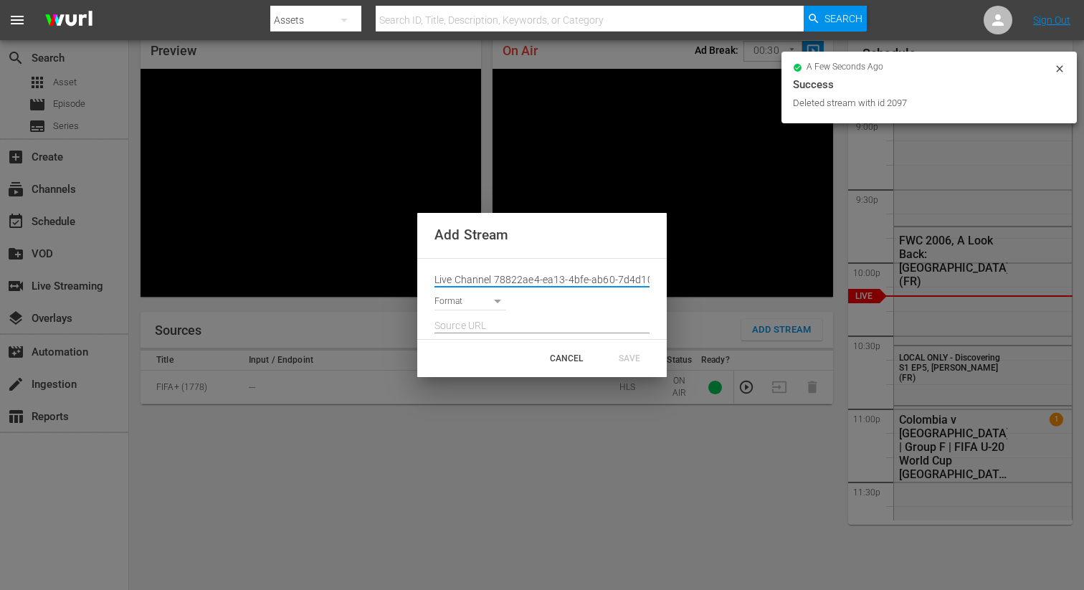
click at [462, 303] on body "menu Search By Assets Search ID, Title, Description, Keywords, or Category Sear…" at bounding box center [542, 233] width 1084 height 590
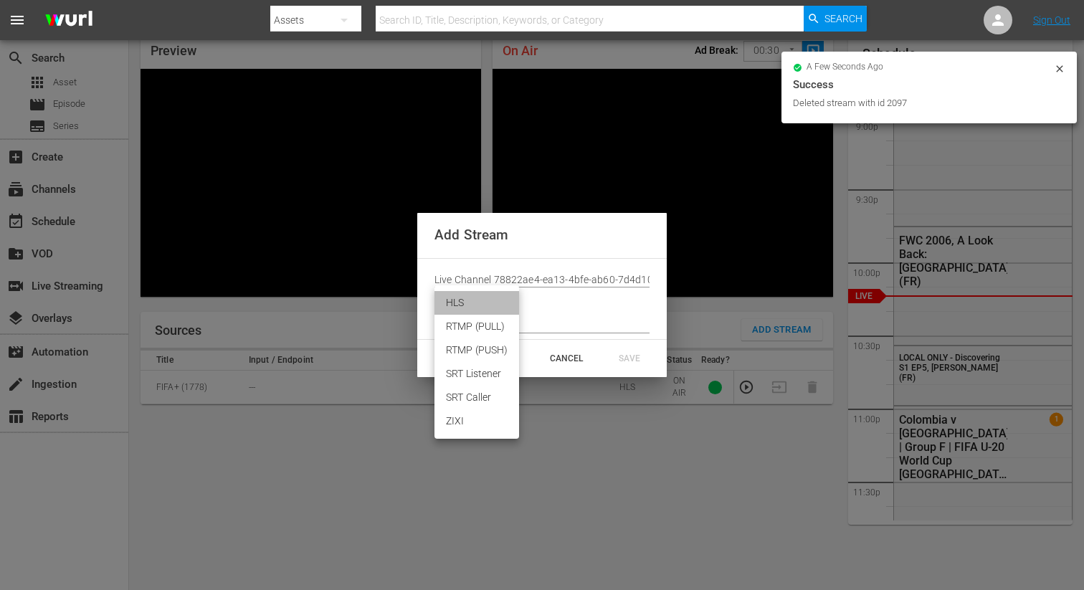
click at [459, 308] on li "HLS" at bounding box center [477, 303] width 85 height 24
type input "HLS"
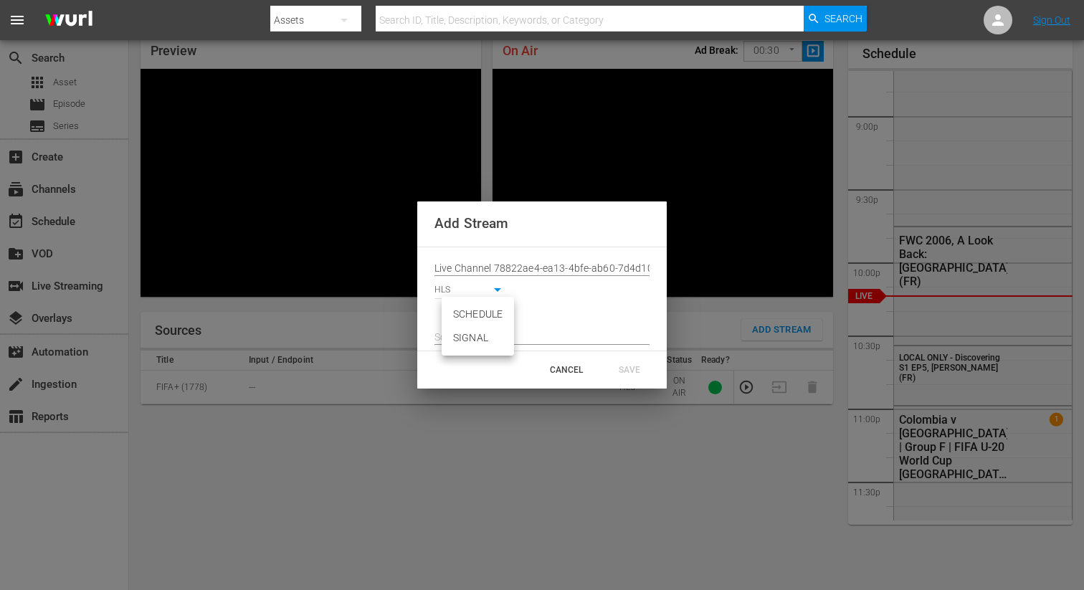
click at [459, 318] on body "menu Search By Assets Search ID, Title, Description, Keywords, or Category Sear…" at bounding box center [542, 233] width 1084 height 590
click at [464, 337] on li "SIGNAL" at bounding box center [478, 338] width 72 height 24
type input "SIGNAL"
click at [465, 332] on input "text" at bounding box center [542, 338] width 215 height 22
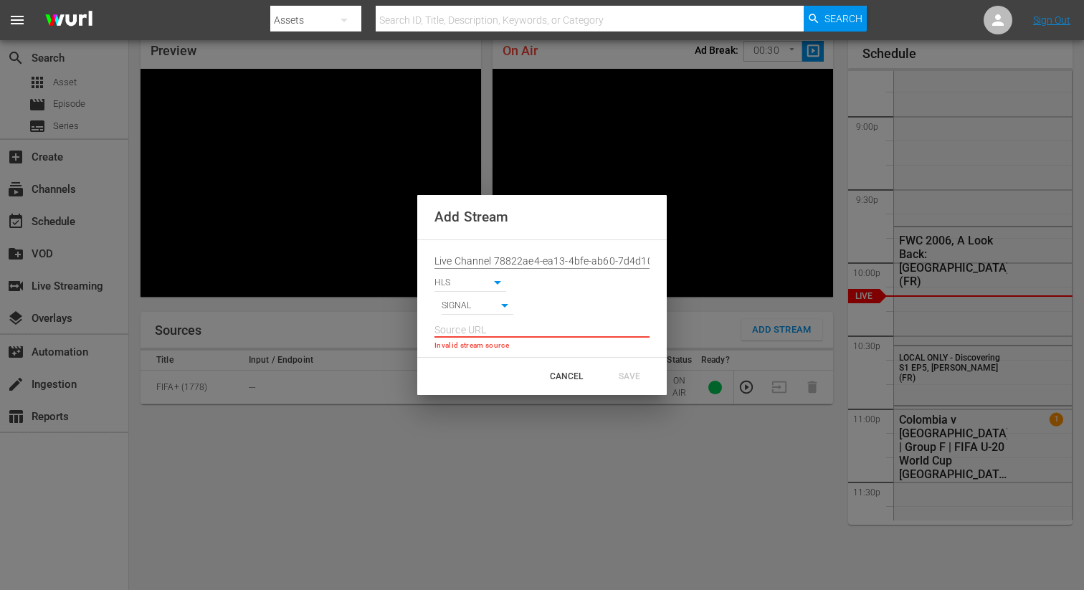
paste input "[URL][DOMAIN_NAME][DATE][DATE]"
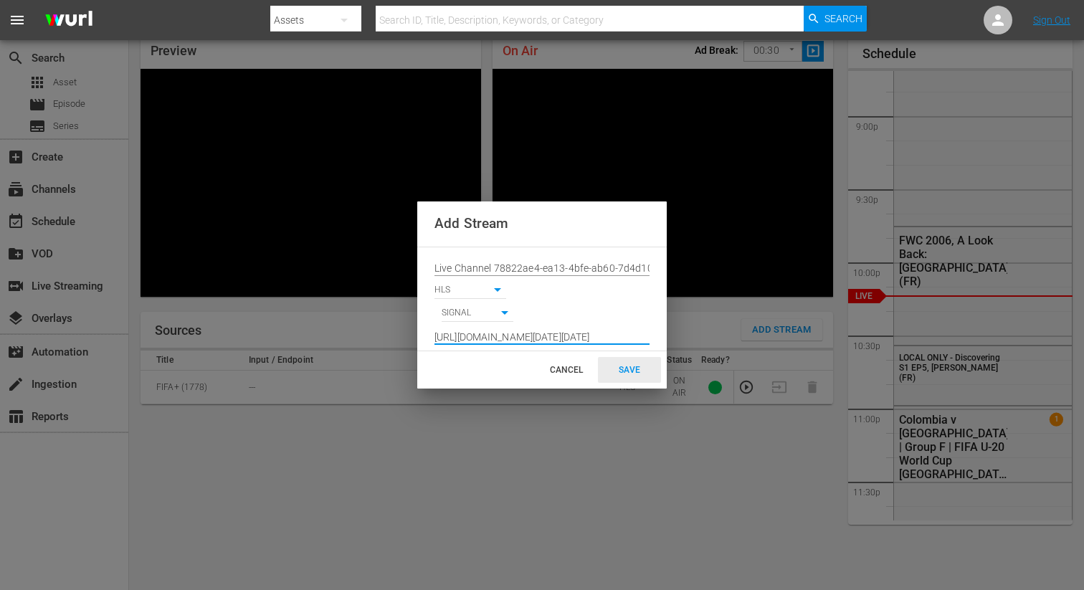
type input "[URL][DOMAIN_NAME][DATE][DATE]"
click at [616, 365] on div "SAVE" at bounding box center [629, 370] width 63 height 26
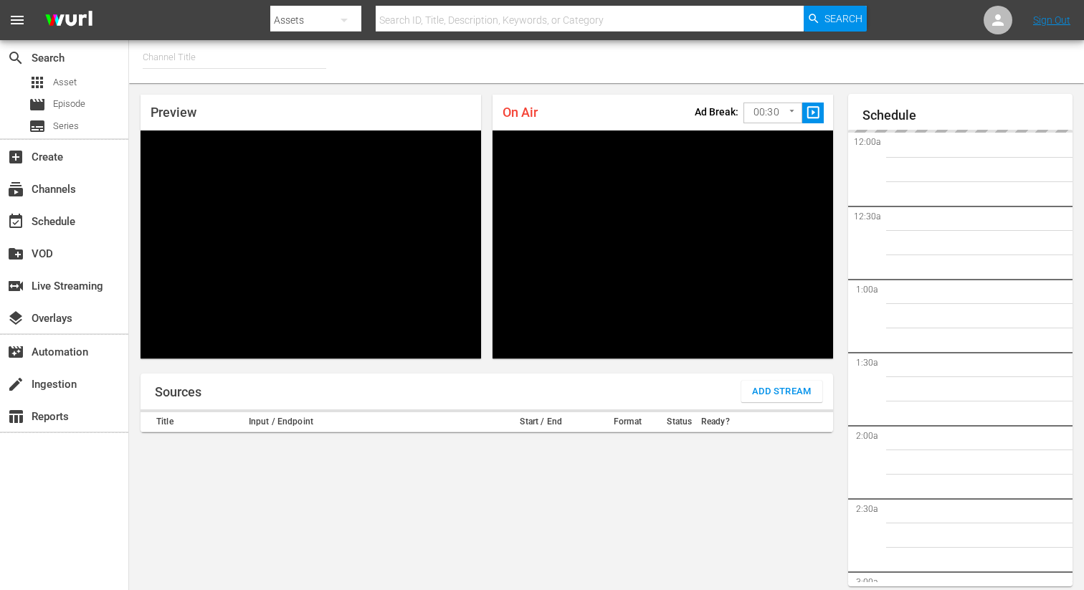
type input "FIFA+ [DEMOGRAPHIC_DATA] Local (1777)"
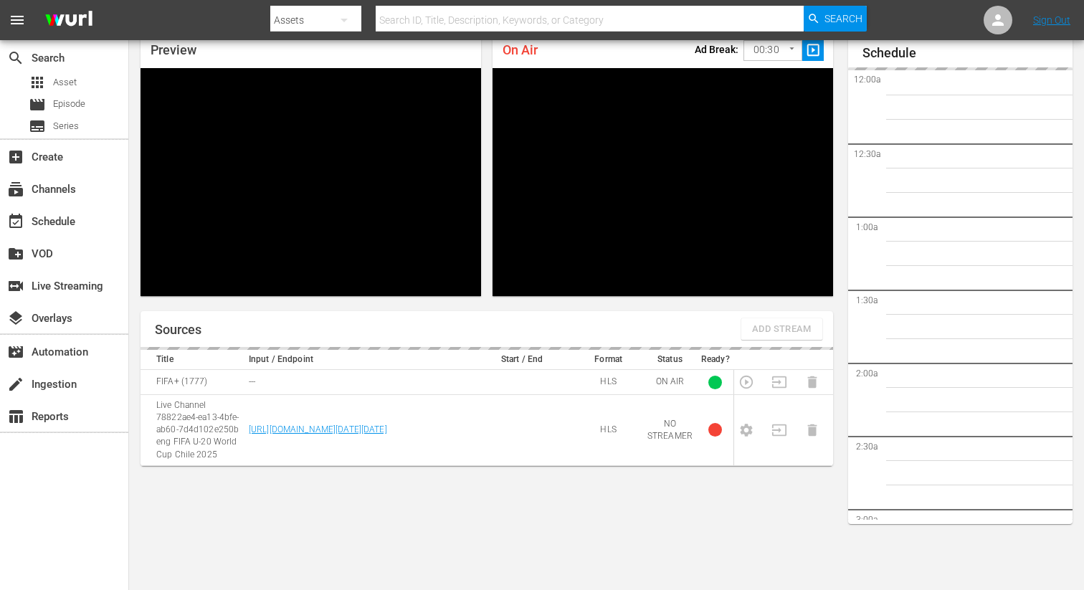
scroll to position [3029, 0]
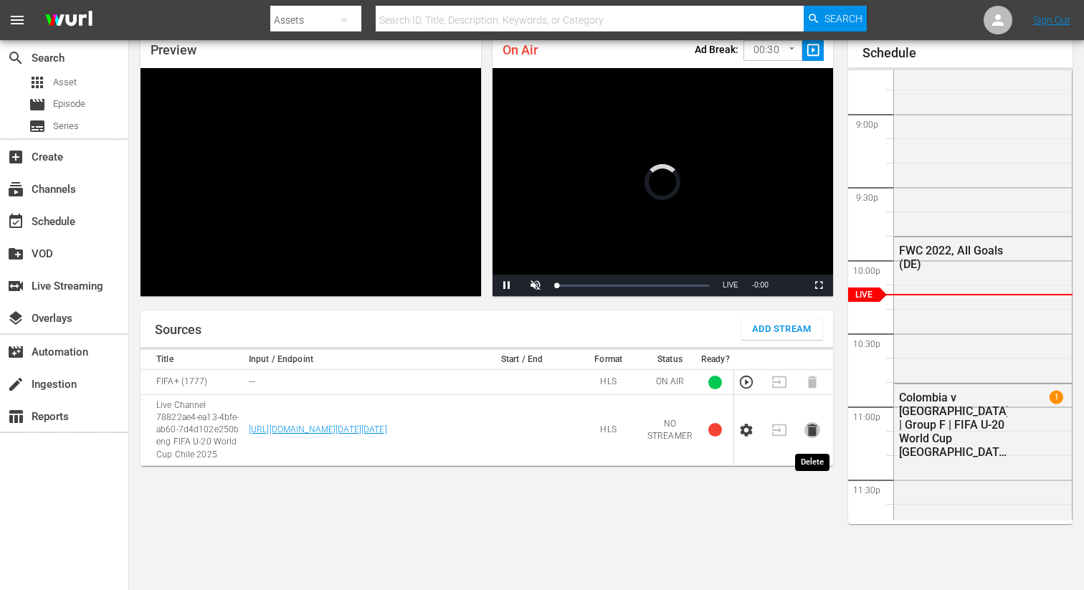
click at [815, 437] on icon "button" at bounding box center [812, 431] width 9 height 12
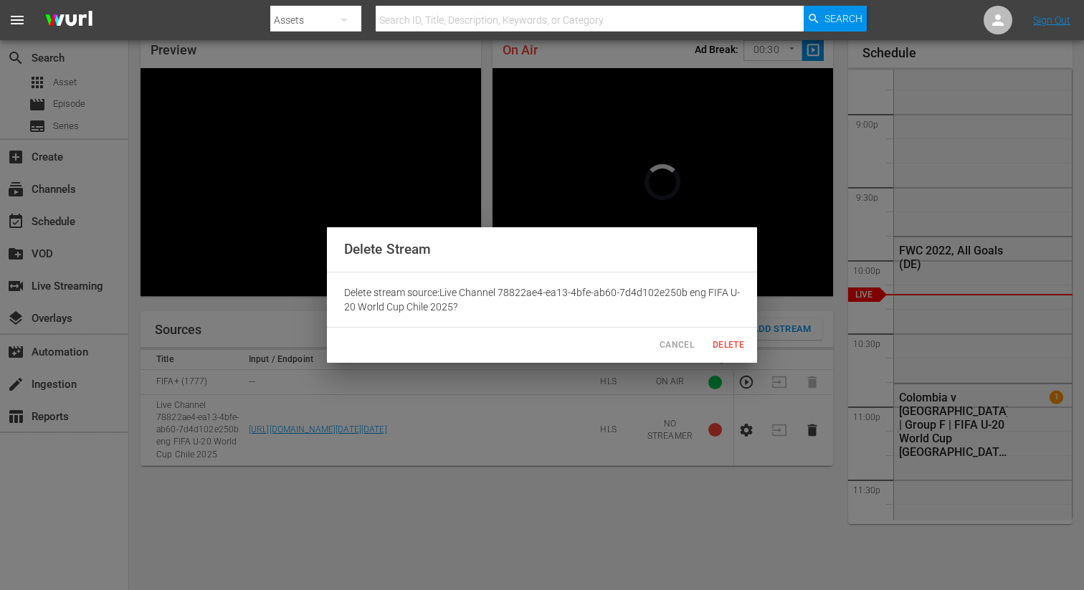
click at [718, 344] on span "Delete" at bounding box center [728, 345] width 34 height 15
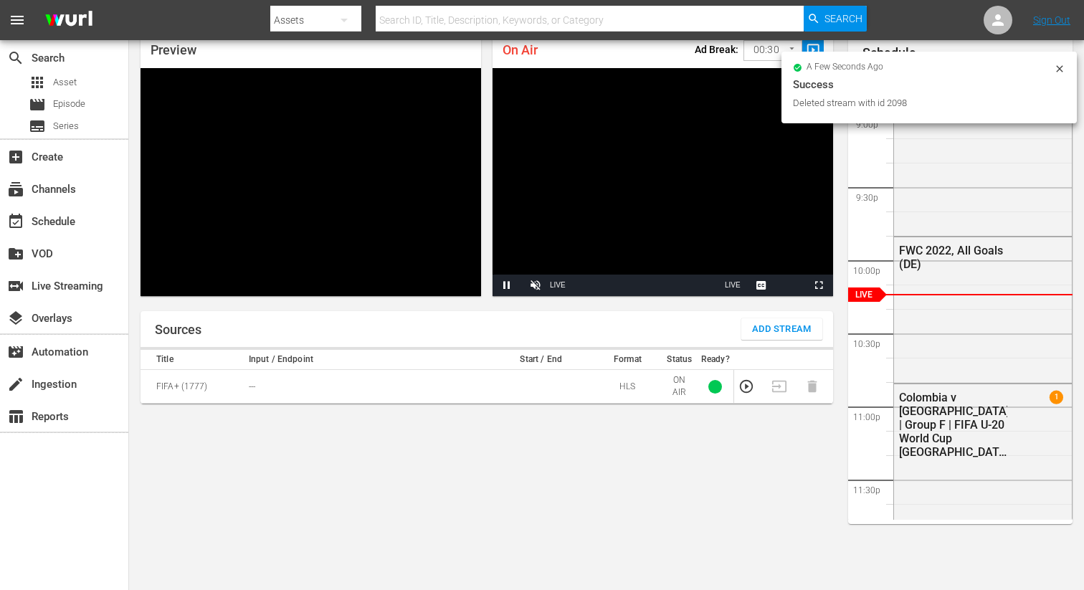
click at [766, 331] on span "Add Stream" at bounding box center [782, 329] width 60 height 16
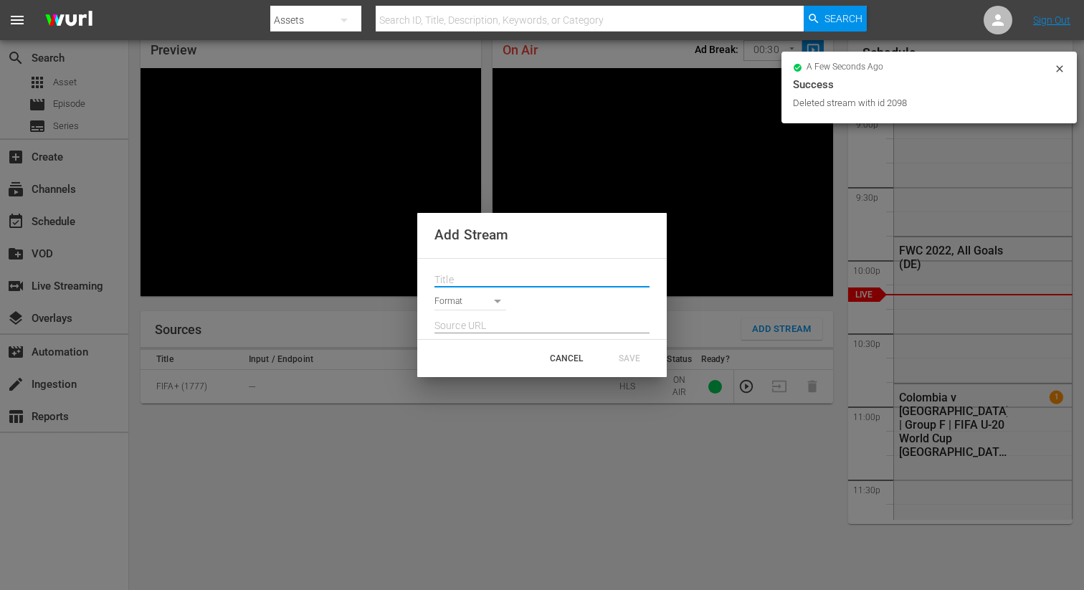
click at [500, 287] on input "text" at bounding box center [542, 281] width 215 height 22
paste input "Live Channel 78822ae4-ea13-4bfe-ab60-7d4d102e250b eng FIFA U-20 World Cup Chile…"
type input "Live Channel 78822ae4-ea13-4bfe-ab60-7d4d102e250b eng FIFA U-20 World Cup Chile…"
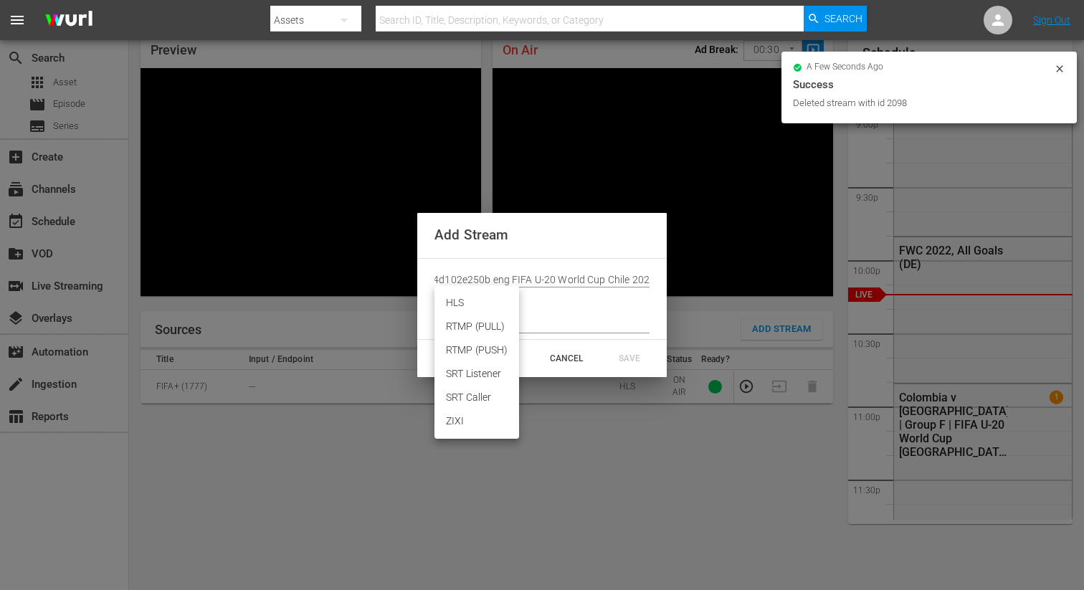
click at [473, 303] on body "menu Search By Assets Search ID, Title, Description, Keywords, or Category Sear…" at bounding box center [542, 233] width 1084 height 590
click at [463, 305] on li "HLS" at bounding box center [477, 303] width 85 height 24
type input "HLS"
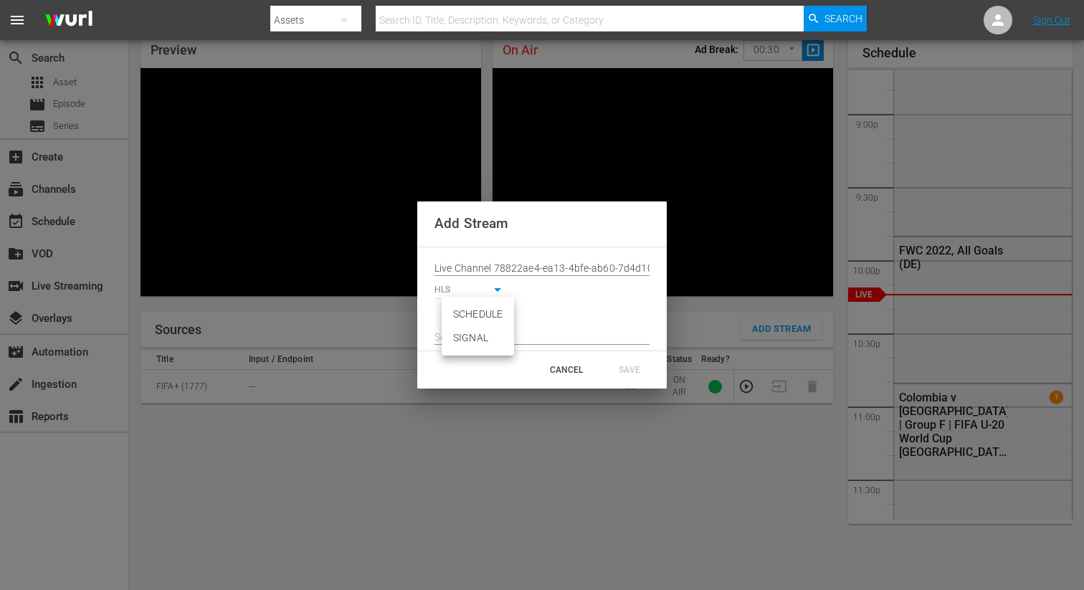
click at [465, 319] on body "menu Search By Assets Search ID, Title, Description, Keywords, or Category Sear…" at bounding box center [542, 233] width 1084 height 590
click at [465, 339] on li "SIGNAL" at bounding box center [478, 338] width 72 height 24
type input "SIGNAL"
click at [470, 332] on input "text" at bounding box center [542, 338] width 215 height 22
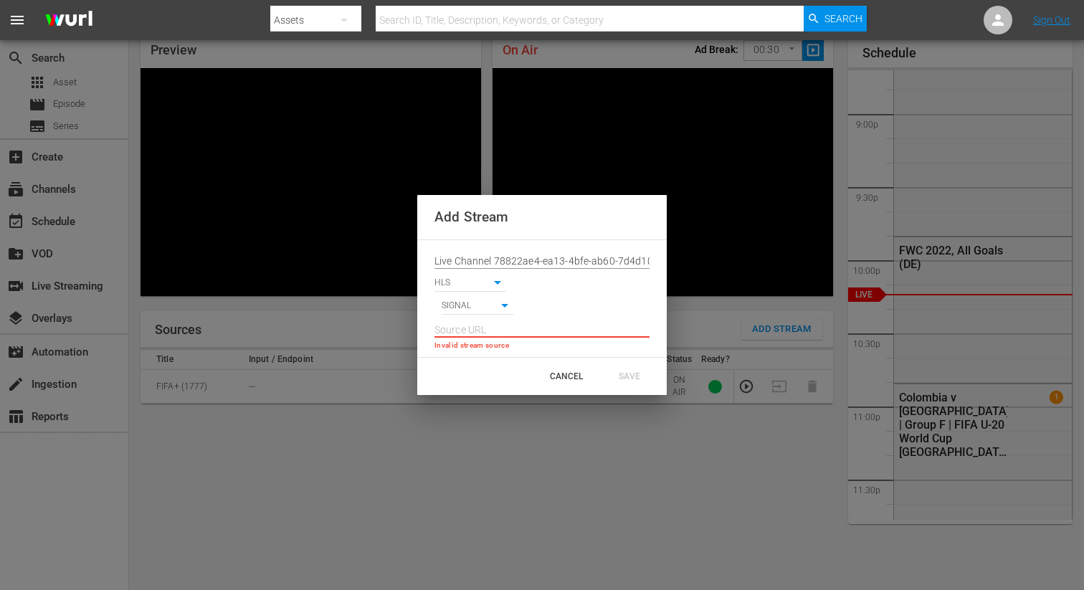
paste input "[URL][DOMAIN_NAME][DATE][DATE]"
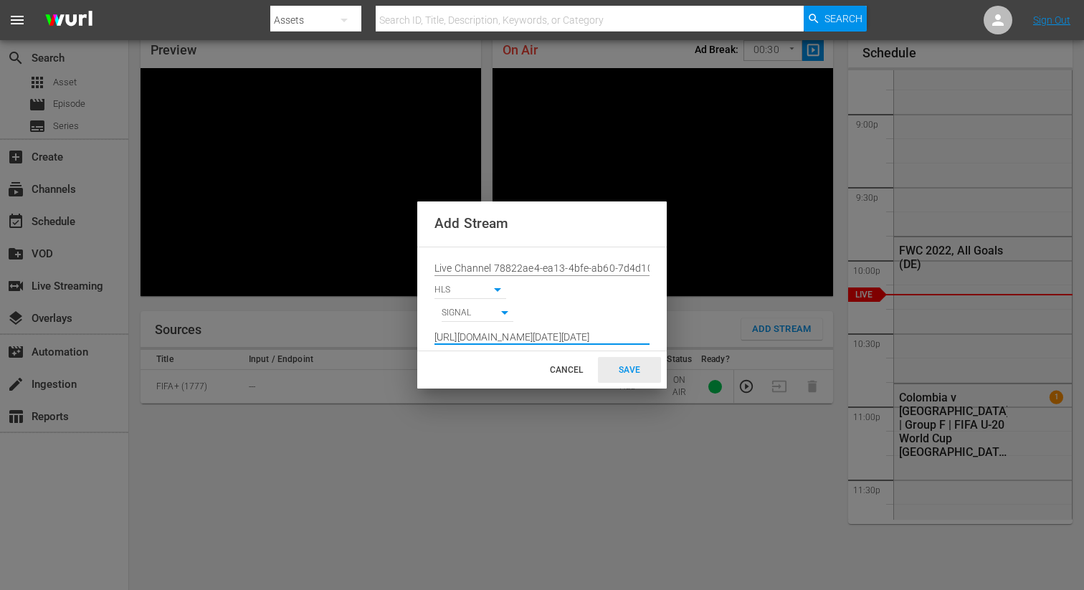
type input "[URL][DOMAIN_NAME][DATE][DATE]"
click at [628, 364] on div "SAVE" at bounding box center [629, 370] width 63 height 26
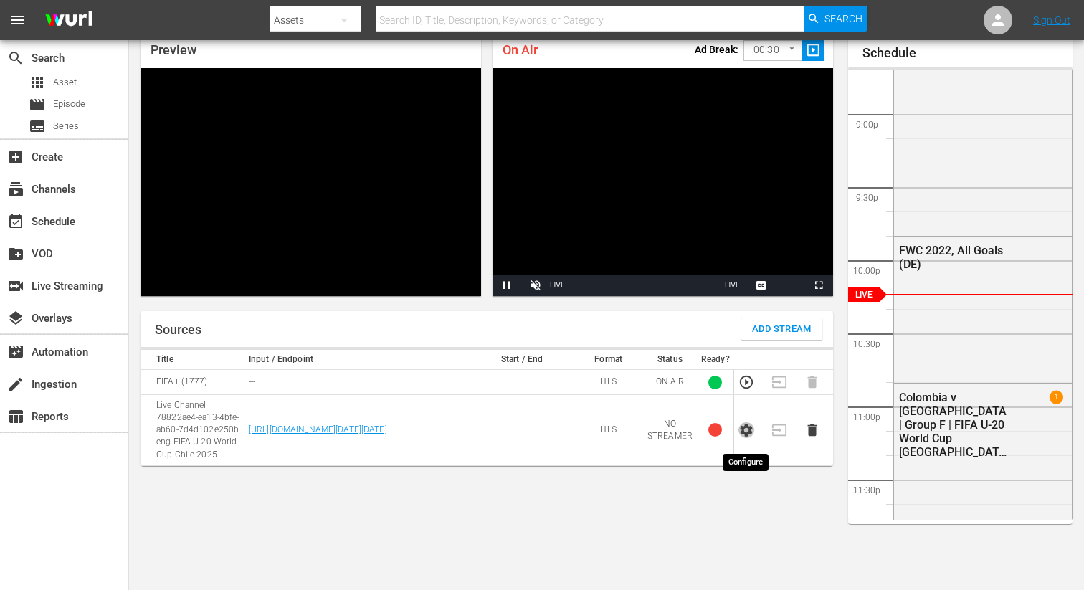
click at [745, 436] on icon "button" at bounding box center [747, 430] width 16 height 16
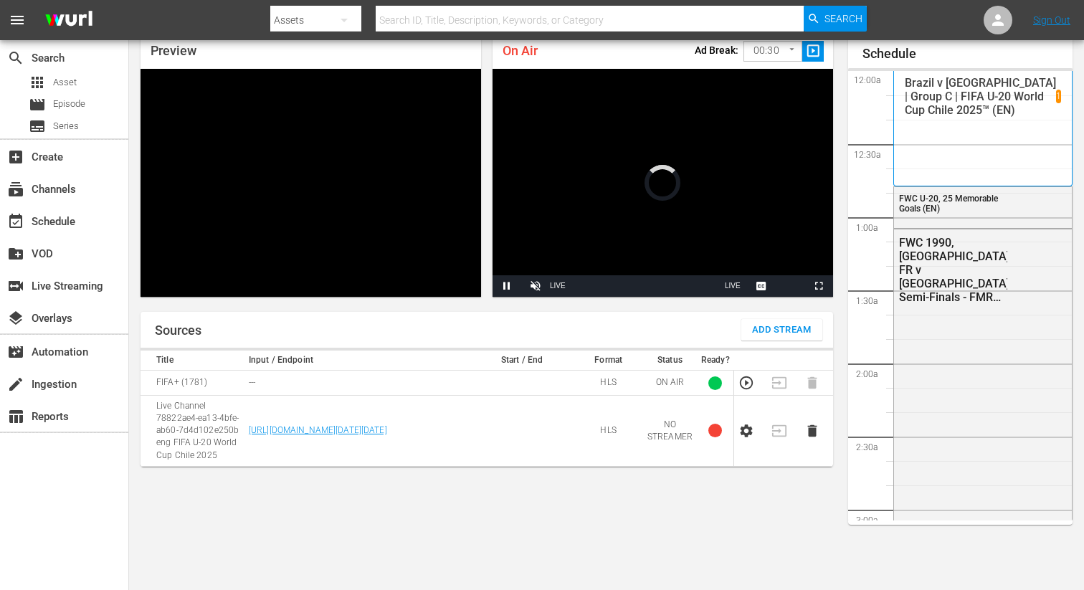
scroll to position [62, 0]
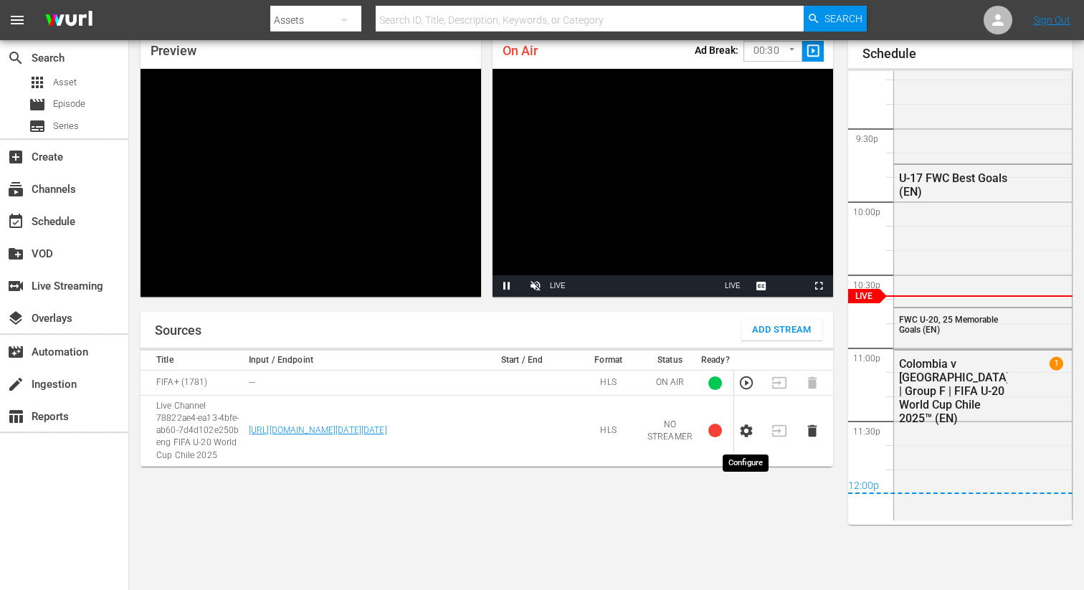
click at [750, 434] on icon "button" at bounding box center [747, 431] width 12 height 13
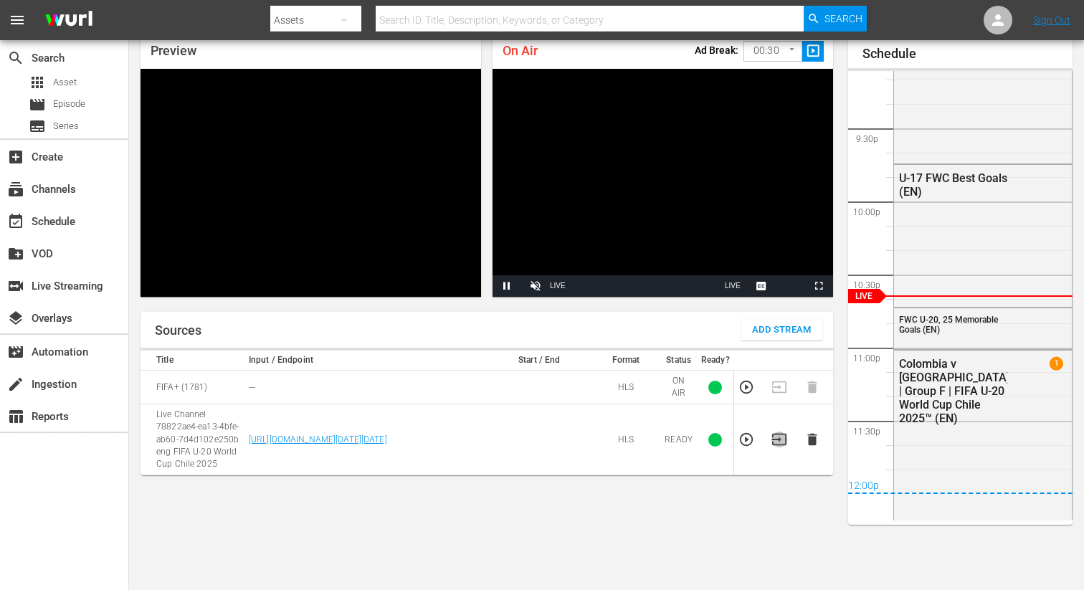
click at [777, 437] on icon "button" at bounding box center [780, 440] width 16 height 16
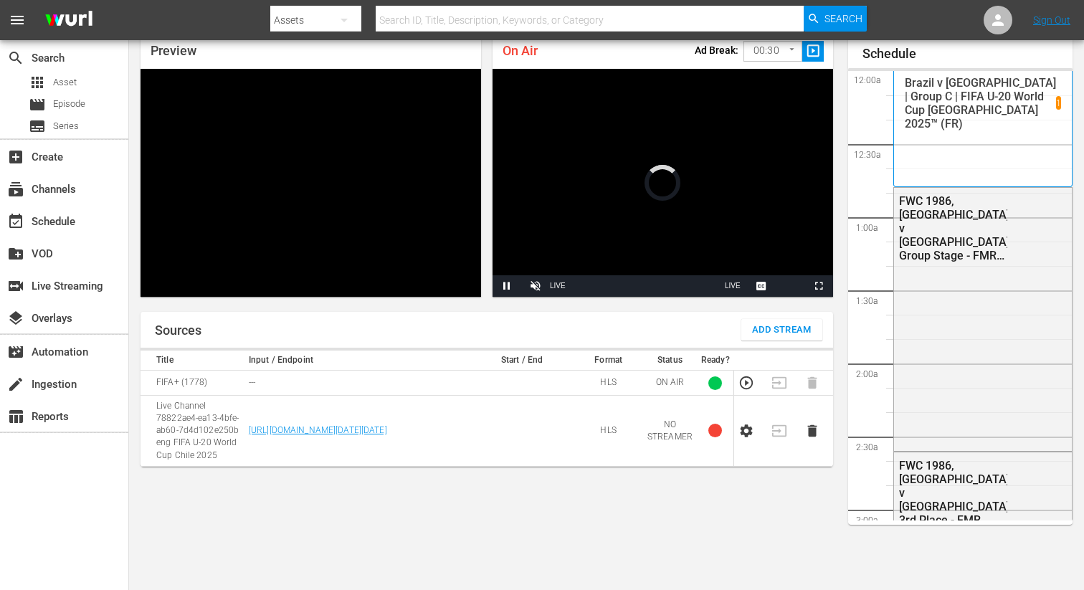
scroll to position [62, 0]
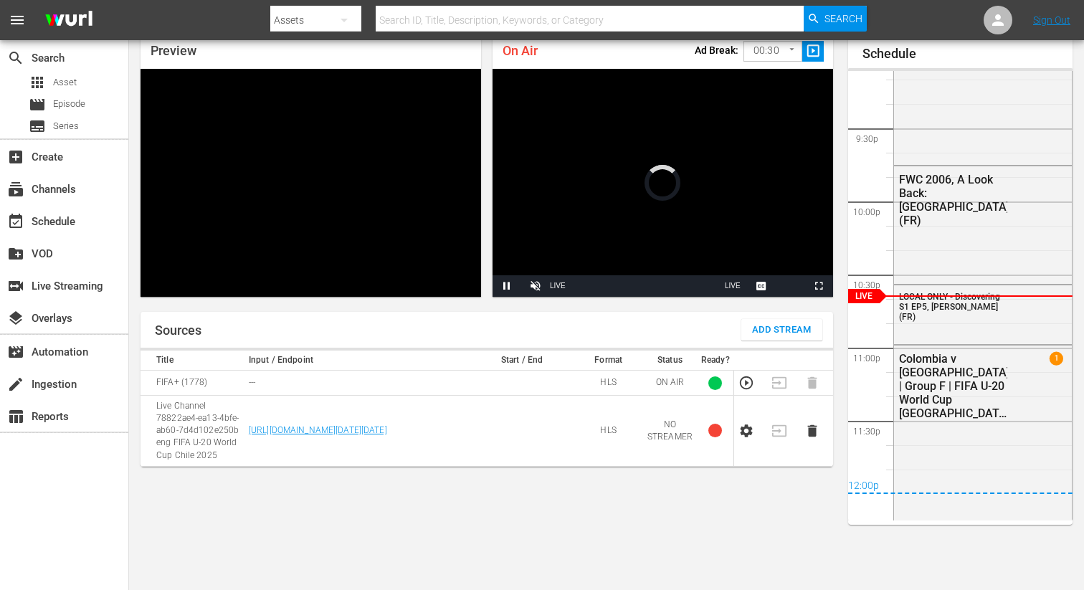
click at [744, 437] on icon "button" at bounding box center [747, 431] width 12 height 13
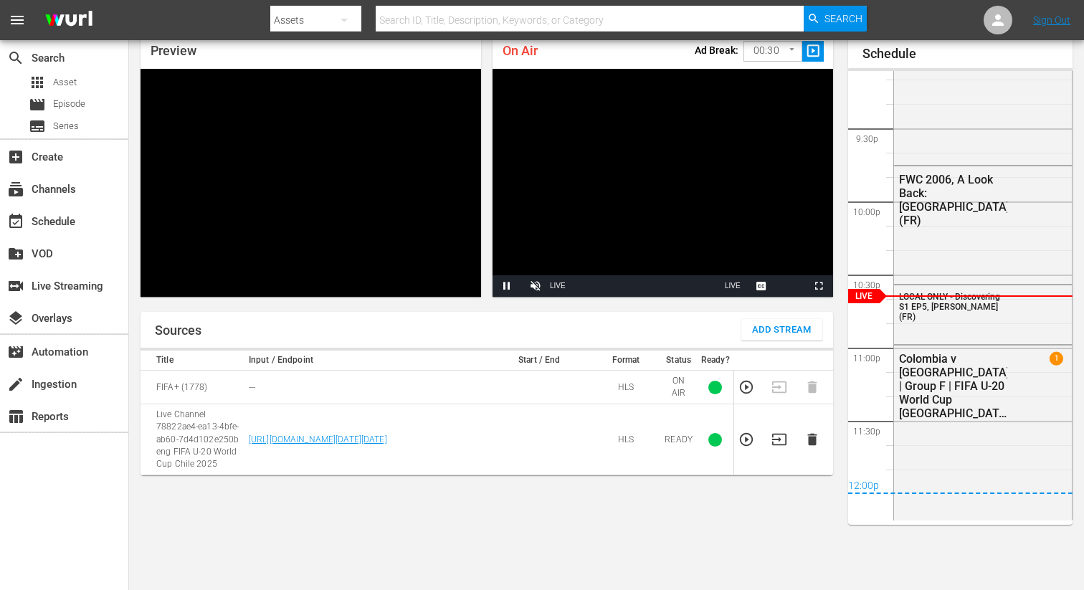
click at [782, 447] on icon "button" at bounding box center [780, 440] width 16 height 16
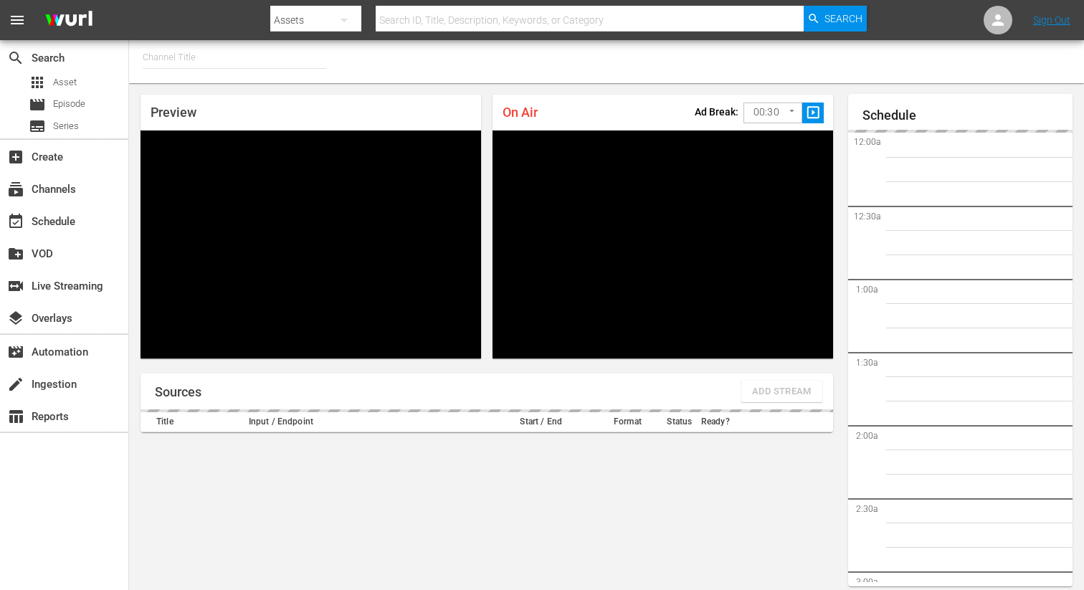
type input "FIFA+ [DEMOGRAPHIC_DATA] Local (1777)"
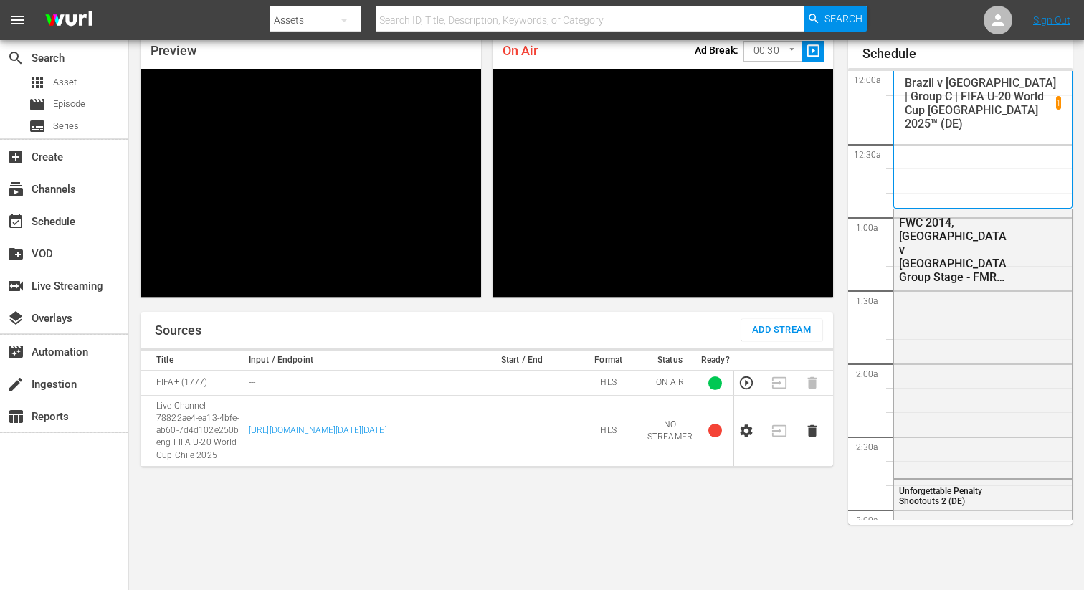
scroll to position [3088, 0]
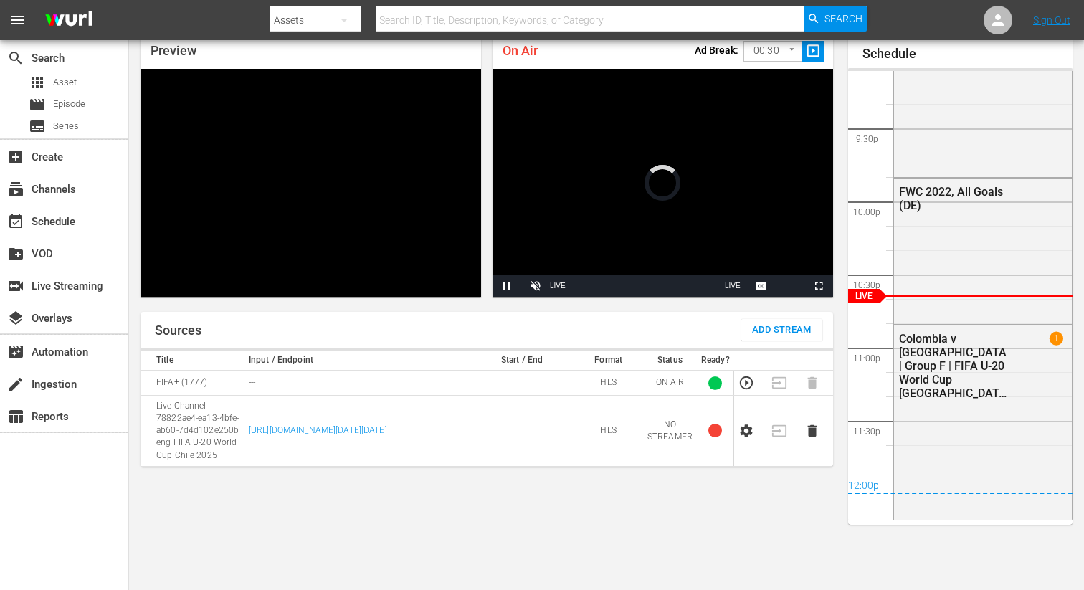
click at [742, 435] on icon "button" at bounding box center [747, 431] width 12 height 13
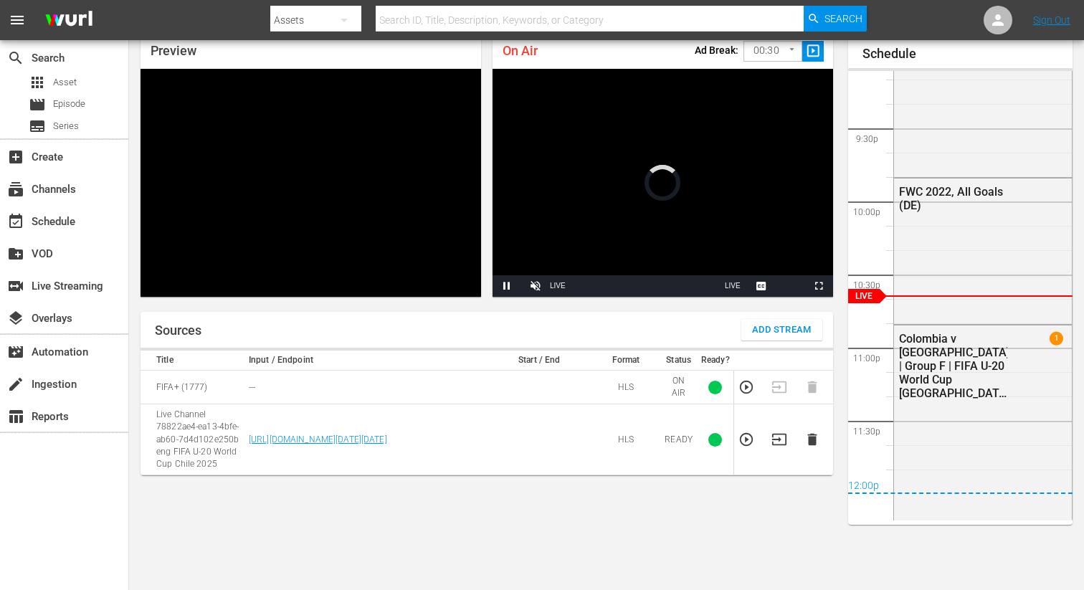
click at [775, 436] on icon "button" at bounding box center [780, 440] width 16 height 16
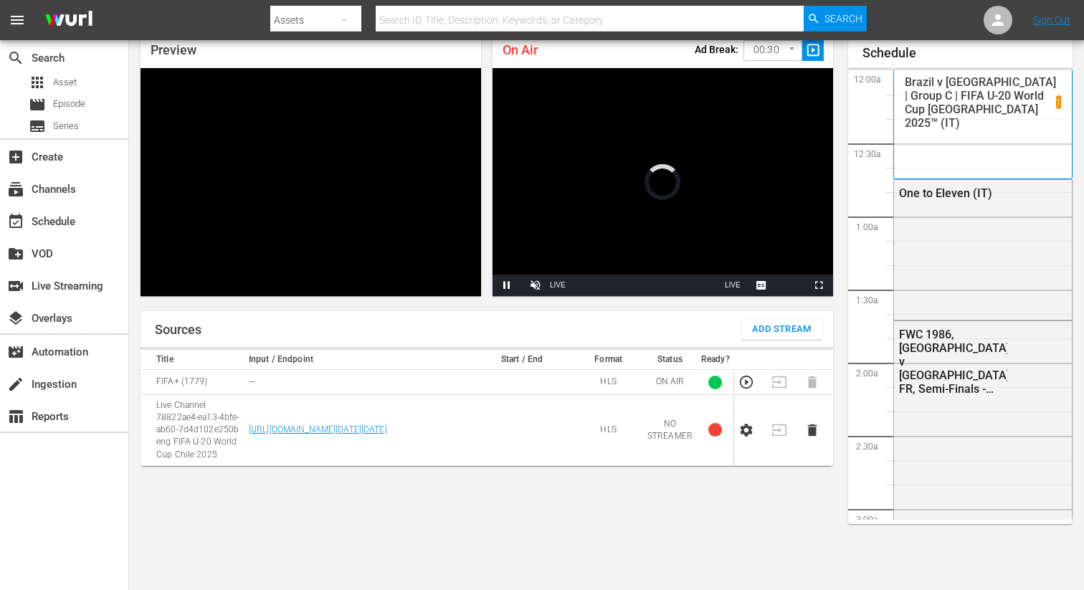
scroll to position [62, 0]
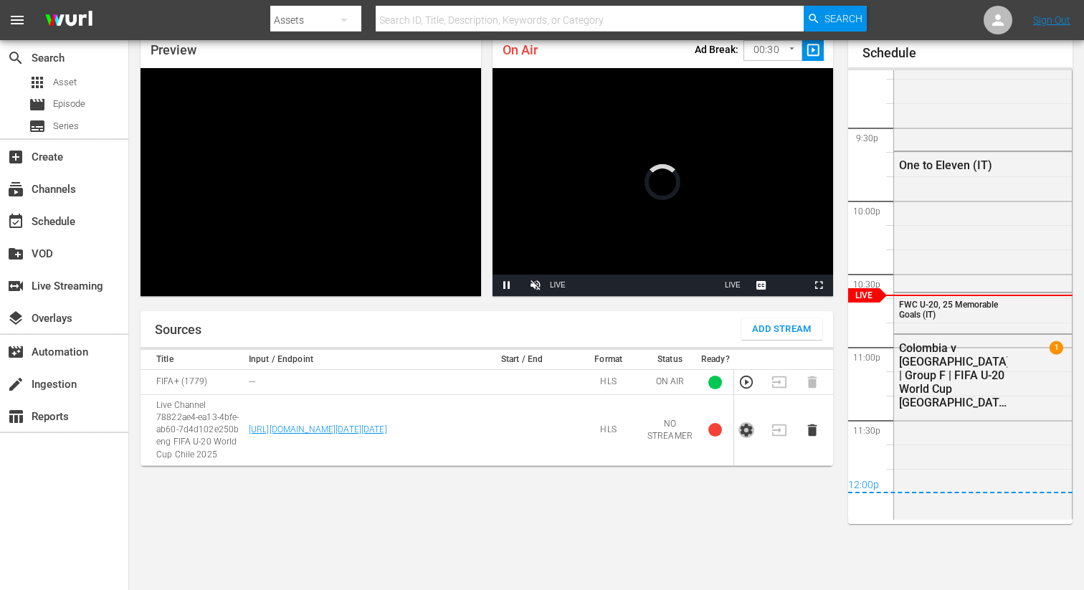
click at [748, 438] on icon "button" at bounding box center [747, 430] width 16 height 16
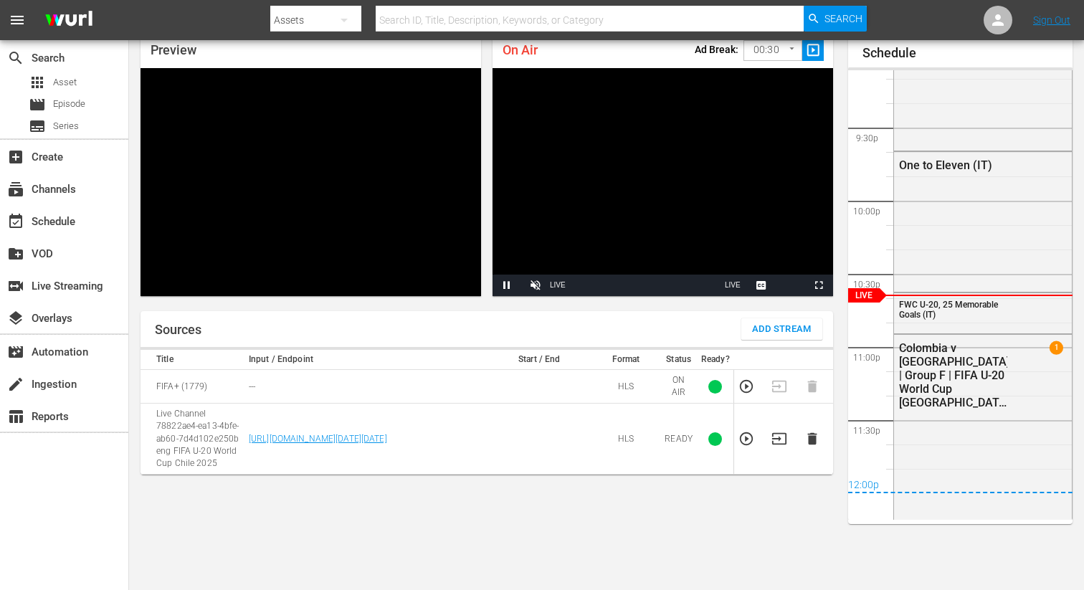
click at [779, 440] on icon "button" at bounding box center [779, 438] width 14 height 11
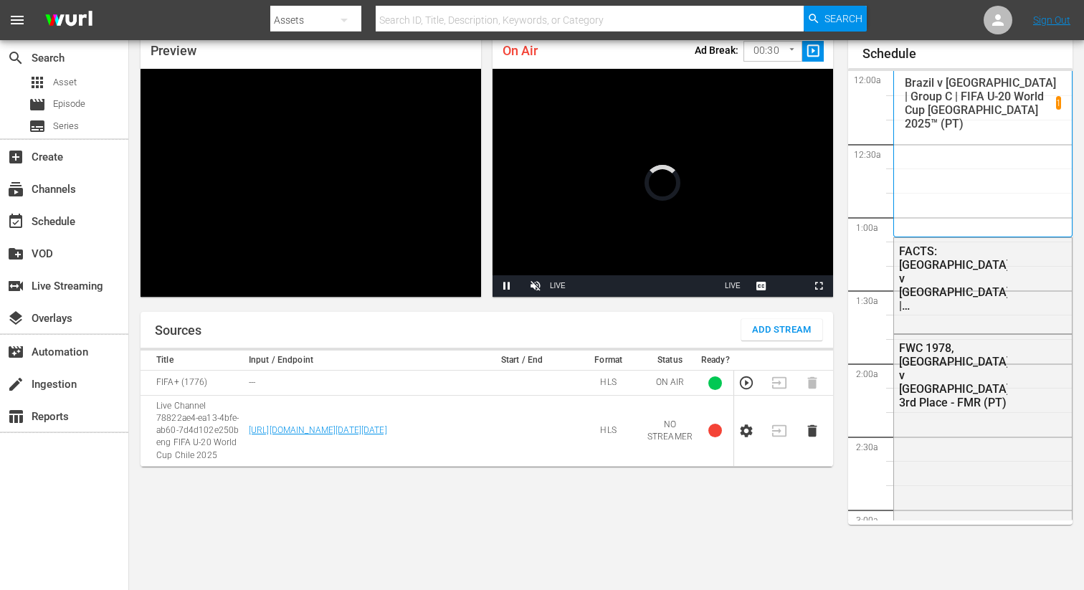
scroll to position [3089, 0]
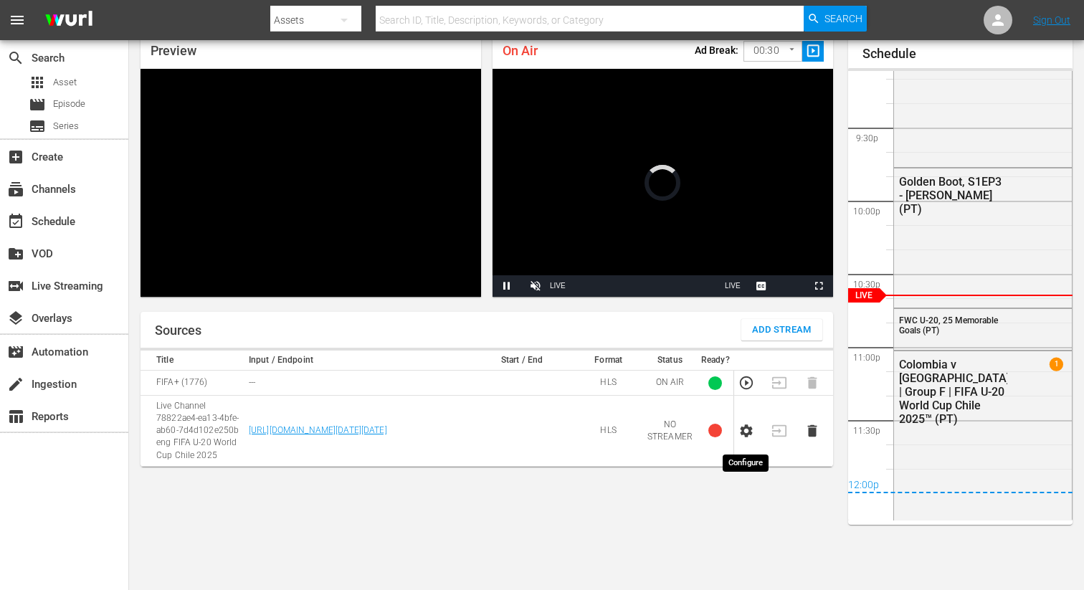
click at [744, 435] on icon "button" at bounding box center [747, 431] width 12 height 13
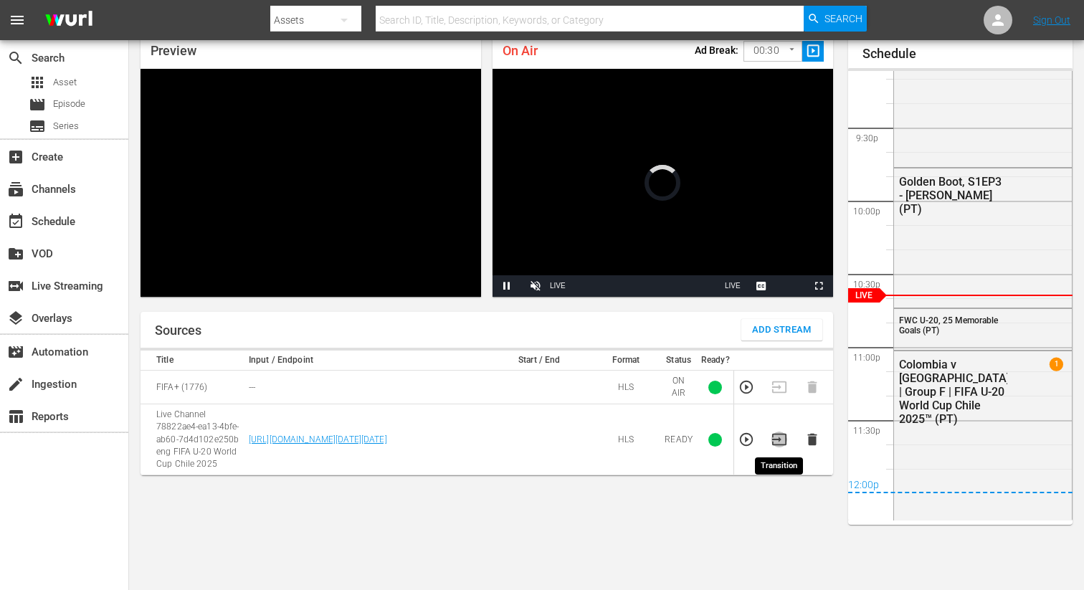
click at [781, 440] on icon "button" at bounding box center [780, 440] width 16 height 16
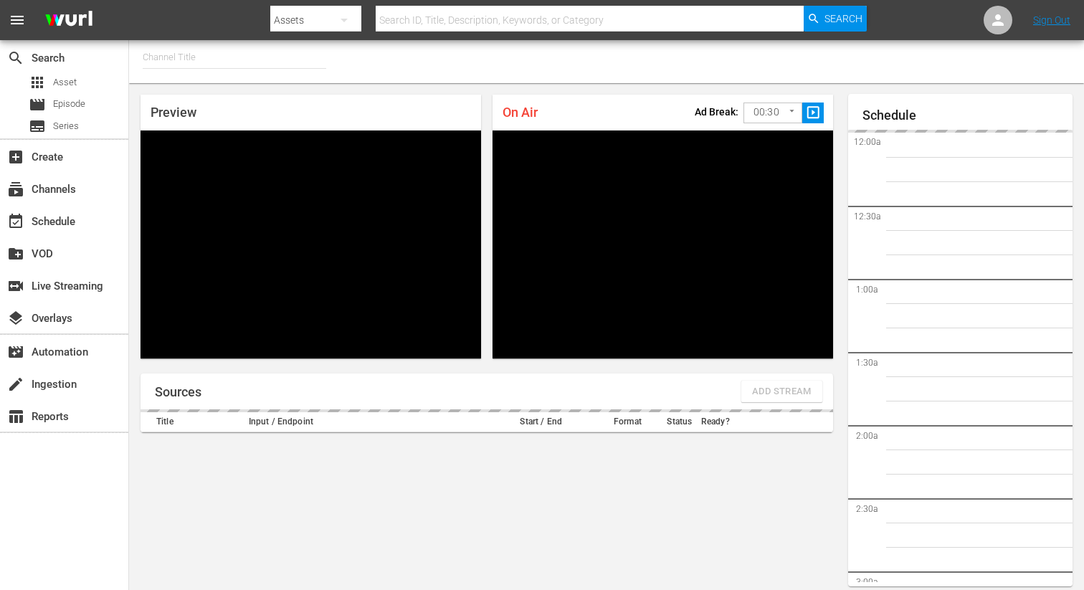
type input "FIFA+ Spanish Global (1780)"
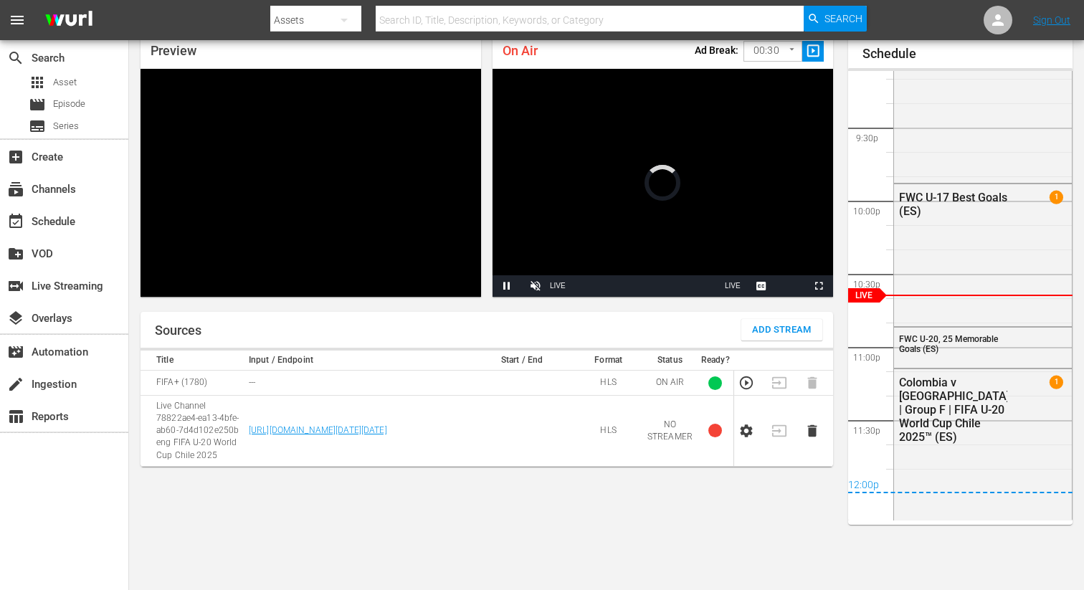
scroll to position [62, 0]
click at [747, 437] on icon "button" at bounding box center [747, 431] width 12 height 13
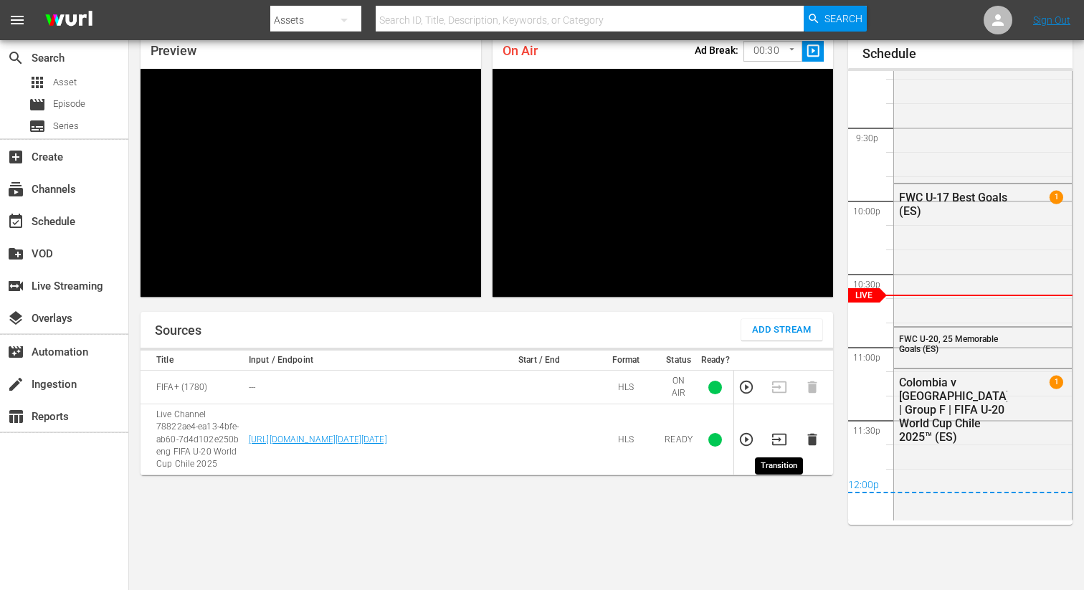
click at [783, 439] on icon "button" at bounding box center [780, 440] width 16 height 16
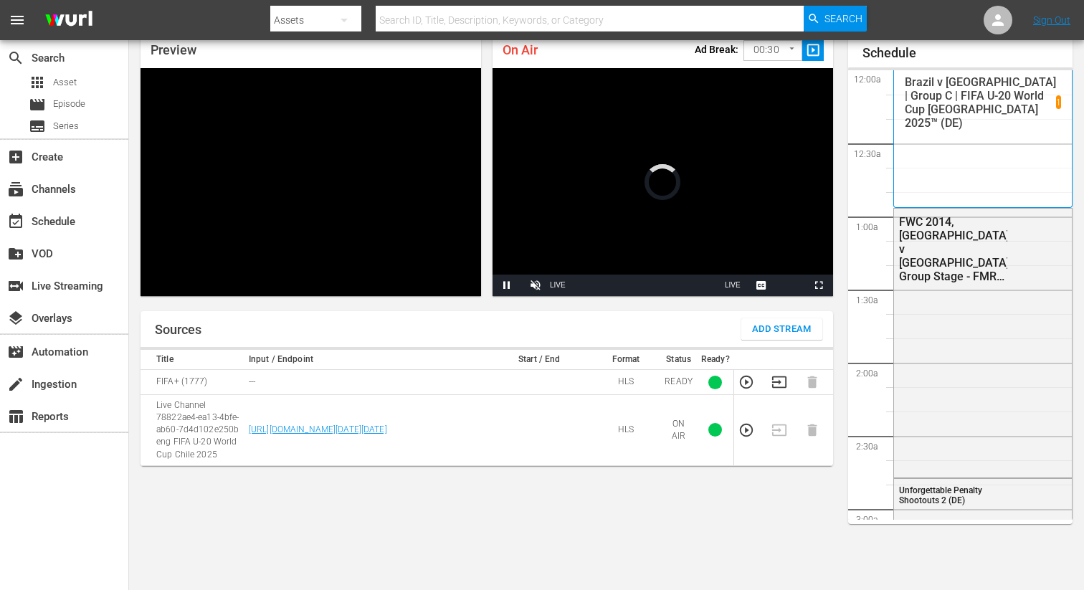
scroll to position [3110, 0]
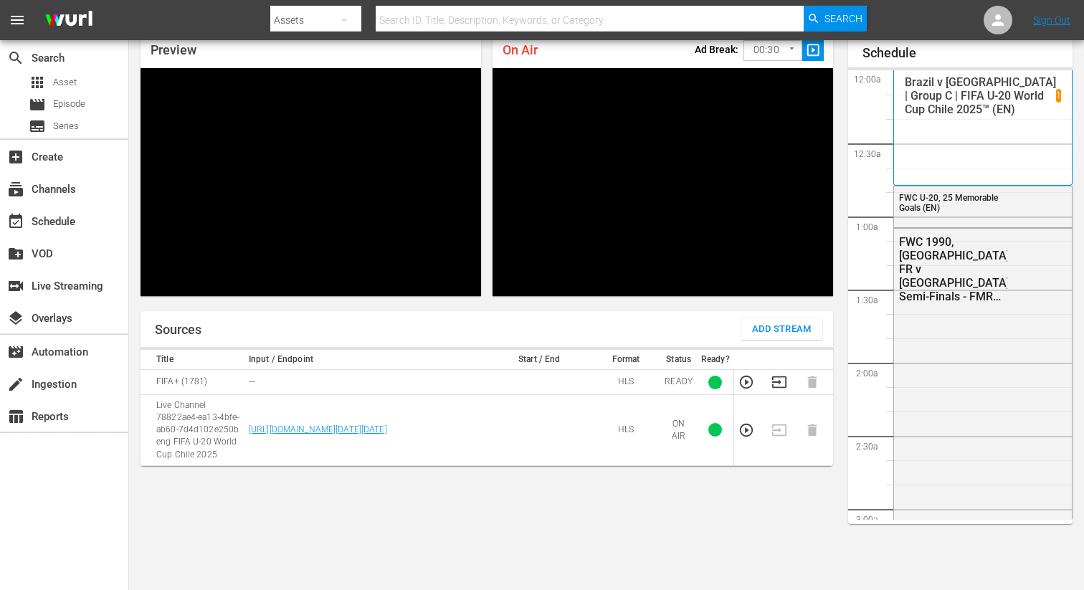
scroll to position [3110, 0]
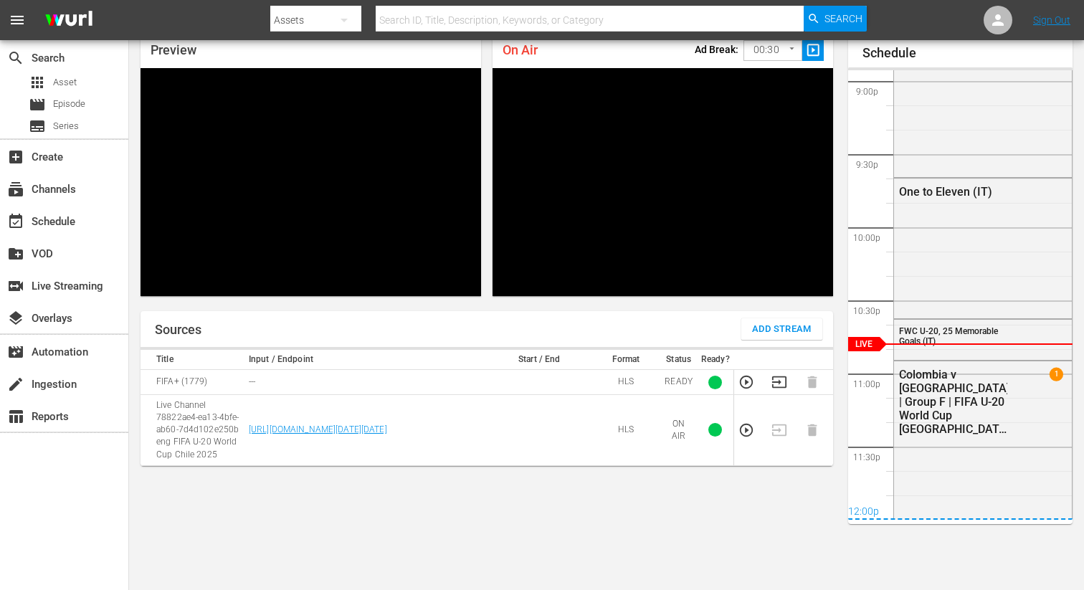
scroll to position [3110, 0]
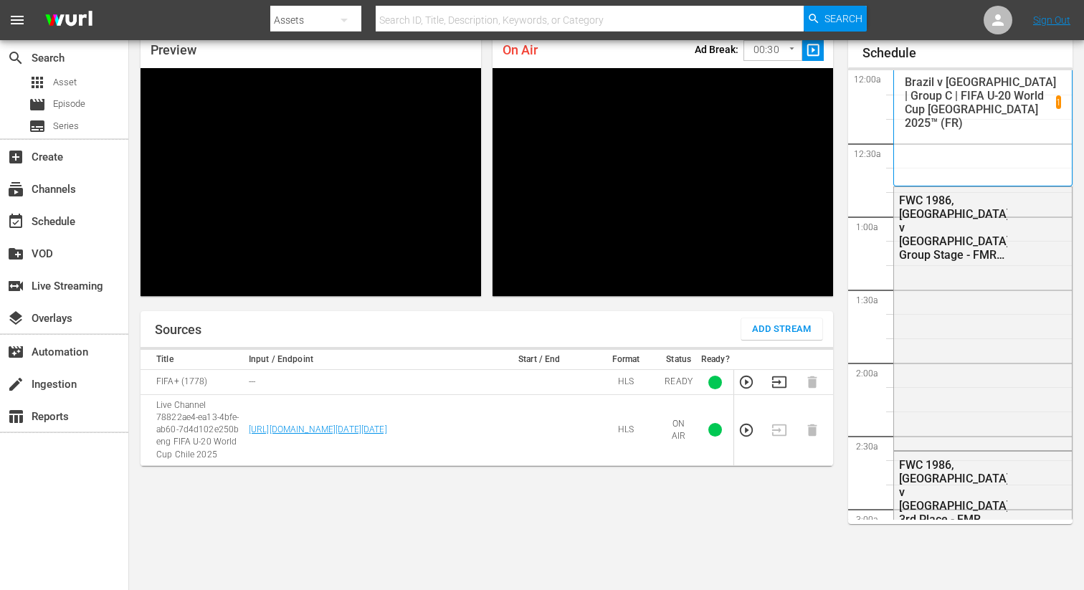
scroll to position [3110, 0]
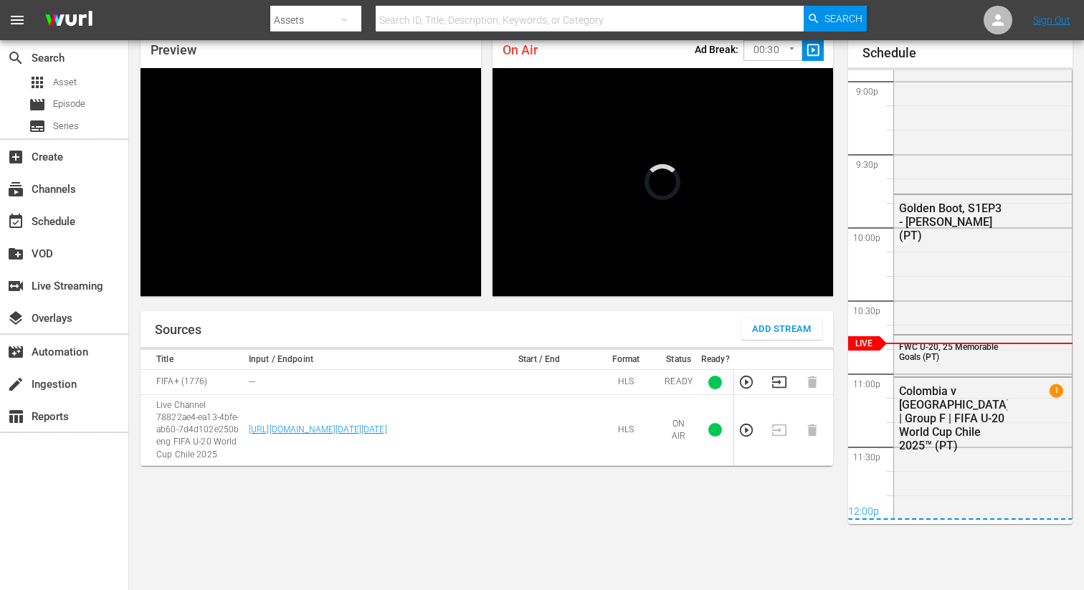
scroll to position [3110, 0]
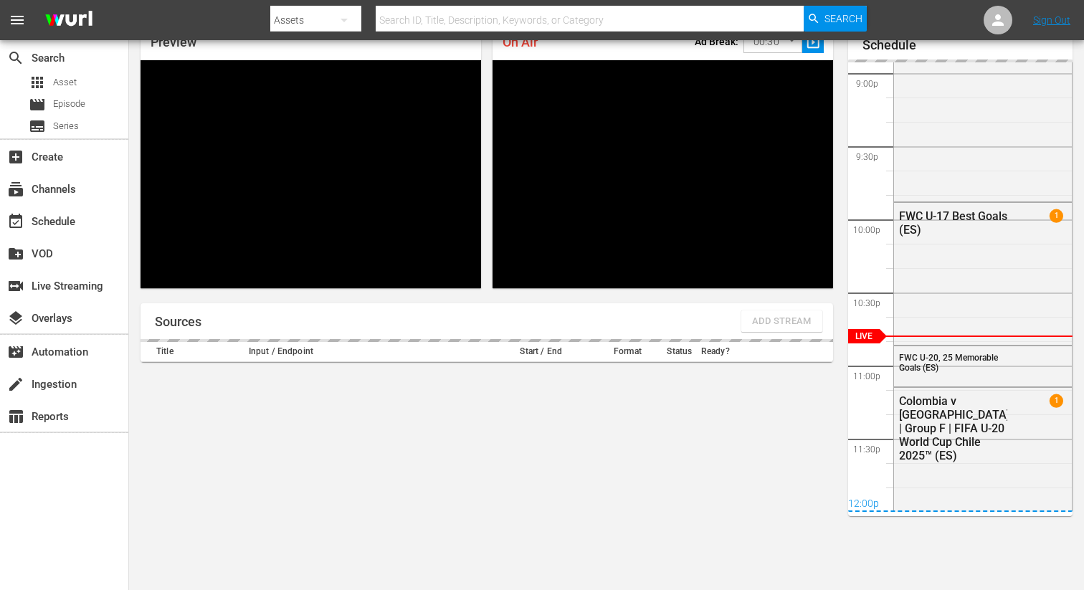
scroll to position [62, 0]
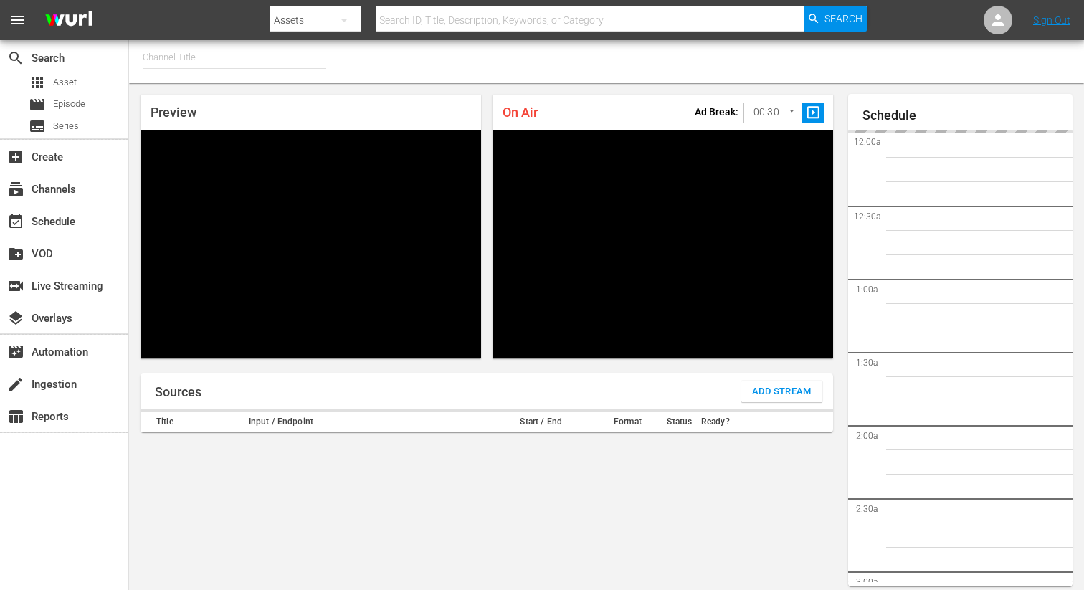
type input "FIFA+ English Global (1781)"
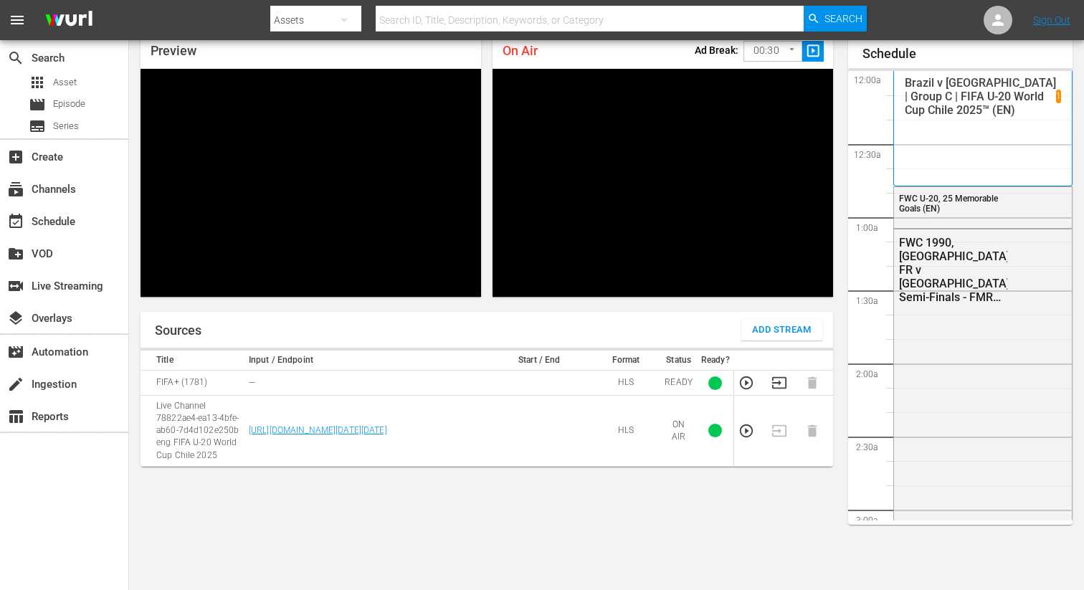
scroll to position [3112, 0]
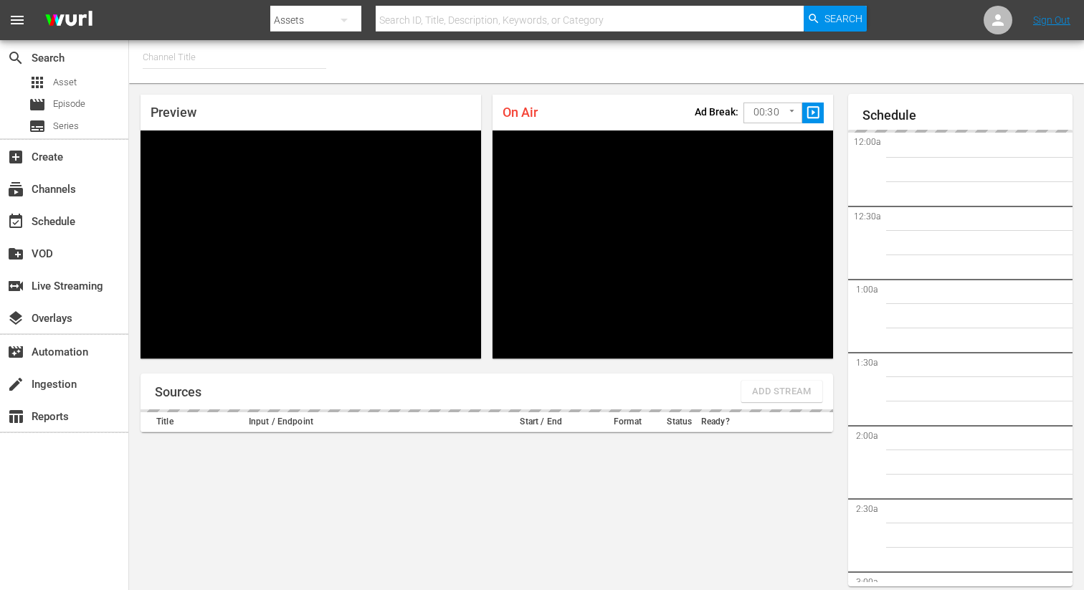
type input "FIFA+ [DEMOGRAPHIC_DATA] Local (1778)"
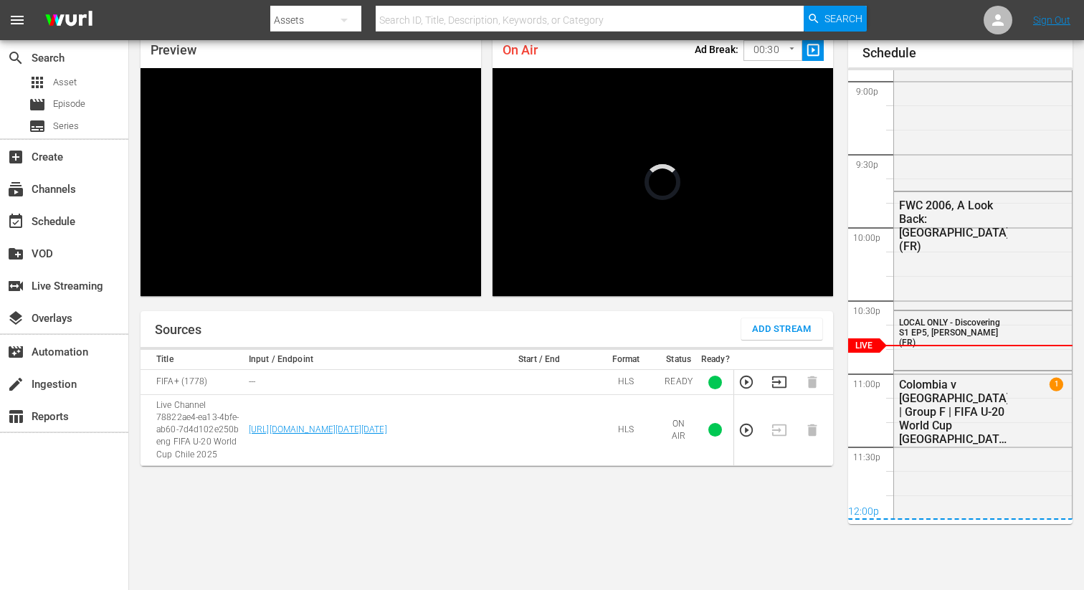
scroll to position [3112, 0]
